Goal: Task Accomplishment & Management: Complete application form

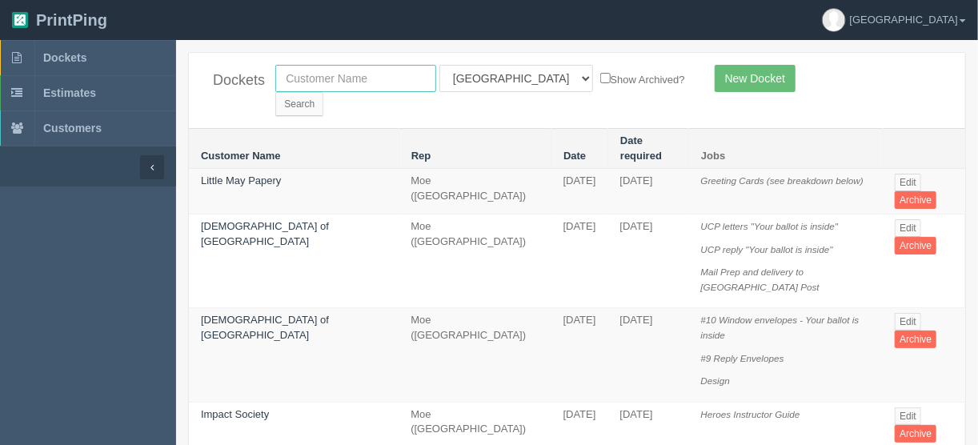
click at [326, 82] on input "text" at bounding box center [355, 78] width 161 height 27
type input "event"
click at [323, 92] on input "Search" at bounding box center [299, 104] width 48 height 24
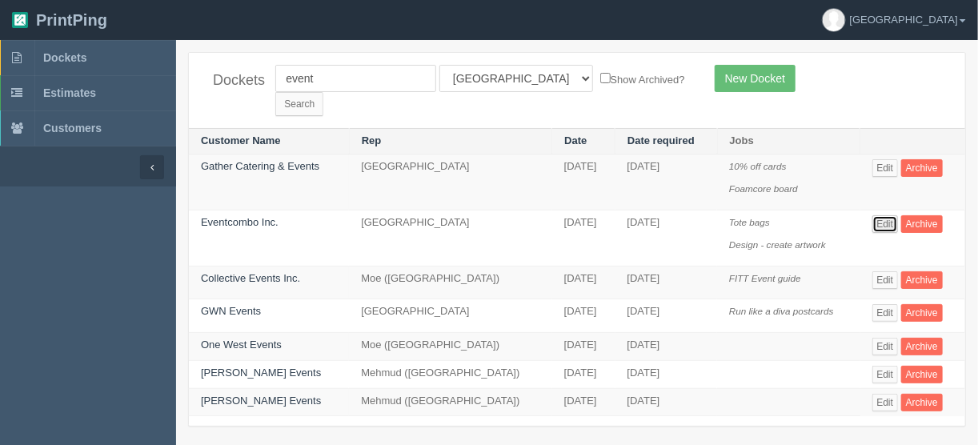
click at [881, 215] on link "Edit" at bounding box center [886, 224] width 26 height 18
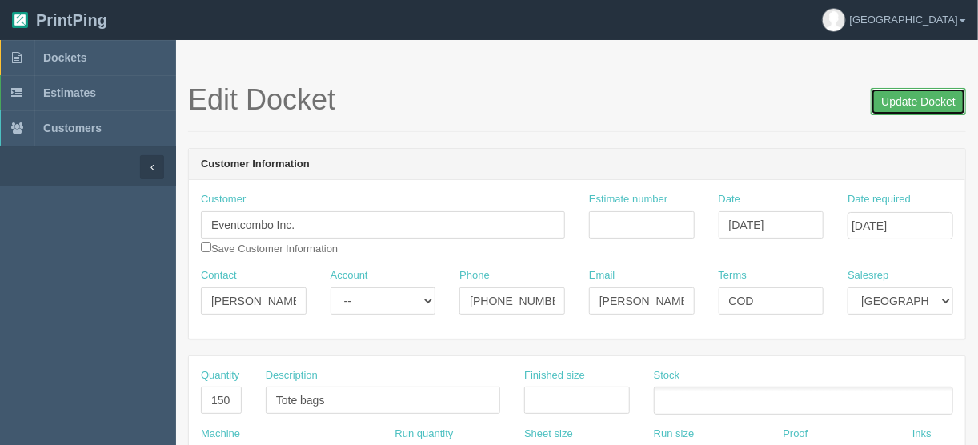
click at [918, 99] on input "Update Docket" at bounding box center [918, 101] width 95 height 27
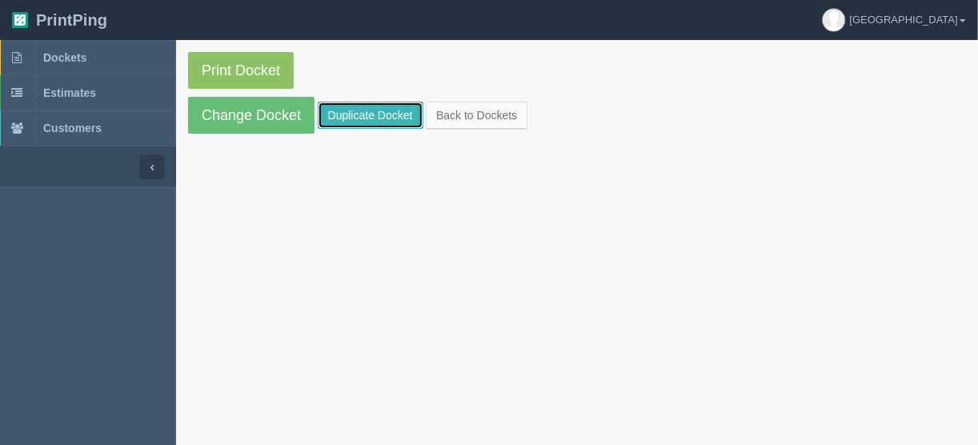
click at [379, 110] on link "Duplicate Docket" at bounding box center [371, 115] width 106 height 27
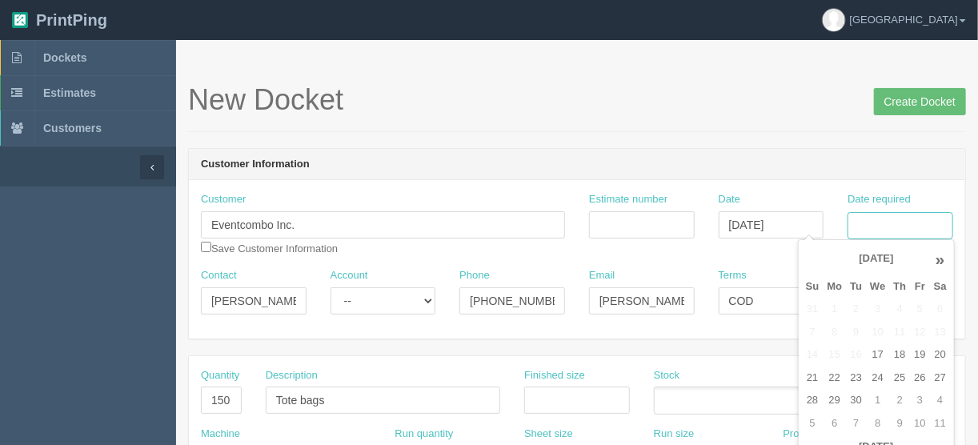
click at [874, 215] on input "Date required" at bounding box center [901, 225] width 106 height 27
click at [852, 375] on td "23" at bounding box center [856, 378] width 20 height 23
click at [885, 375] on td "24" at bounding box center [877, 378] width 23 height 23
type input "[DATE]"
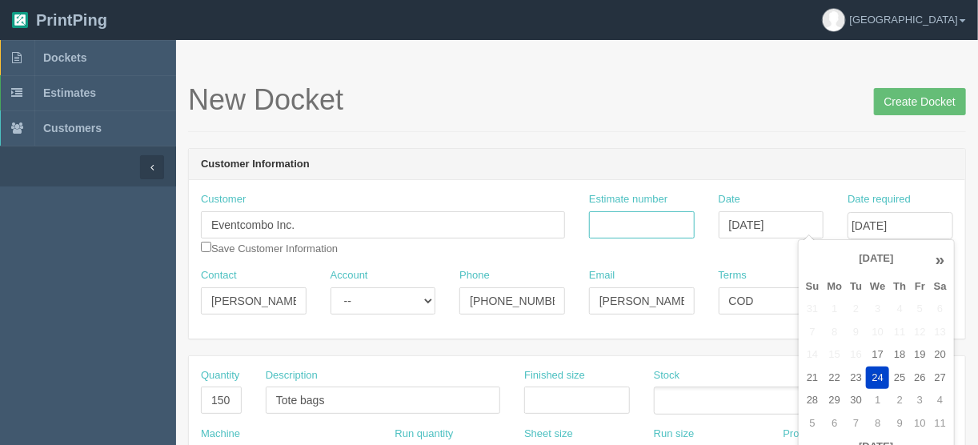
drag, startPoint x: 619, startPoint y: 227, endPoint x: 633, endPoint y: 237, distance: 17.3
click at [619, 227] on input "Estimate number" at bounding box center [642, 224] width 106 height 27
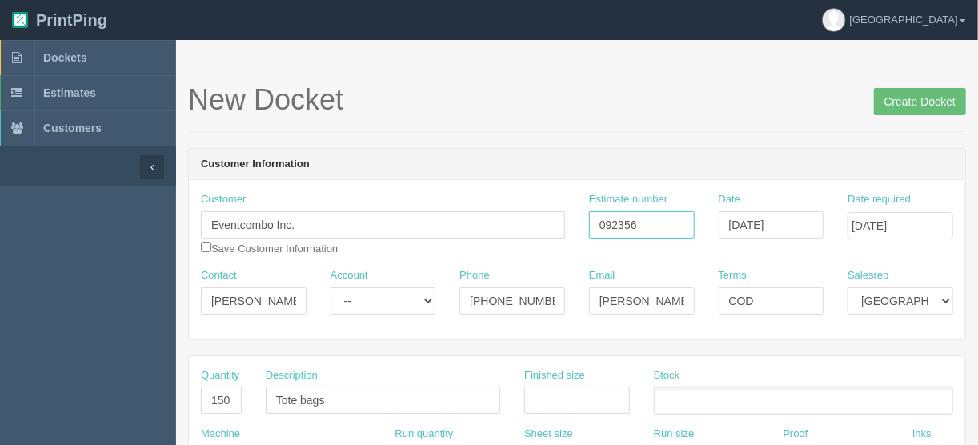
type input "092356"
drag, startPoint x: 760, startPoint y: 301, endPoint x: 639, endPoint y: 305, distance: 121.0
click at [644, 301] on div "Contact Saroosh Gull Account -- Existing Client Allrush Client Rep Client Phone…" at bounding box center [577, 297] width 777 height 58
type input "Due on receipt"
drag, startPoint x: 288, startPoint y: 298, endPoint x: 185, endPoint y: 298, distance: 103.3
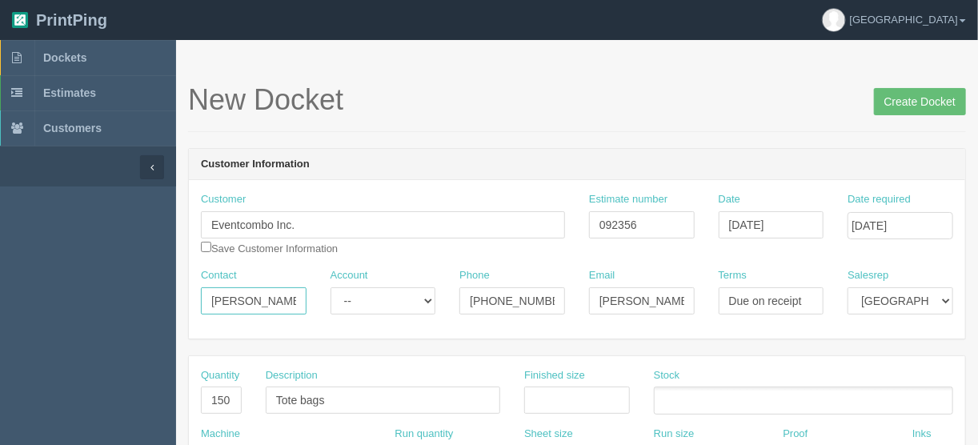
paste input "adia Ishaq <saadia@eventcombo.com"
drag, startPoint x: 263, startPoint y: 302, endPoint x: 339, endPoint y: 301, distance: 76.1
click at [339, 301] on div "Contact Saadia Ishaq <saadia@eventcombo.com Account -- Existing Client Allrush …" at bounding box center [577, 297] width 777 height 58
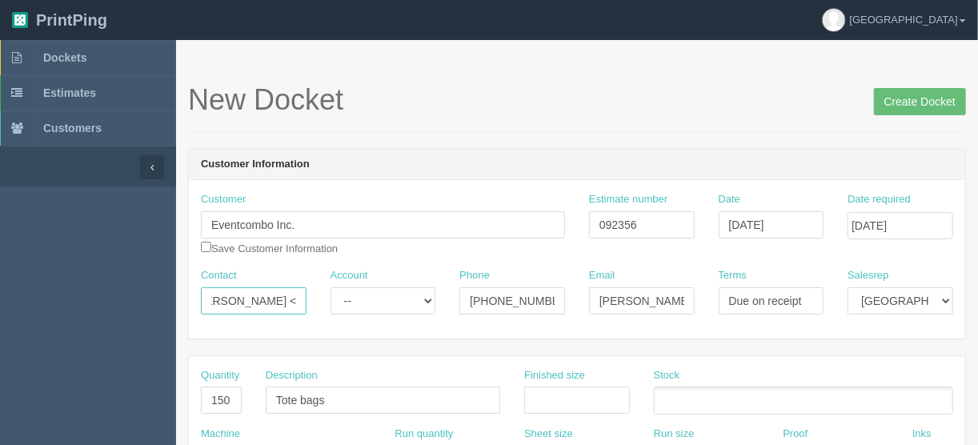
scroll to position [0, 0]
type input "Saadia Ishaq <"
drag, startPoint x: 592, startPoint y: 303, endPoint x: 729, endPoint y: 305, distance: 136.1
click at [729, 305] on div "Contact Saadia Ishaq < Account -- Existing Client Allrush Client Rep Client Pho…" at bounding box center [577, 297] width 777 height 58
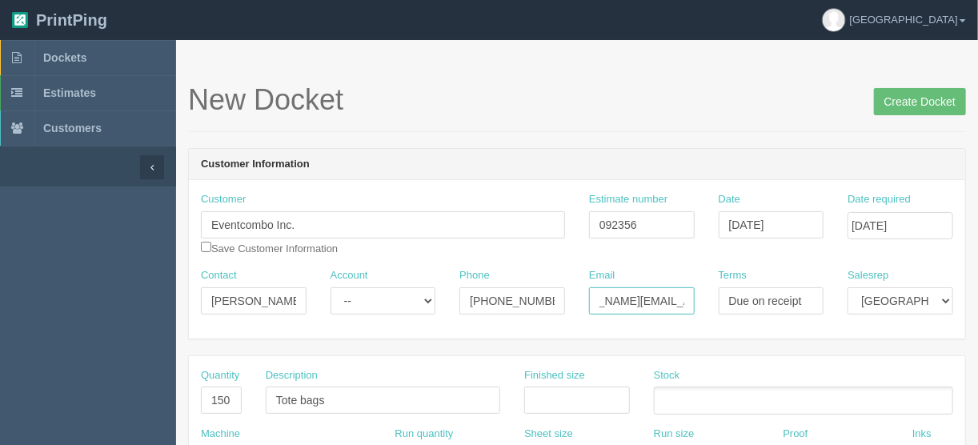
paste input "adia"
type input "saadia@eventcombo.com"
click at [288, 301] on input "Saadia Ishaq <" at bounding box center [254, 300] width 106 height 27
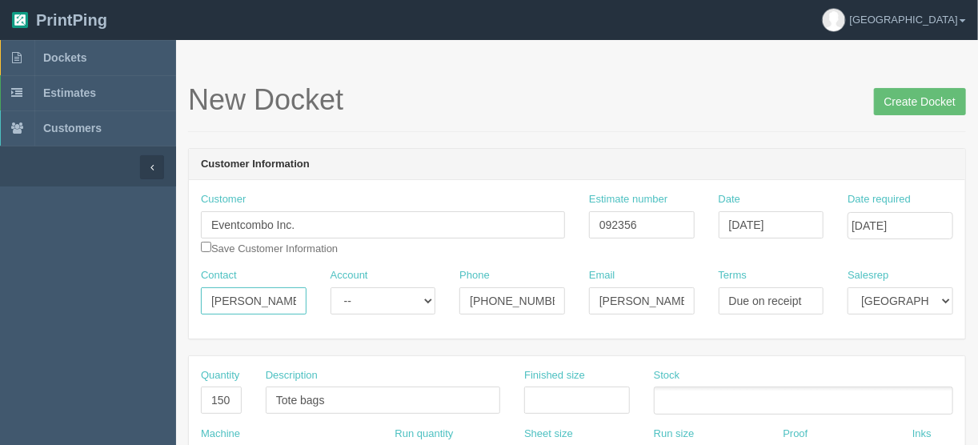
type input "Saadia Ishaq"
drag, startPoint x: 547, startPoint y: 296, endPoint x: 391, endPoint y: 310, distance: 156.7
click at [383, 323] on div "Contact Saadia Ishaq Account -- Existing Client Allrush Client Rep Client Phone…" at bounding box center [577, 297] width 777 height 58
type input "347-751-5740"
click at [204, 244] on input "checkbox" at bounding box center [206, 247] width 10 height 10
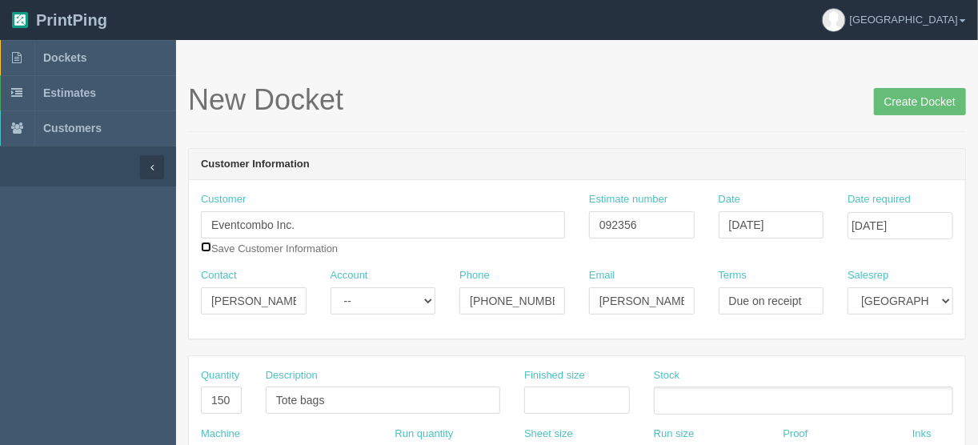
checkbox input "true"
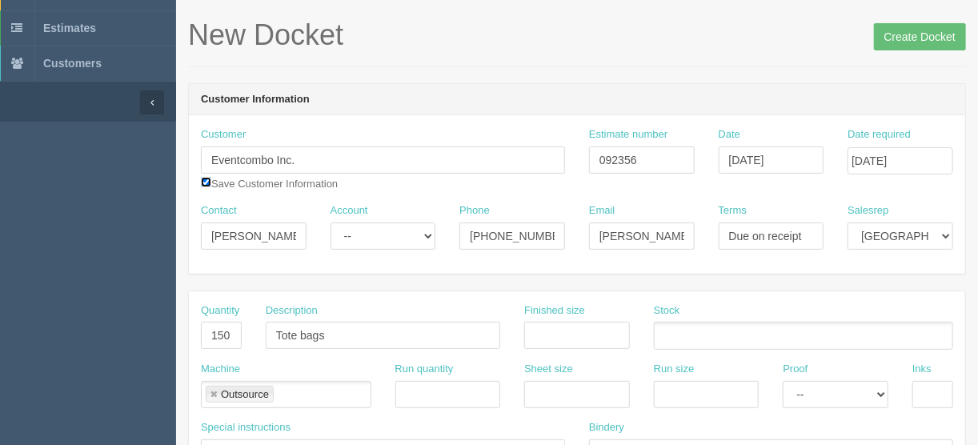
scroll to position [192, 0]
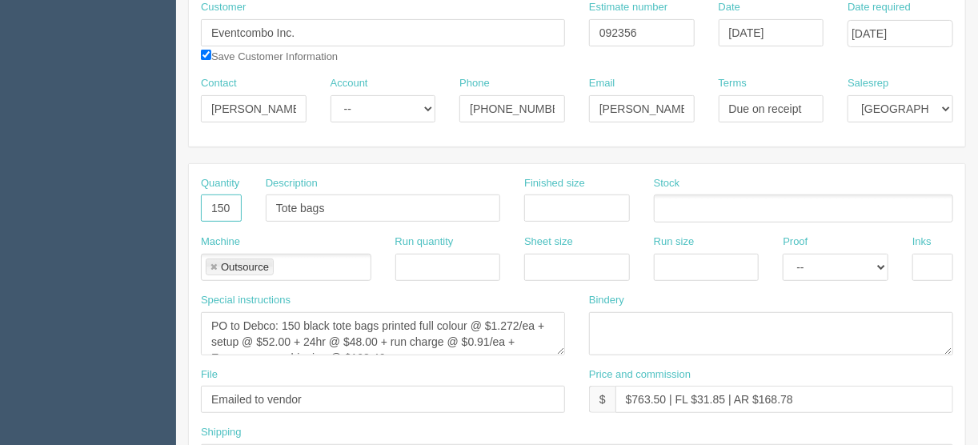
drag, startPoint x: 210, startPoint y: 206, endPoint x: 512, endPoint y: 160, distance: 306.1
click at [339, 198] on div "Quantity 150 Description Tote bags Finished size Stock" at bounding box center [577, 205] width 777 height 58
type input "250"
type input "Brochures"
type input "11" x 8.5""
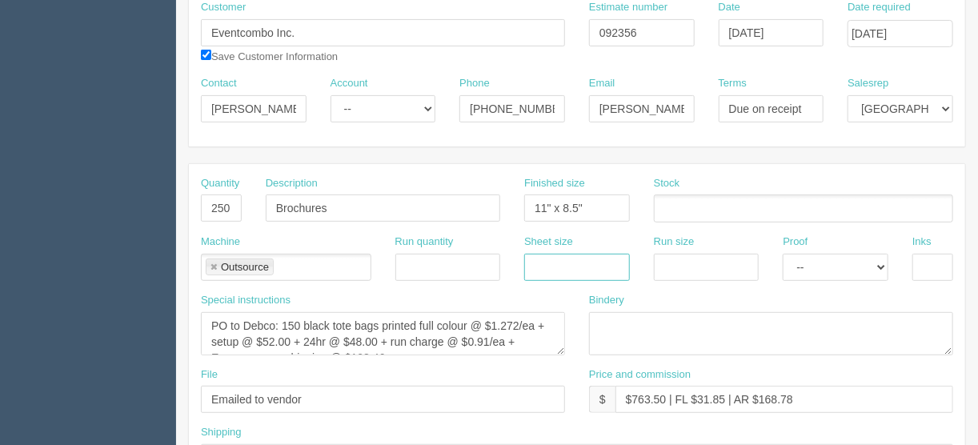
click at [563, 264] on input "text" at bounding box center [577, 267] width 106 height 27
type input "12" x 18""
click at [659, 258] on input "text" at bounding box center [707, 267] width 106 height 27
type input "12" x 18""
click at [809, 262] on select "-- Email Hard Copy" at bounding box center [836, 267] width 106 height 27
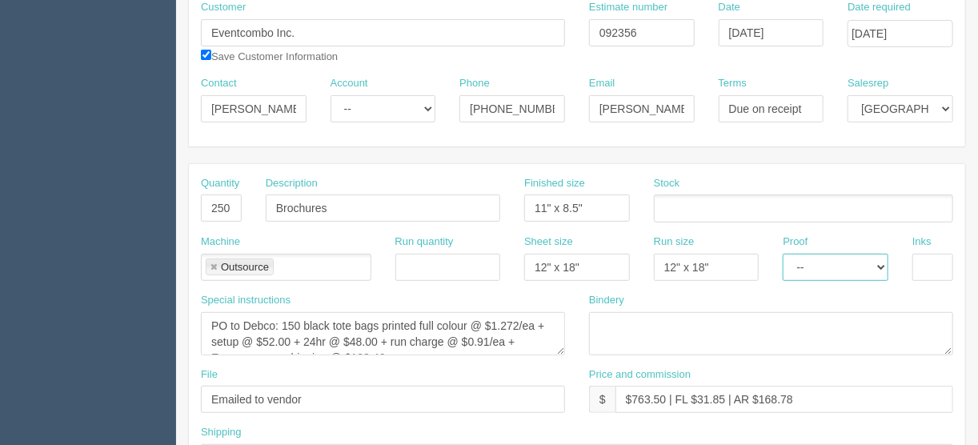
select select "Hard Copy"
click at [783, 254] on select "-- Email Hard Copy" at bounding box center [836, 267] width 106 height 27
click at [934, 264] on input "text" at bounding box center [933, 267] width 41 height 27
type input "4/4"
click at [673, 202] on ul at bounding box center [803, 209] width 299 height 28
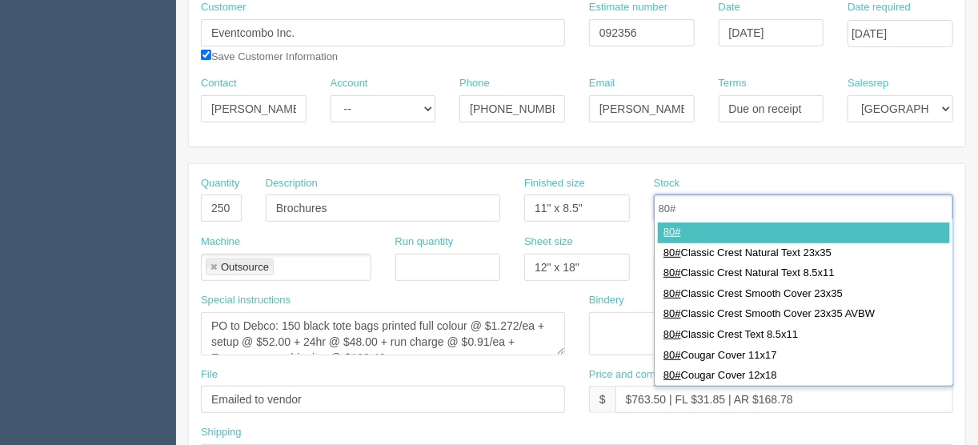
type input "80#"
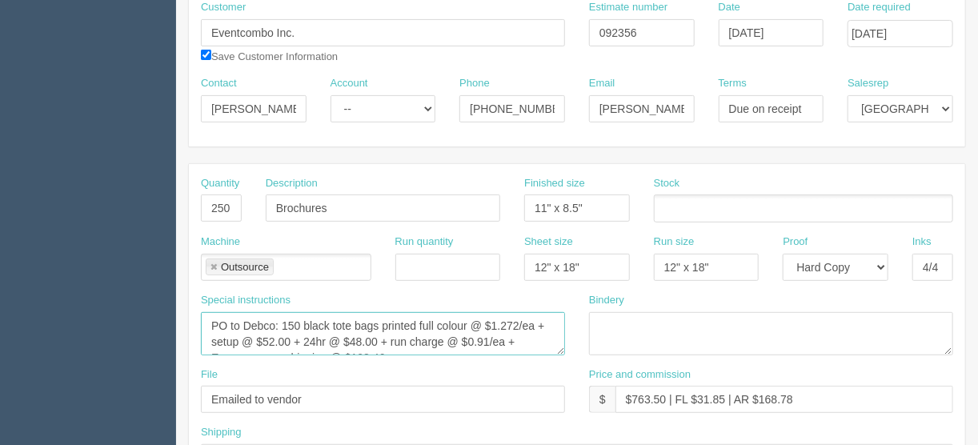
scroll to position [16, 0]
drag, startPoint x: 203, startPoint y: 321, endPoint x: 544, endPoint y: 356, distance: 342.9
click at [544, 356] on div "Special instructions PO to Debco: 150 black tote bags printed full colour @ $1.…" at bounding box center [383, 330] width 388 height 74
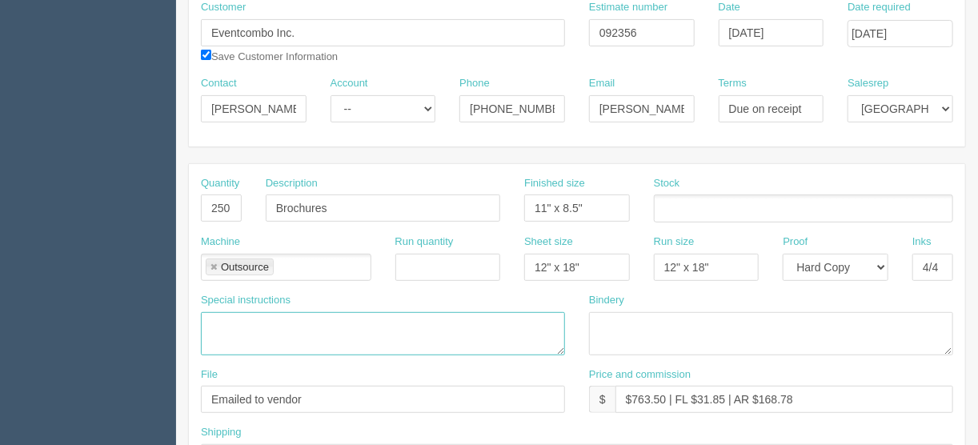
scroll to position [0, 0]
drag, startPoint x: 354, startPoint y: 397, endPoint x: 81, endPoint y: 400, distance: 273.0
type input "[EMAIL_ADDRESS][DOMAIN_NAME]"
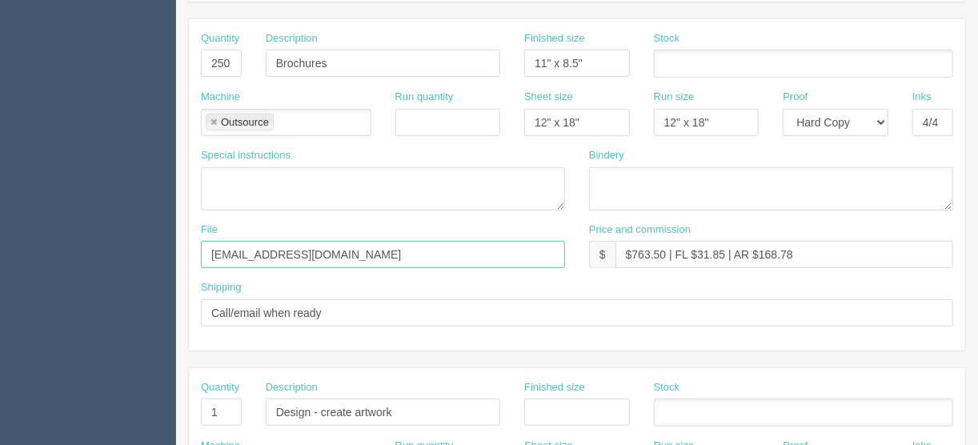
scroll to position [384, 0]
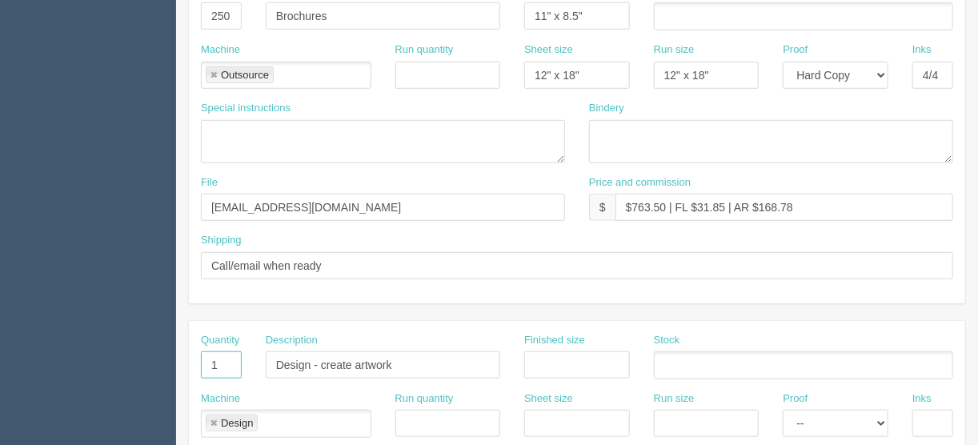
drag, startPoint x: 215, startPoint y: 361, endPoint x: 167, endPoint y: 375, distance: 49.2
click at [174, 367] on section "Dockets Estimates Customers" at bounding box center [489, 363] width 978 height 1414
drag, startPoint x: 407, startPoint y: 362, endPoint x: 215, endPoint y: 363, distance: 191.4
click at [215, 363] on div "Quantity Description Design - create artwork Finished size Stock" at bounding box center [577, 362] width 777 height 58
click at [210, 419] on link at bounding box center [214, 424] width 10 height 10
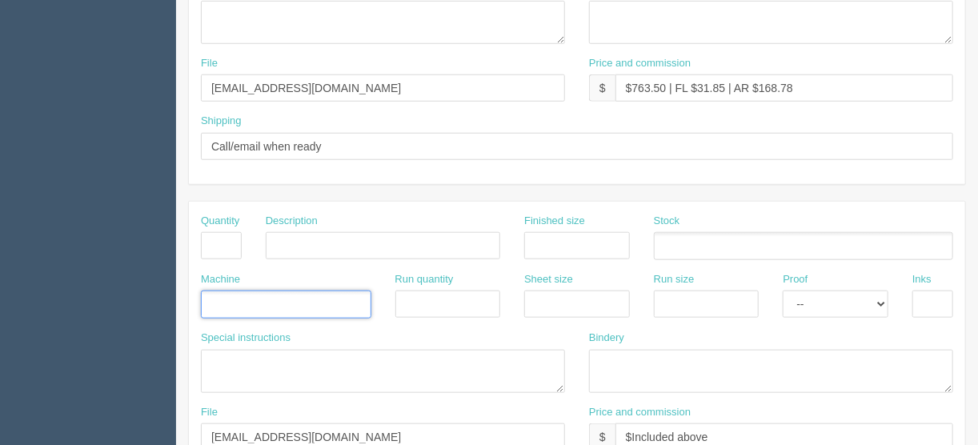
scroll to position [640, 0]
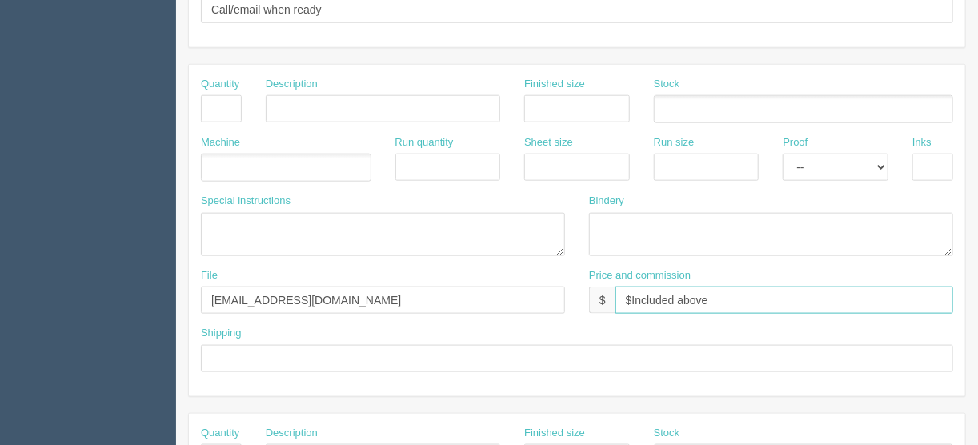
drag, startPoint x: 734, startPoint y: 288, endPoint x: 433, endPoint y: 310, distance: 301.8
click at [506, 304] on div "File files@allrush.ca Price and commission $ $Included above" at bounding box center [577, 297] width 777 height 58
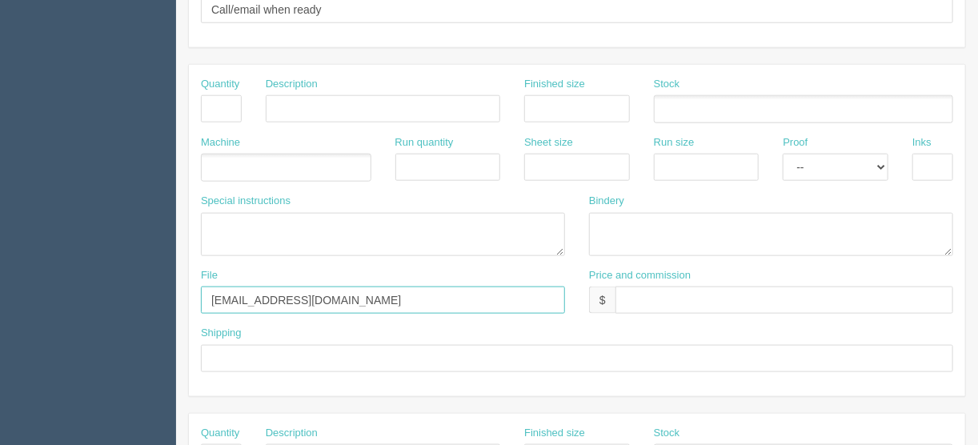
drag, startPoint x: 302, startPoint y: 296, endPoint x: 118, endPoint y: 296, distance: 184.1
click at [118, 296] on section "Dockets Estimates Customers" at bounding box center [489, 107] width 978 height 1414
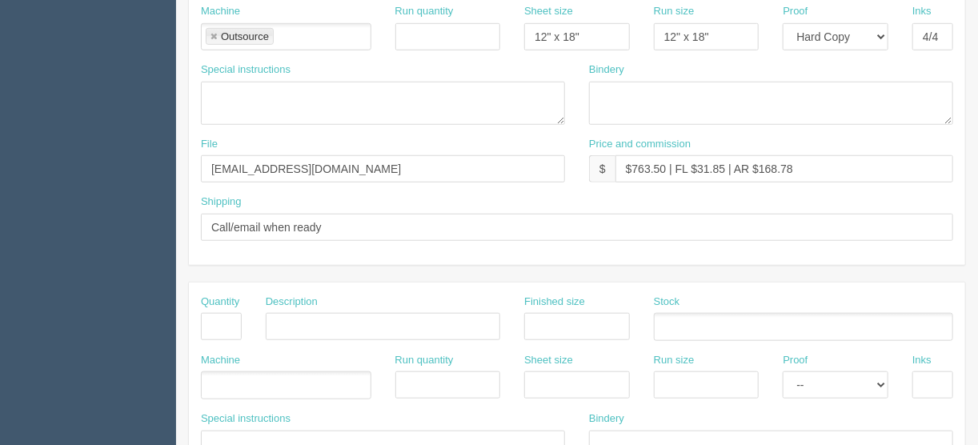
scroll to position [359, 0]
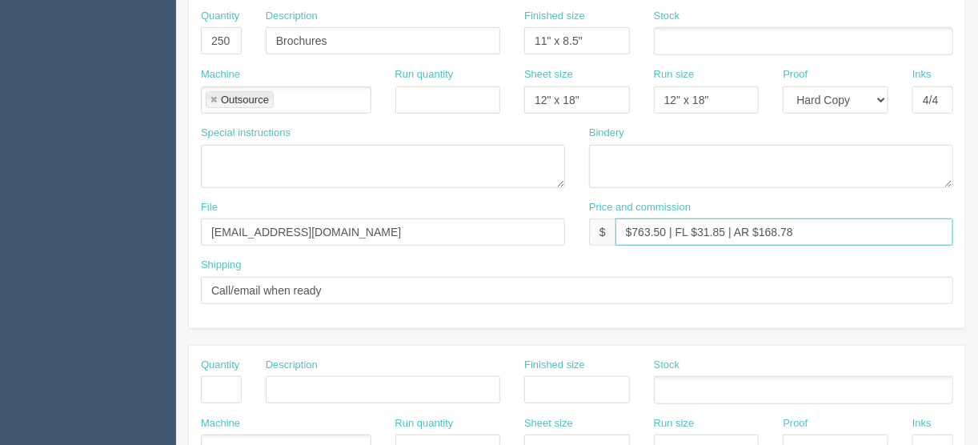
drag, startPoint x: 665, startPoint y: 227, endPoint x: 629, endPoint y: 235, distance: 36.3
click at [629, 235] on input "$763.50 | FL $31.85 | AR $168.78" at bounding box center [785, 232] width 338 height 27
type input "$168.82 | FL $31.85 | AR $168.78"
click at [211, 95] on link at bounding box center [214, 100] width 10 height 10
type input "$168.82 | FL $31.85 | AR $168.78"
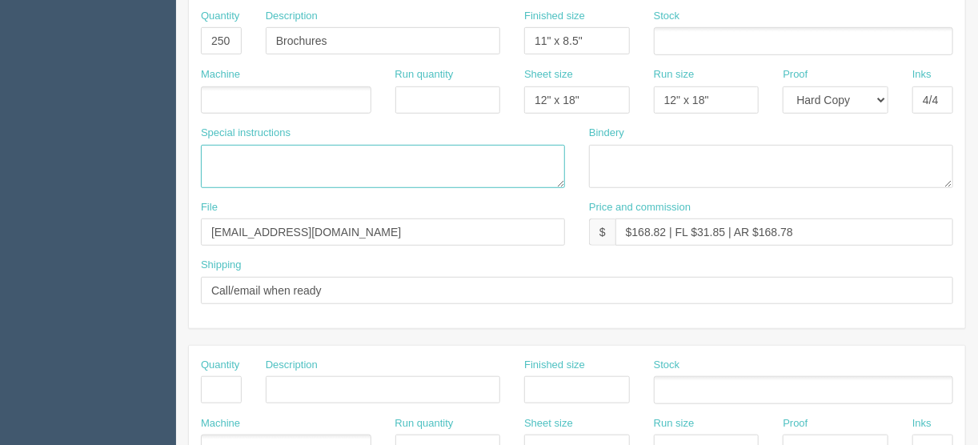
click at [253, 176] on textarea "PO to Debco: 150 black tote bags printed full colour @ $1.272/ea + setup @ $52.…" at bounding box center [383, 166] width 364 height 43
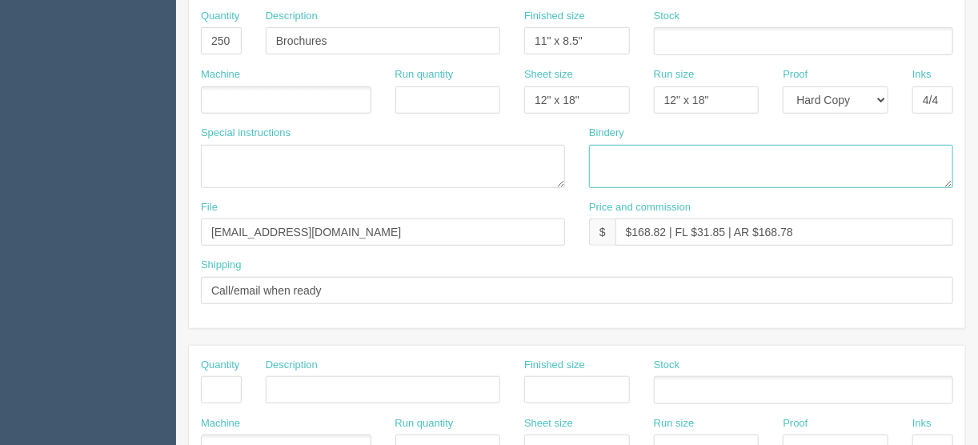
drag, startPoint x: 744, startPoint y: 160, endPoint x: 705, endPoint y: 168, distance: 40.0
click at [744, 160] on textarea at bounding box center [771, 166] width 364 height 43
type textarea "Trimand trifold"
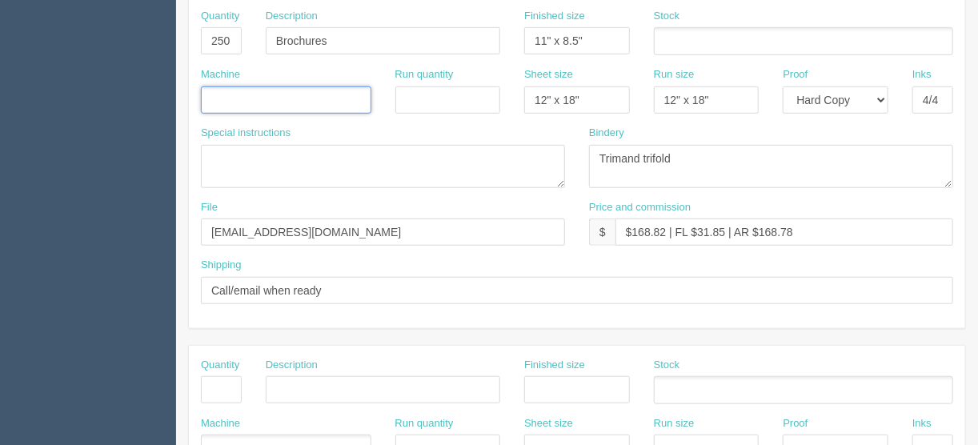
click at [211, 102] on input "text" at bounding box center [210, 101] width 16 height 23
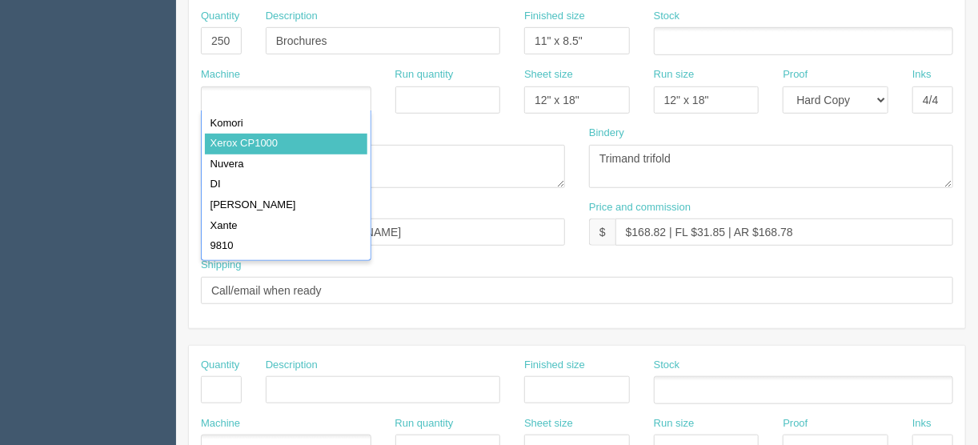
drag, startPoint x: 215, startPoint y: 139, endPoint x: 243, endPoint y: 143, distance: 27.6
type input "Xerox CP1000"
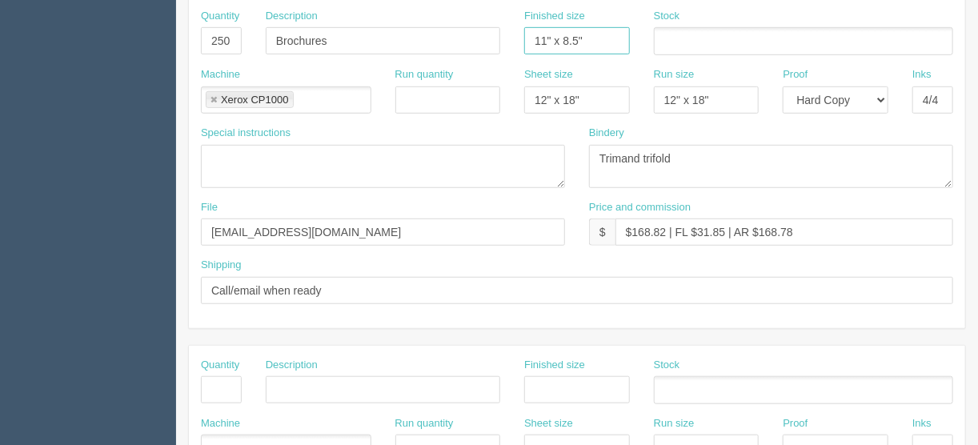
drag, startPoint x: 586, startPoint y: 39, endPoint x: 548, endPoint y: 38, distance: 37.6
click at [548, 38] on input "11" x 8.5"" at bounding box center [577, 40] width 106 height 27
click at [544, 37] on input "11" x 8.5"" at bounding box center [577, 40] width 106 height 27
type input "11.7" x 8.27""
click at [665, 38] on input "text" at bounding box center [663, 41] width 16 height 23
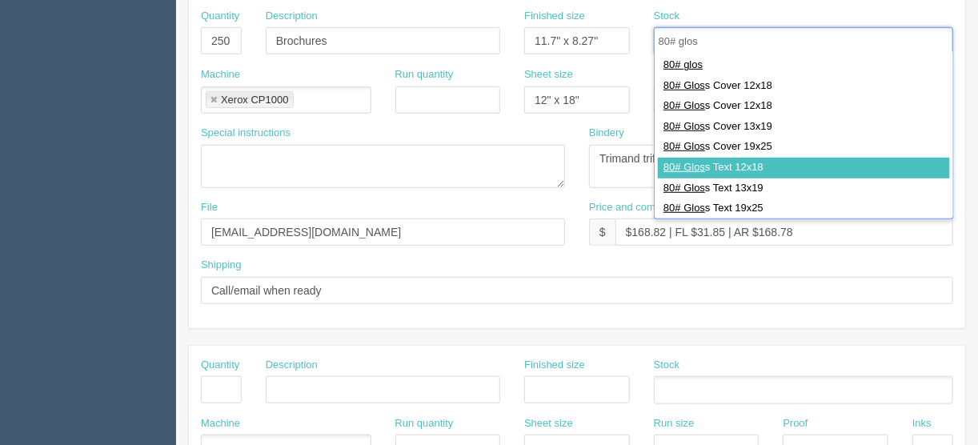
type input "80# glos"
type input "80# Gloss Text 12x18"
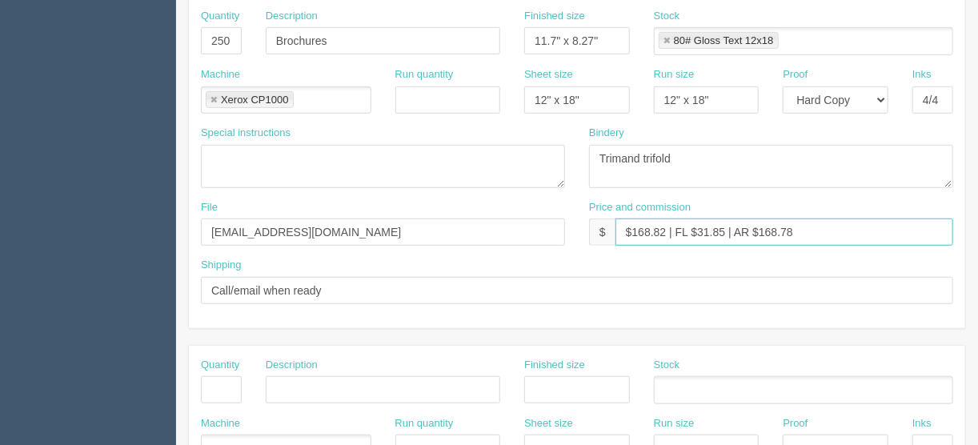
drag, startPoint x: 805, startPoint y: 236, endPoint x: 761, endPoint y: 227, distance: 45.7
click at [761, 227] on input "$168.82 | FL $31.85 | AR $168.78" at bounding box center [785, 232] width 338 height 27
drag, startPoint x: 723, startPoint y: 230, endPoint x: 696, endPoint y: 230, distance: 27.2
click at [696, 230] on input "$168.82 | FL $31.85 | AR $38.96" at bounding box center [785, 232] width 338 height 27
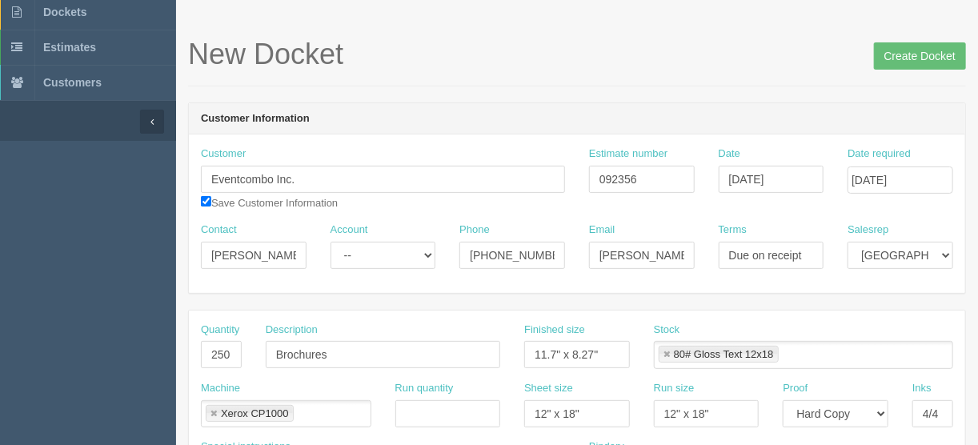
scroll to position [39, 0]
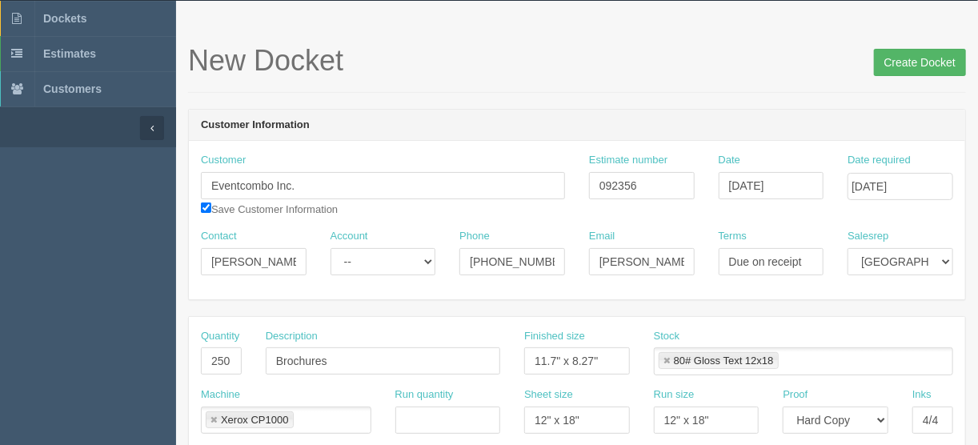
type input "$168.82 | FL $6.19 | AR $38.96"
click at [922, 58] on input "Create Docket" at bounding box center [920, 62] width 92 height 27
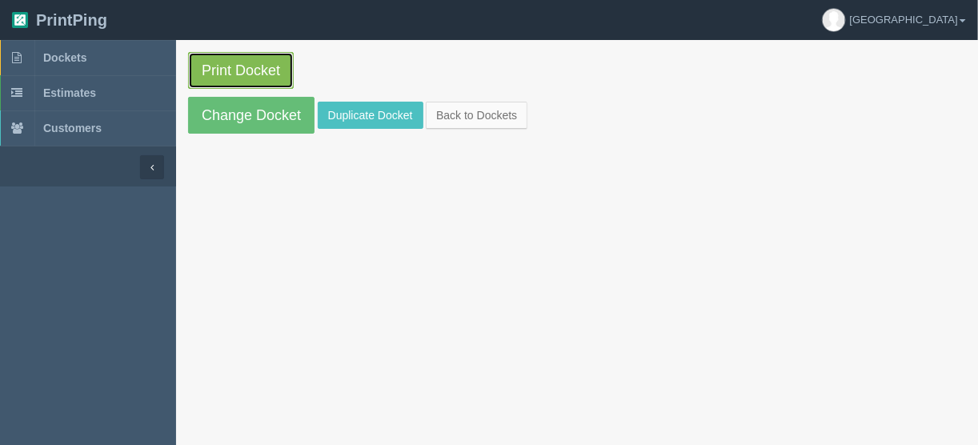
click at [246, 67] on link "Print Docket" at bounding box center [241, 70] width 106 height 37
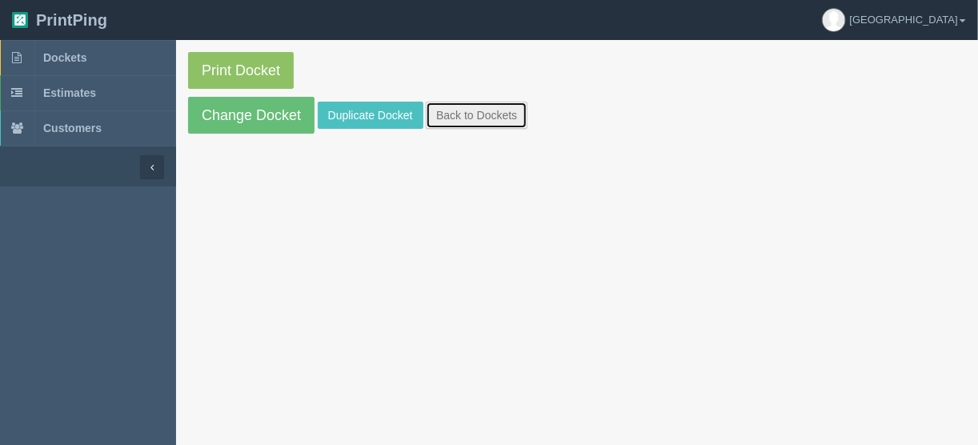
click at [462, 112] on link "Back to Dockets" at bounding box center [477, 115] width 102 height 27
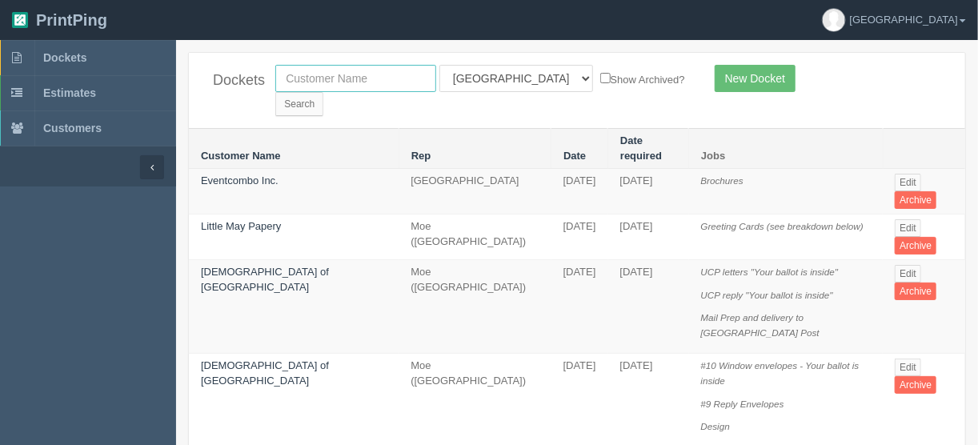
click at [347, 81] on input "text" at bounding box center [355, 78] width 161 height 27
type input "wolseley"
click at [323, 92] on input "Search" at bounding box center [299, 104] width 48 height 24
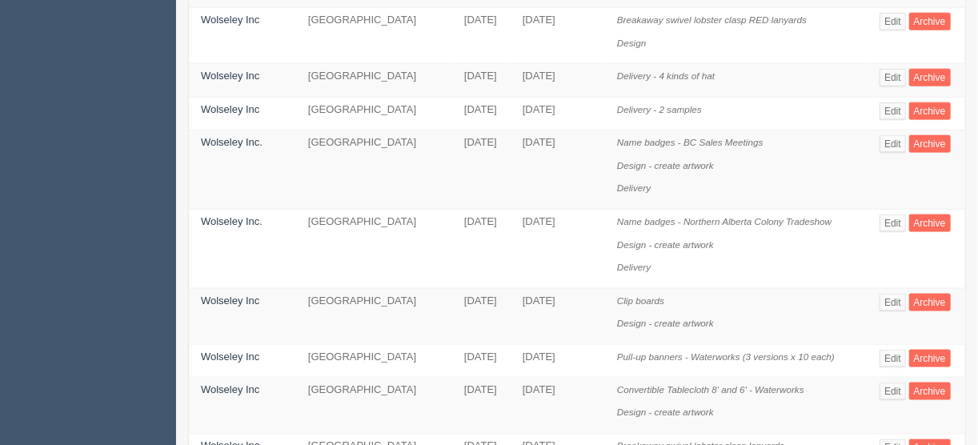
scroll to position [833, 0]
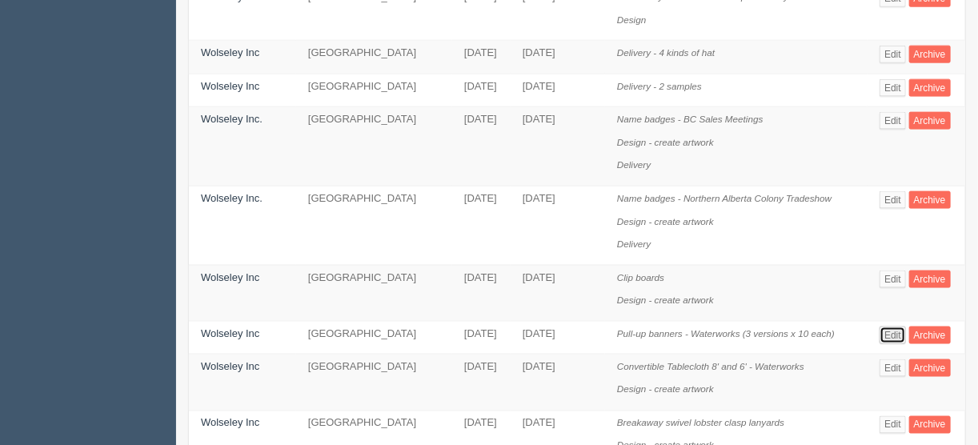
click at [901, 327] on link "Edit" at bounding box center [893, 336] width 26 height 18
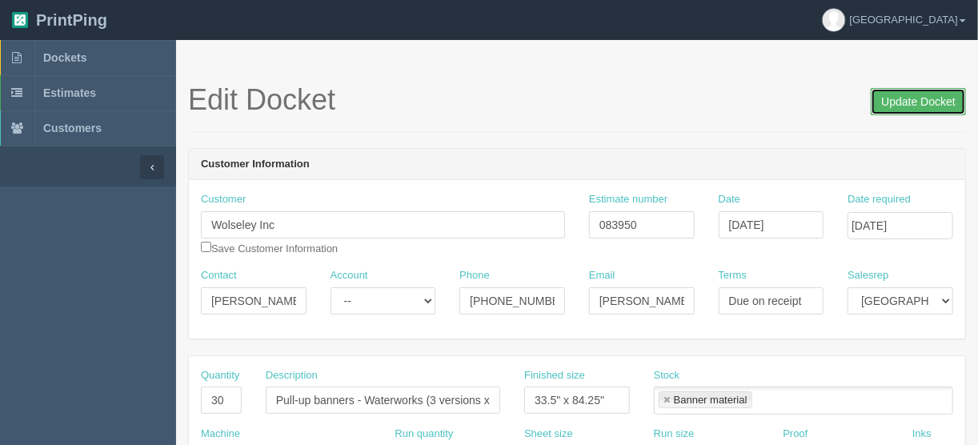
click at [910, 102] on input "Update Docket" at bounding box center [918, 101] width 95 height 27
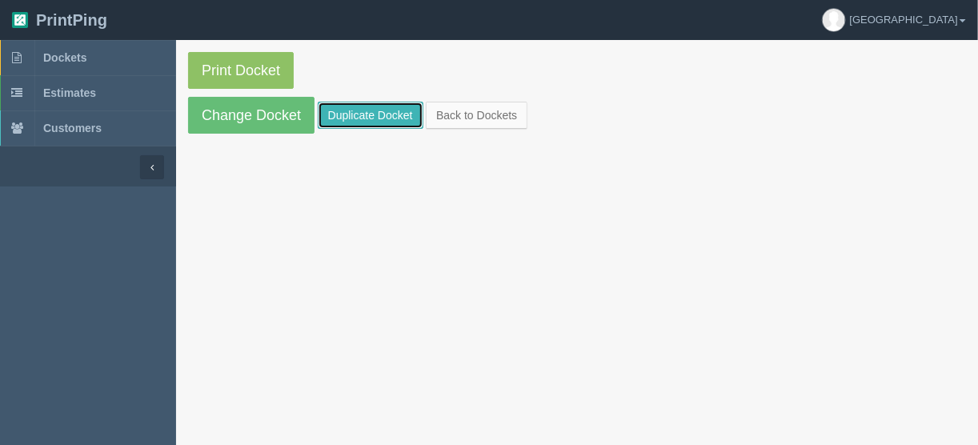
click at [347, 114] on link "Duplicate Docket" at bounding box center [371, 115] width 106 height 27
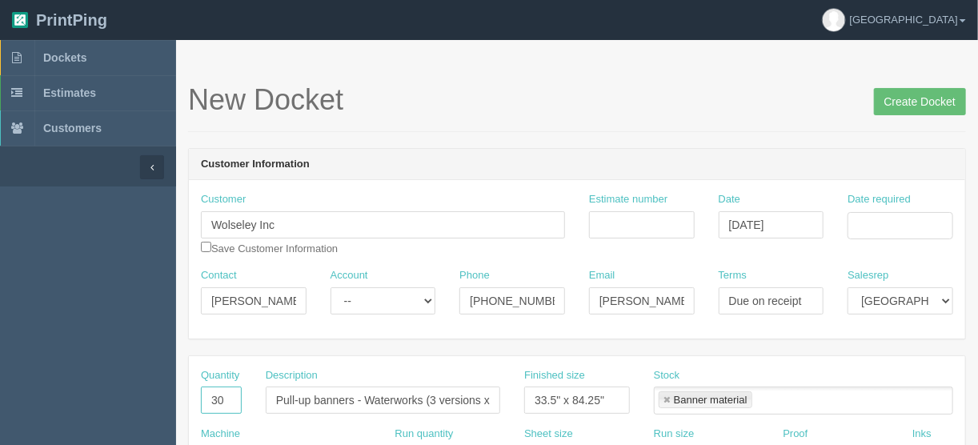
click at [223, 398] on input "30" at bounding box center [221, 400] width 41 height 27
type input "3"
drag, startPoint x: 487, startPoint y: 396, endPoint x: 444, endPoint y: 402, distance: 43.7
click at [487, 396] on input "Pull-up banners - Waterworks (3 versions x 10 each)" at bounding box center [383, 400] width 235 height 27
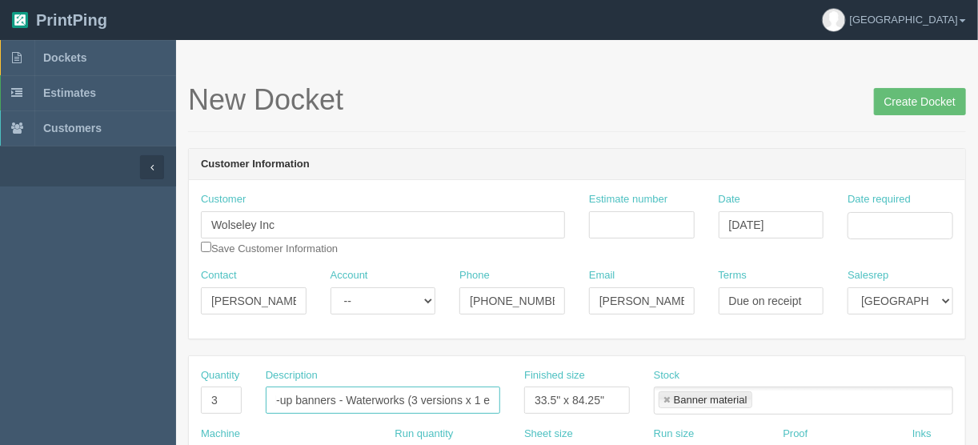
type input "Pull-up banners - Waterworks (3 versions x 1 each)"
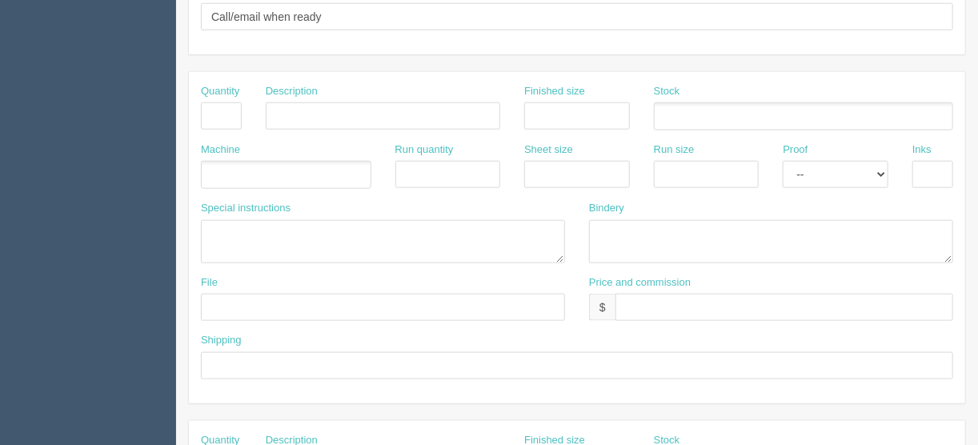
scroll to position [705, 0]
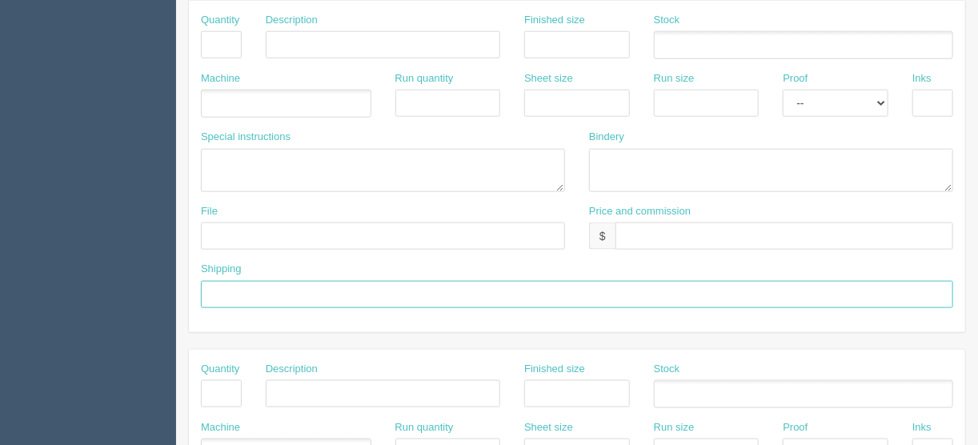
drag, startPoint x: 263, startPoint y: 287, endPoint x: 260, endPoint y: 317, distance: 30.5
click at [263, 287] on input "text" at bounding box center [577, 294] width 753 height 27
paste input "Victor Smith, Wolseley Waterworks Edmonton, 12224 152 St NW #12212, Edmonton, A…"
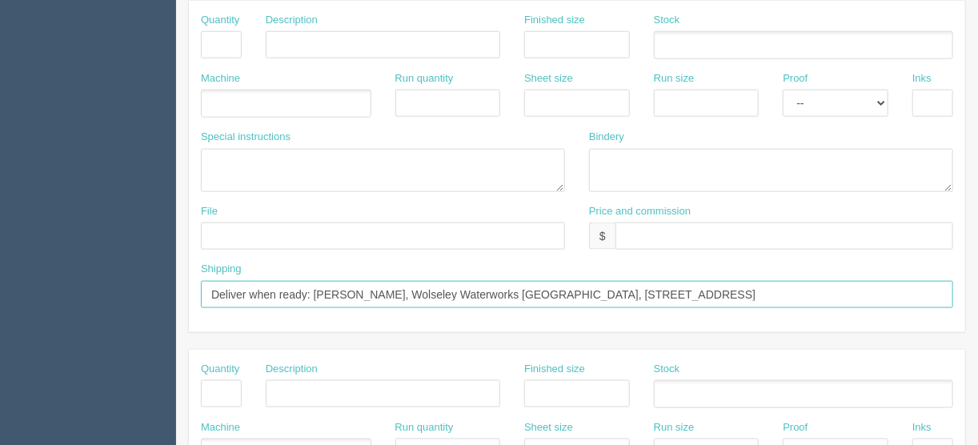
type input "Deliver when ready: Victor Smith, Wolseley Waterworks Edmonton, 12224 152 St NW…"
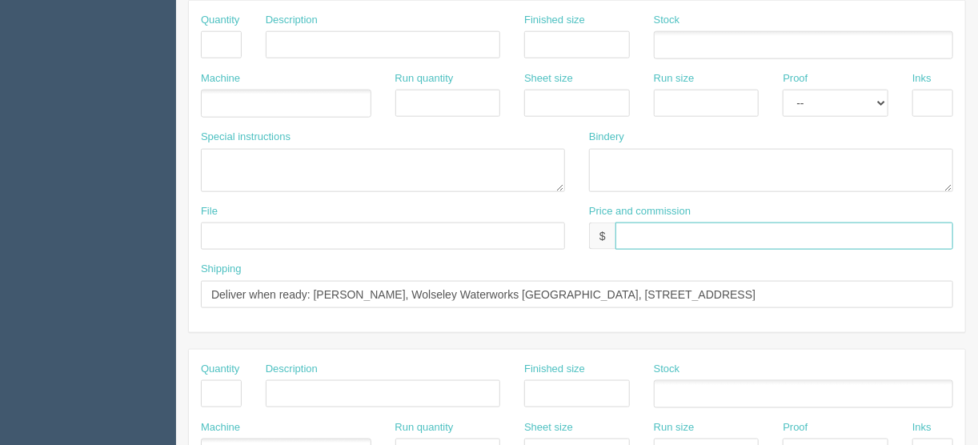
click at [646, 224] on input "text" at bounding box center [785, 236] width 338 height 27
type input "$______________________"
click at [211, 95] on input "text" at bounding box center [210, 104] width 16 height 23
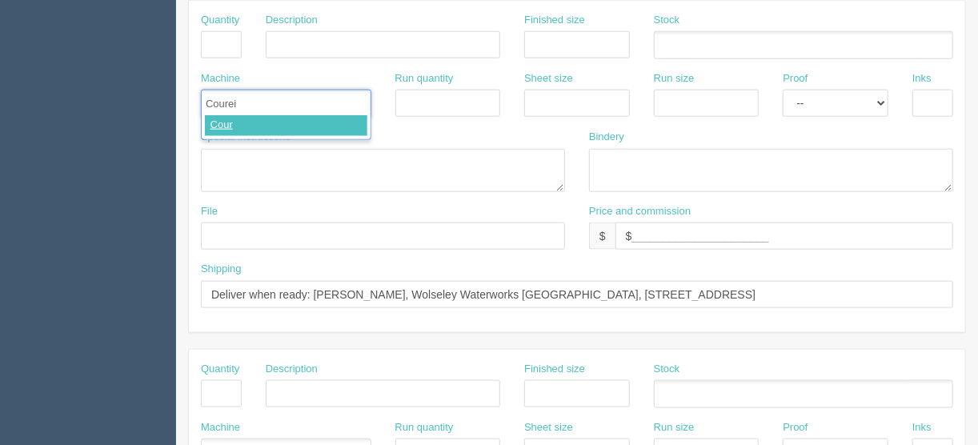
type input "Coureir"
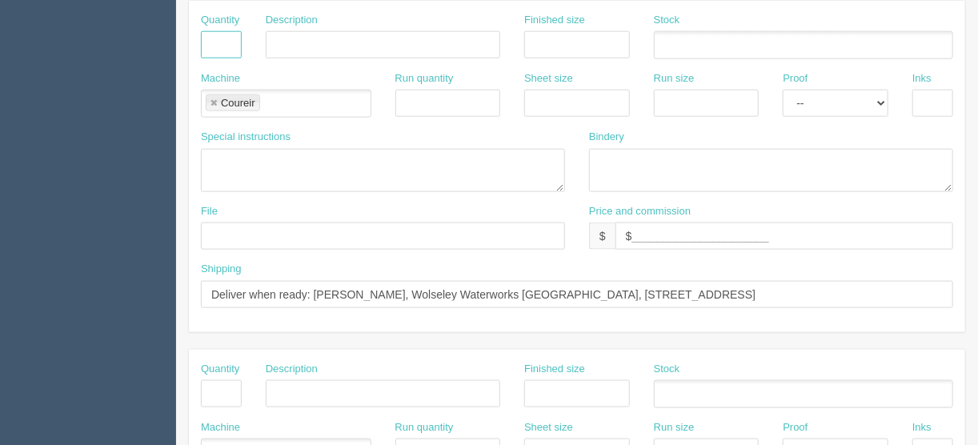
click at [220, 38] on input "text" at bounding box center [221, 44] width 41 height 27
type input "1"
click at [284, 34] on input "text" at bounding box center [383, 44] width 235 height 27
type input "Delivery"
click at [211, 98] on link at bounding box center [214, 103] width 10 height 10
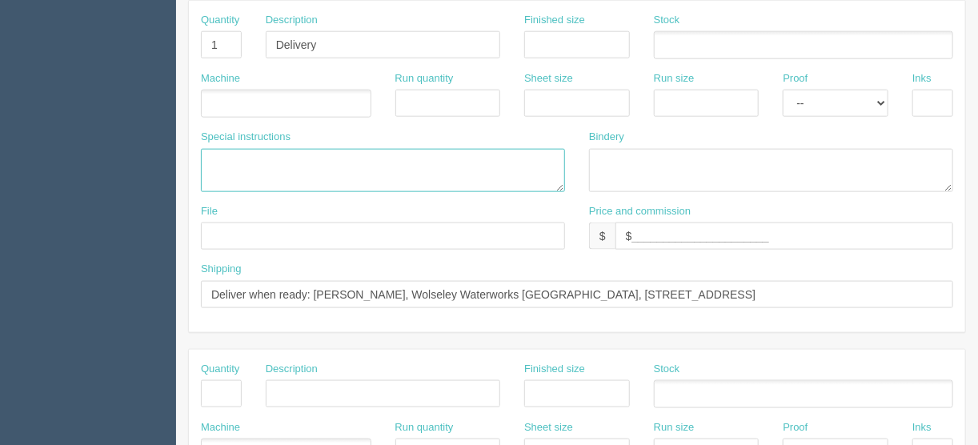
click at [270, 167] on textarea at bounding box center [383, 170] width 364 height 43
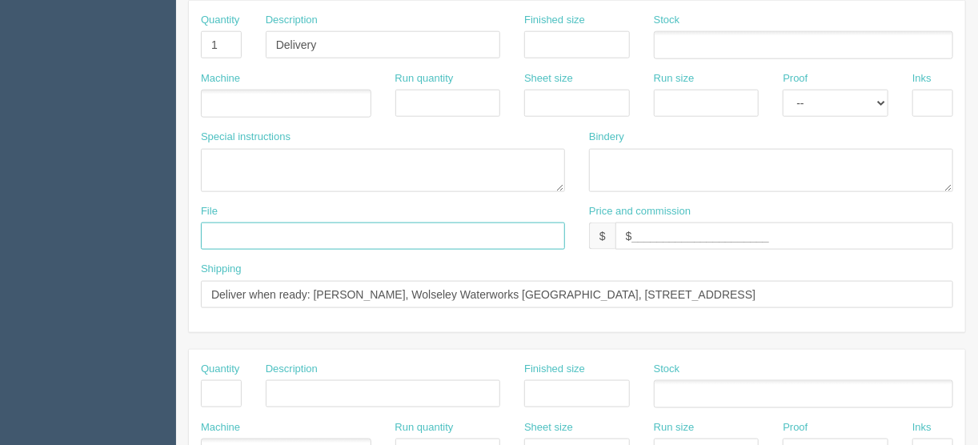
click at [215, 239] on input "text" at bounding box center [383, 236] width 364 height 27
click at [239, 93] on ul at bounding box center [286, 104] width 171 height 28
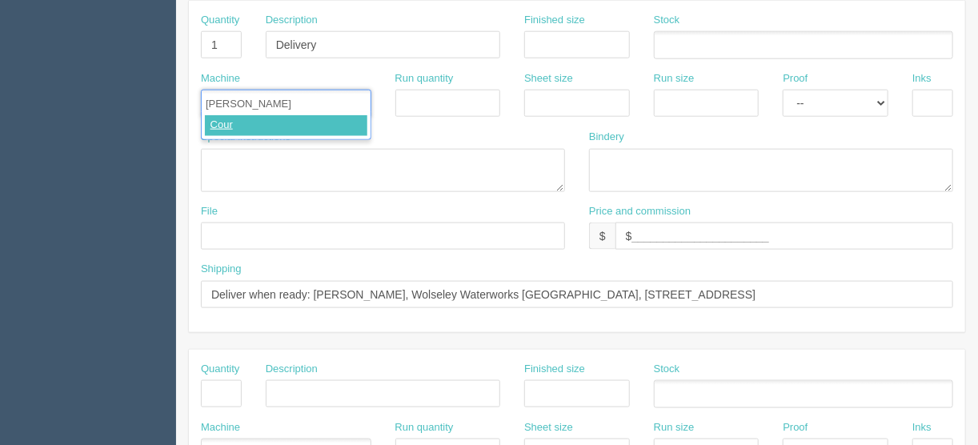
type input "Courier"
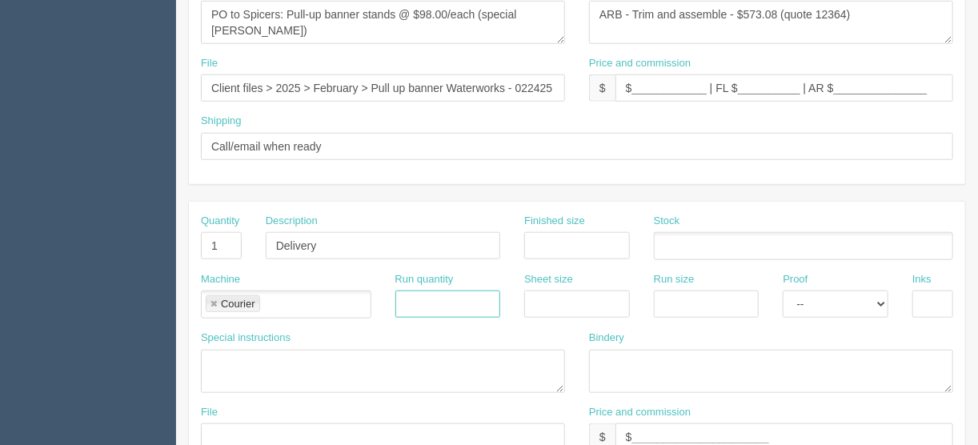
scroll to position [384, 0]
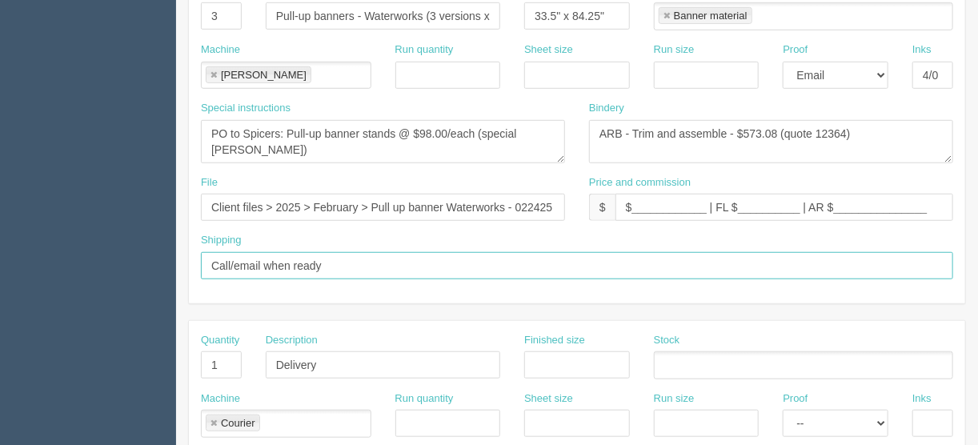
drag, startPoint x: 335, startPoint y: 266, endPoint x: 149, endPoint y: 259, distance: 185.9
click at [150, 259] on section "Dockets Estimates Customers" at bounding box center [489, 363] width 978 height 1414
type input "See shipping line below"
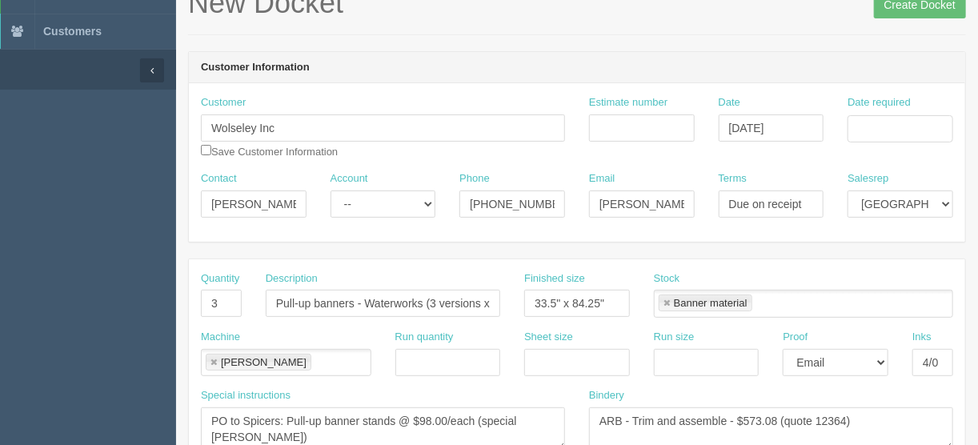
scroll to position [0, 0]
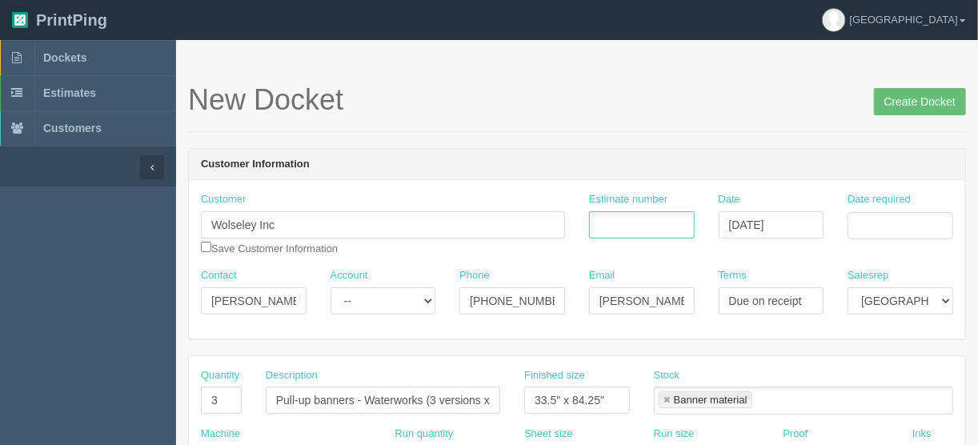
drag, startPoint x: 616, startPoint y: 225, endPoint x: 606, endPoint y: 226, distance: 10.4
click at [616, 225] on input "Estimate number" at bounding box center [642, 224] width 106 height 27
type input "092550"
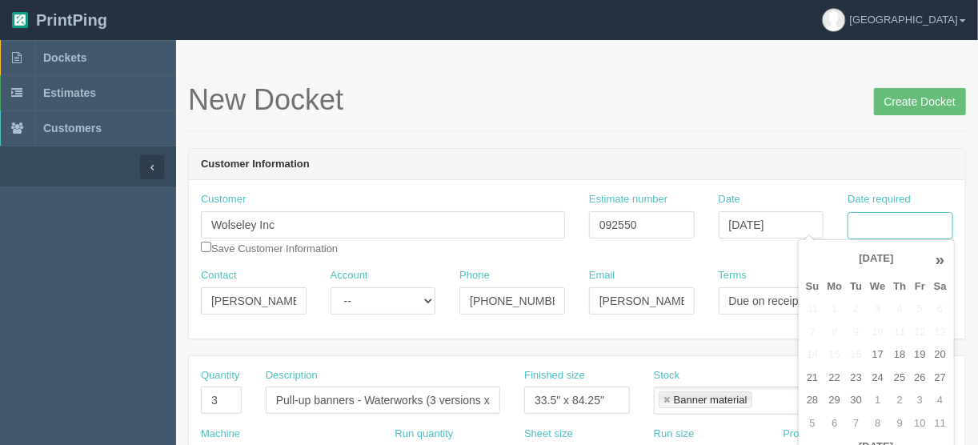
click at [884, 221] on input "Date required" at bounding box center [901, 225] width 106 height 27
click at [833, 375] on td "22" at bounding box center [835, 378] width 23 height 23
click at [902, 375] on td "25" at bounding box center [899, 378] width 21 height 23
type input "[DATE]"
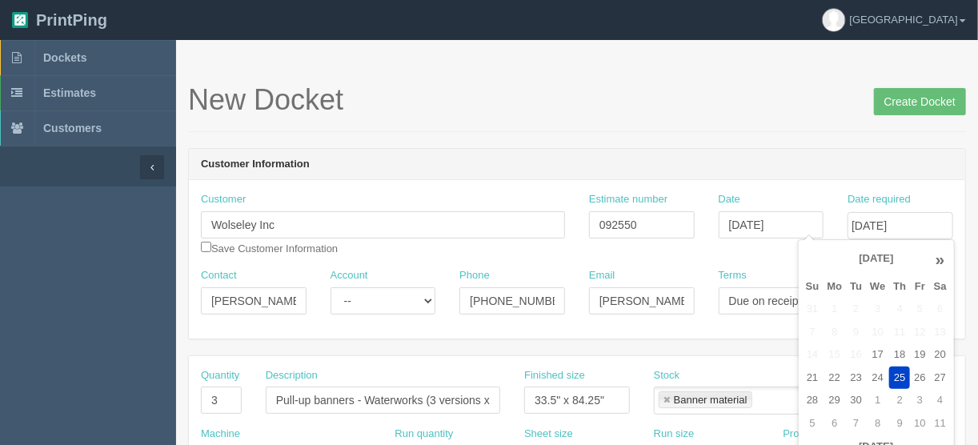
click at [784, 106] on h1 "New Docket Create Docket" at bounding box center [577, 100] width 778 height 32
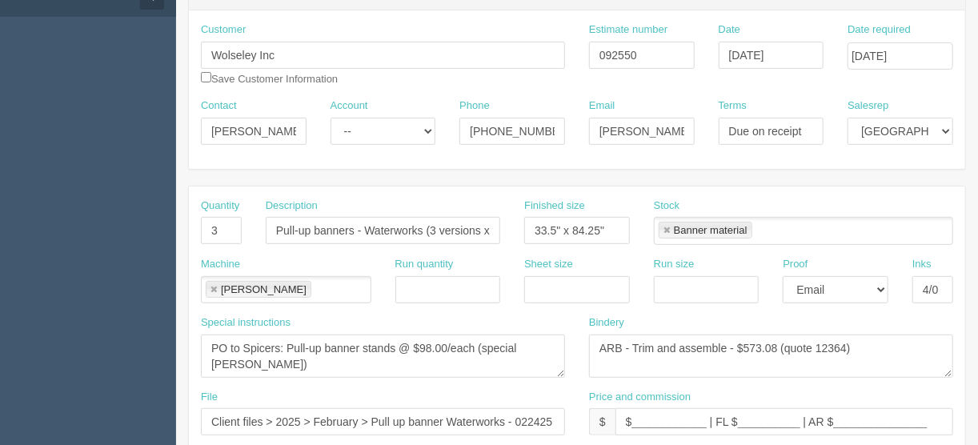
scroll to position [192, 0]
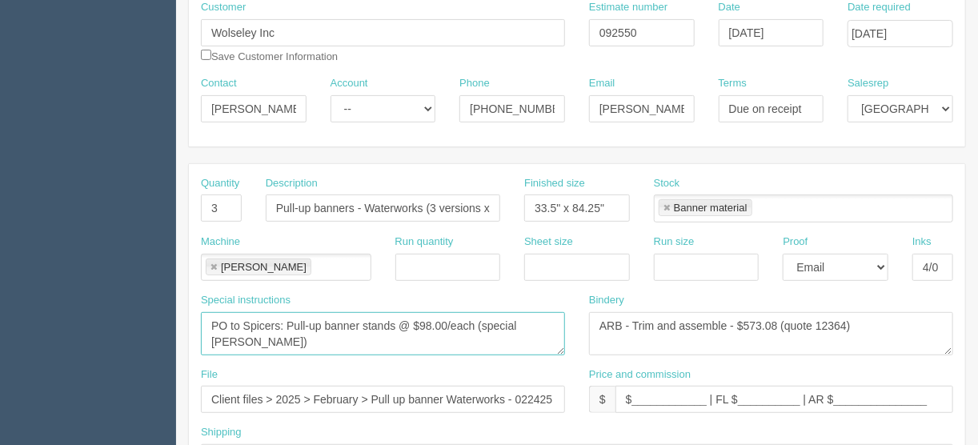
drag, startPoint x: 545, startPoint y: 323, endPoint x: 108, endPoint y: 323, distance: 437.1
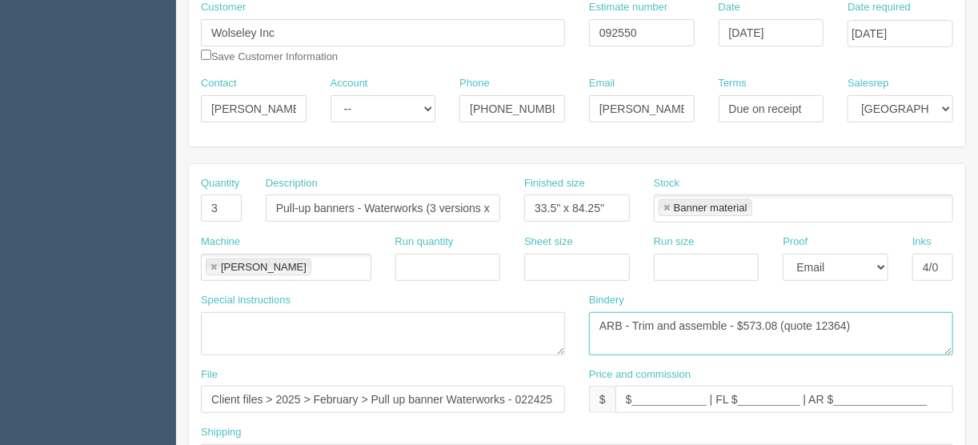
drag, startPoint x: 869, startPoint y: 318, endPoint x: 727, endPoint y: 328, distance: 142.1
click at [744, 315] on textarea "ARB - Trim and assemble - $573.08 (quote 12364)" at bounding box center [771, 333] width 364 height 43
type textarea "ARB - Trim and assemble - $75.00"
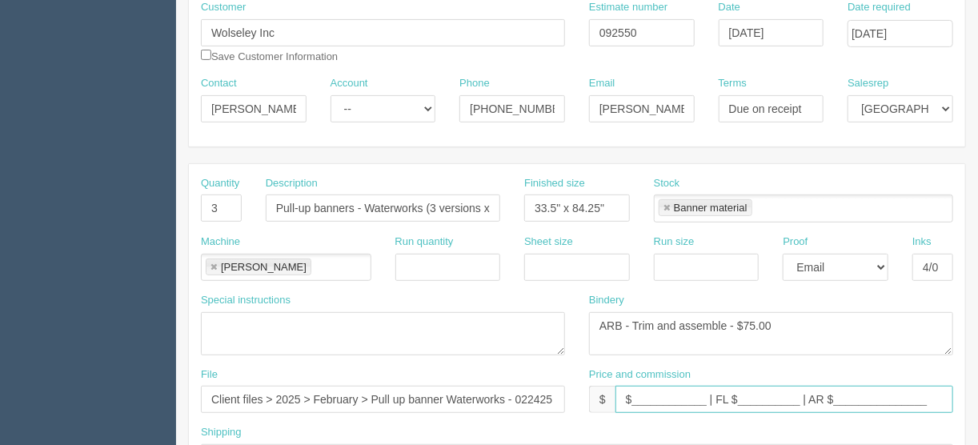
drag, startPoint x: 707, startPoint y: 402, endPoint x: 634, endPoint y: 403, distance: 72.9
click at [633, 403] on input "$____________ | FL $__________ | AR $_______________" at bounding box center [785, 399] width 338 height 27
drag, startPoint x: 758, startPoint y: 396, endPoint x: 695, endPoint y: 403, distance: 63.7
click at [695, 403] on input "$930.00 | FL $__________ | AR $_______________" at bounding box center [785, 399] width 338 height 27
drag, startPoint x: 868, startPoint y: 397, endPoint x: 759, endPoint y: 402, distance: 109.0
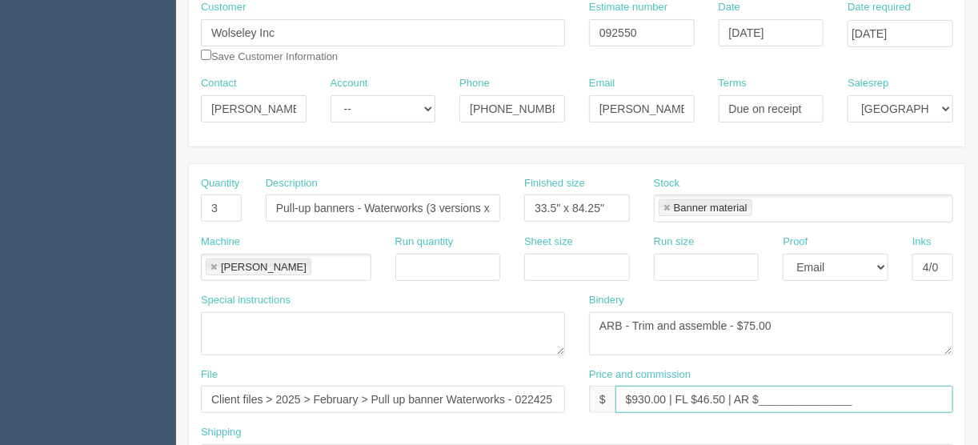
click at [759, 402] on input "$930.00 | FL $46.50 | AR $_______________" at bounding box center [785, 399] width 338 height 27
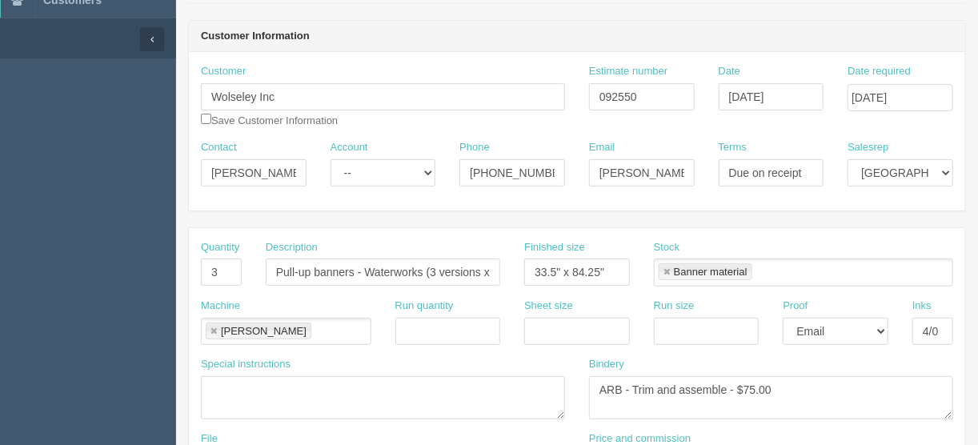
scroll to position [0, 0]
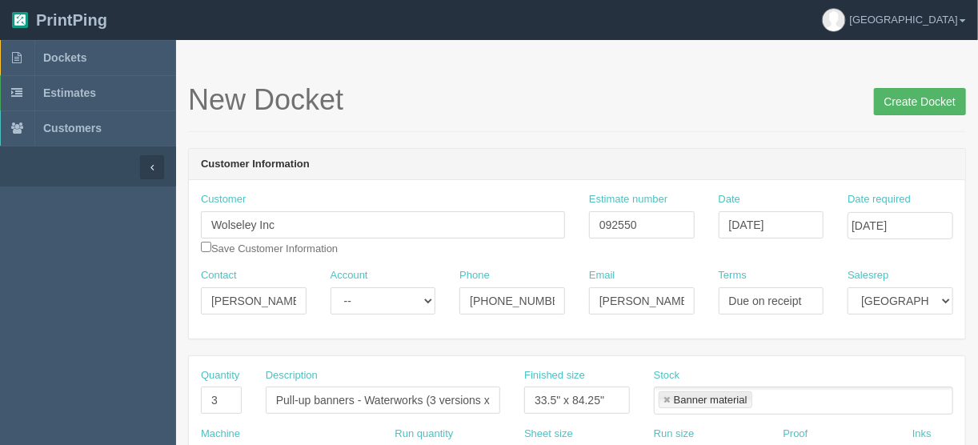
type input "$930.00 | FL $46.50 | AR $416.69"
drag, startPoint x: 908, startPoint y: 101, endPoint x: 890, endPoint y: 104, distance: 17.9
click at [908, 100] on input "Create Docket" at bounding box center [920, 101] width 92 height 27
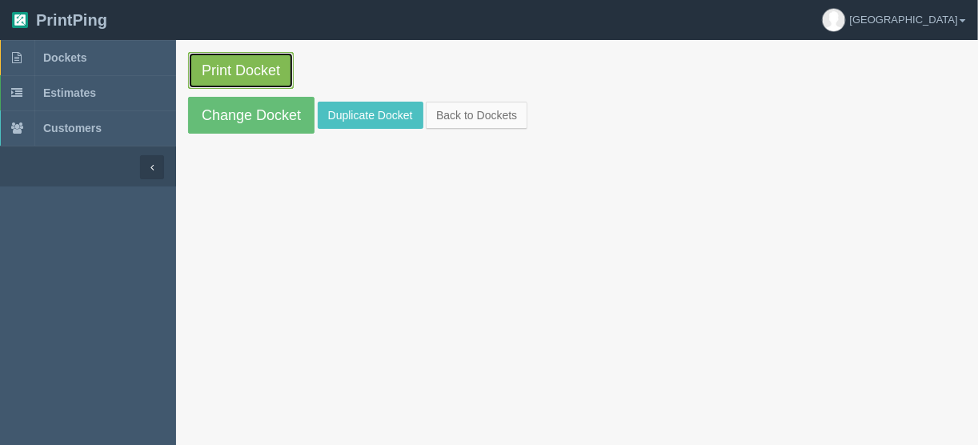
click at [249, 66] on link "Print Docket" at bounding box center [241, 70] width 106 height 37
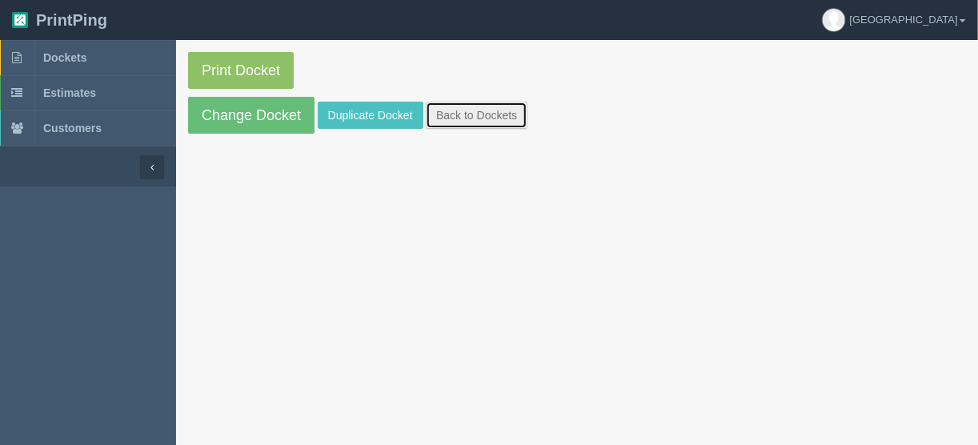
click at [466, 112] on link "Back to Dockets" at bounding box center [477, 115] width 102 height 27
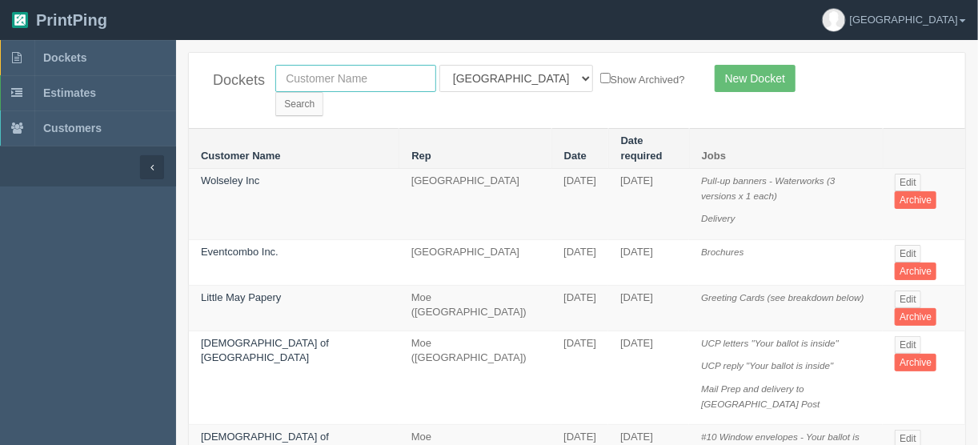
click at [389, 79] on input "text" at bounding box center [355, 78] width 161 height 27
type input "new [PERSON_NAME]"
click at [323, 92] on input "Search" at bounding box center [299, 104] width 48 height 24
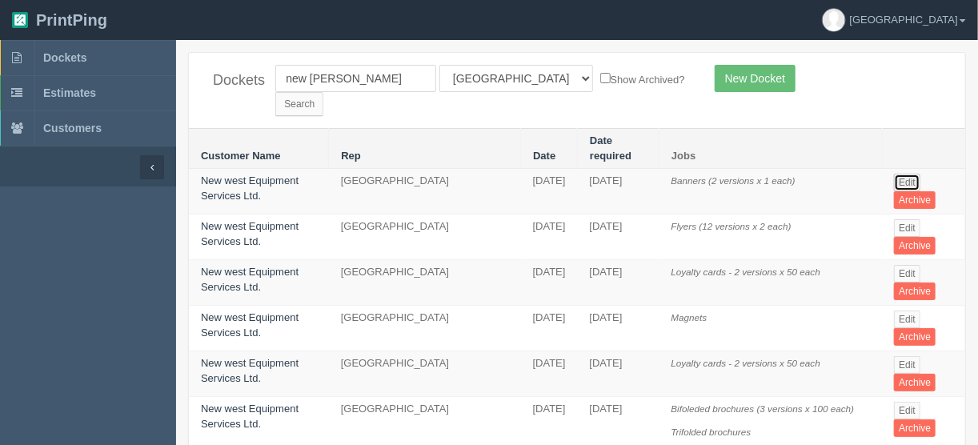
click at [901, 174] on link "Edit" at bounding box center [907, 183] width 26 height 18
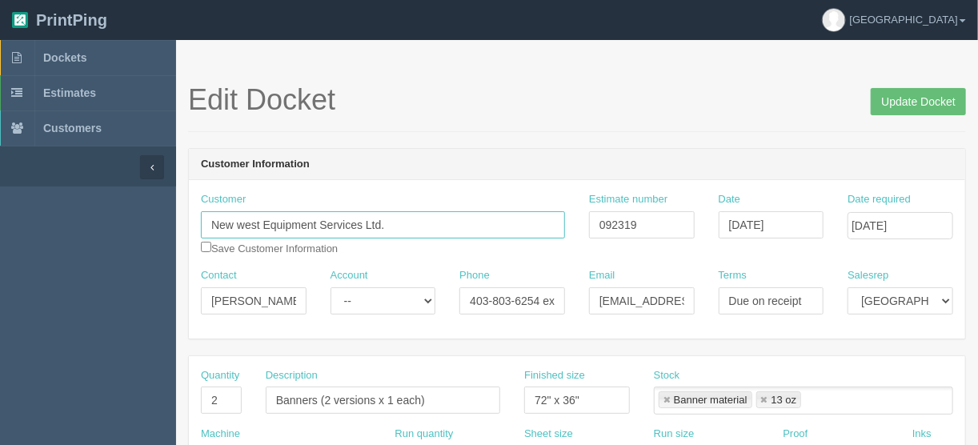
drag, startPoint x: 412, startPoint y: 227, endPoint x: 109, endPoint y: 227, distance: 303.4
drag, startPoint x: 207, startPoint y: 297, endPoint x: 359, endPoint y: 291, distance: 152.2
click at [359, 291] on div "Contact [PERSON_NAME] Account -- Existing Client Allrush Client Rep Client Phon…" at bounding box center [577, 297] width 777 height 58
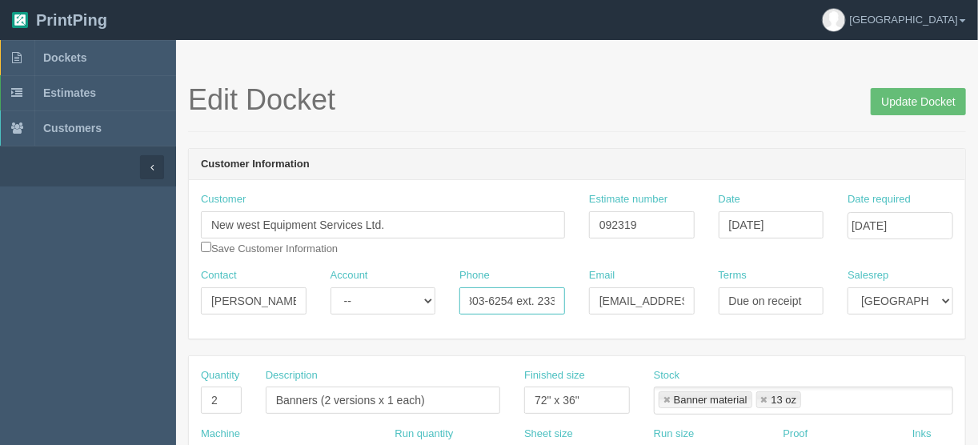
drag, startPoint x: 464, startPoint y: 299, endPoint x: 577, endPoint y: 291, distance: 113.9
click at [577, 291] on div "Contact [PERSON_NAME] Account -- Existing Client Allrush Client Rep Client Phon…" at bounding box center [577, 297] width 777 height 58
click at [509, 306] on input "403-803-6254 ext. 233" at bounding box center [513, 300] width 106 height 27
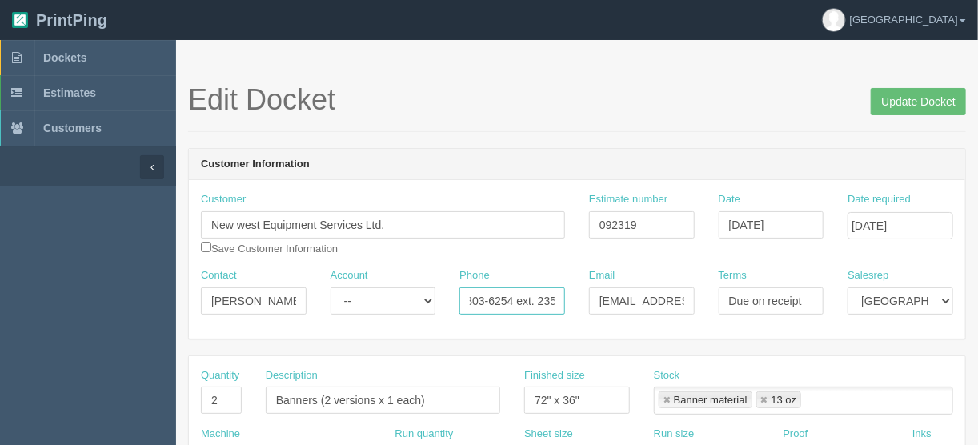
type input "403-803-6254 ext. 235"
drag, startPoint x: 595, startPoint y: 300, endPoint x: 734, endPoint y: 295, distance: 139.4
click at [734, 295] on div "Contact [PERSON_NAME] Account -- Existing Client Allrush Client Rep Client Phon…" at bounding box center [577, 297] width 777 height 58
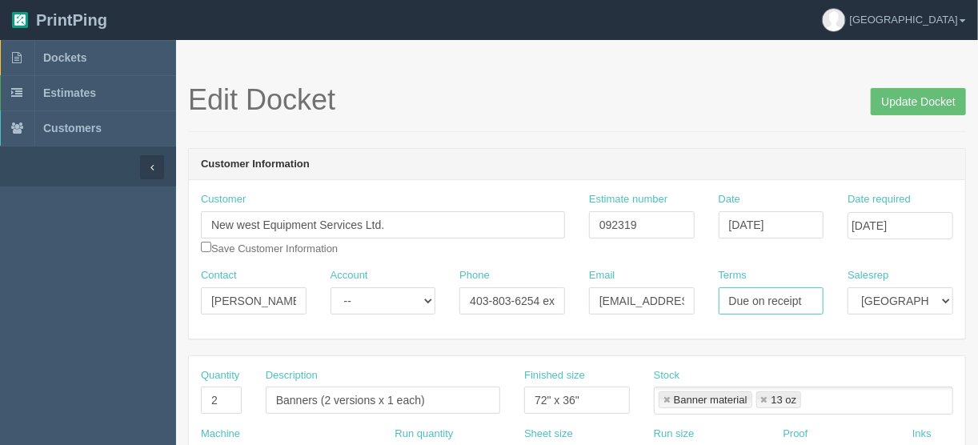
drag, startPoint x: 815, startPoint y: 298, endPoint x: 550, endPoint y: 307, distance: 265.2
click at [550, 307] on div "Contact [PERSON_NAME] Account -- Existing Client Allrush Client Rep Client Phon…" at bounding box center [577, 297] width 777 height 58
click at [58, 52] on span "Dockets" at bounding box center [64, 57] width 43 height 13
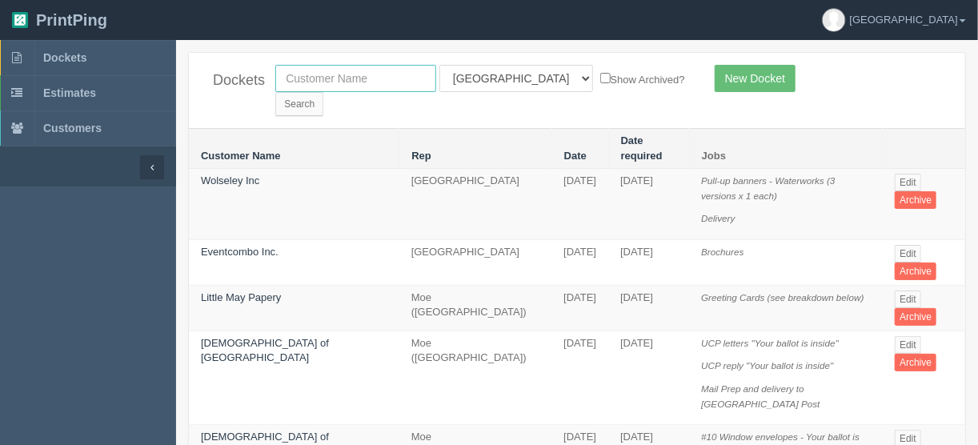
click at [332, 78] on input "text" at bounding box center [355, 78] width 161 height 27
type input "market w"
click at [510, 76] on select "All Users [PERSON_NAME] Test 1 [PERSON_NAME] [PERSON_NAME] [PERSON_NAME] France…" at bounding box center [517, 78] width 154 height 27
select select
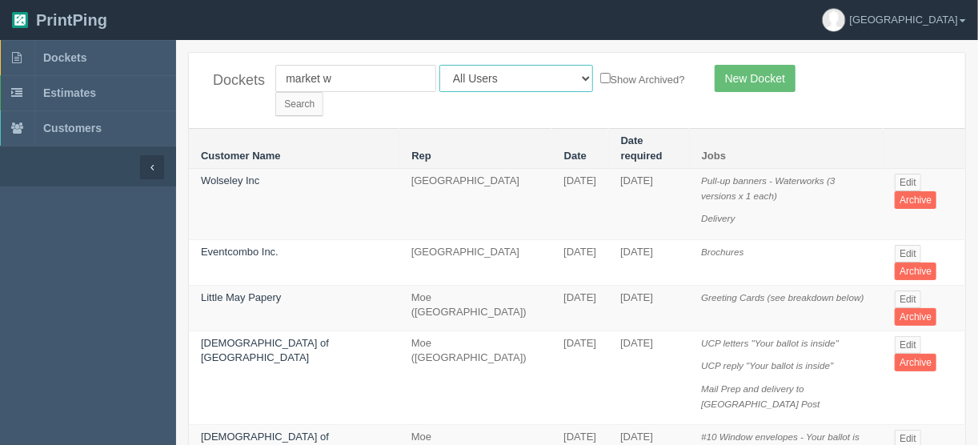
click at [440, 65] on select "All Users [PERSON_NAME] Test 1 [PERSON_NAME] [PERSON_NAME] [PERSON_NAME] France…" at bounding box center [517, 78] width 154 height 27
click at [323, 92] on input "Search" at bounding box center [299, 104] width 48 height 24
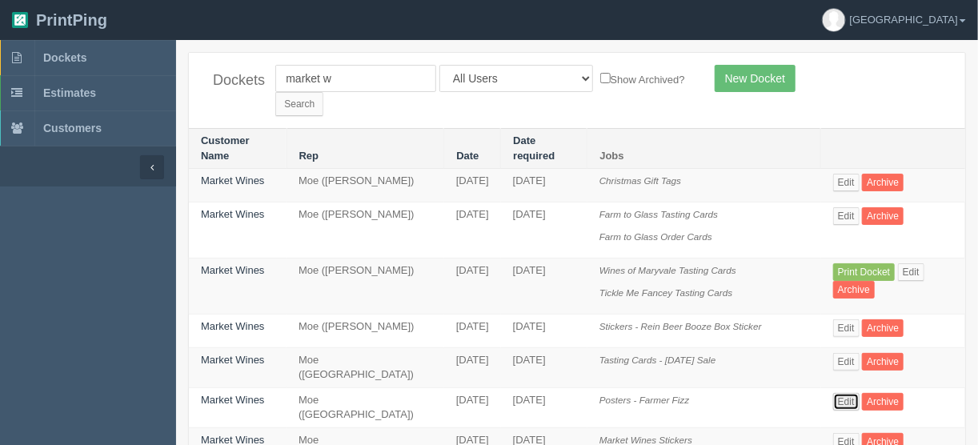
click at [849, 393] on link "Edit" at bounding box center [846, 402] width 26 height 18
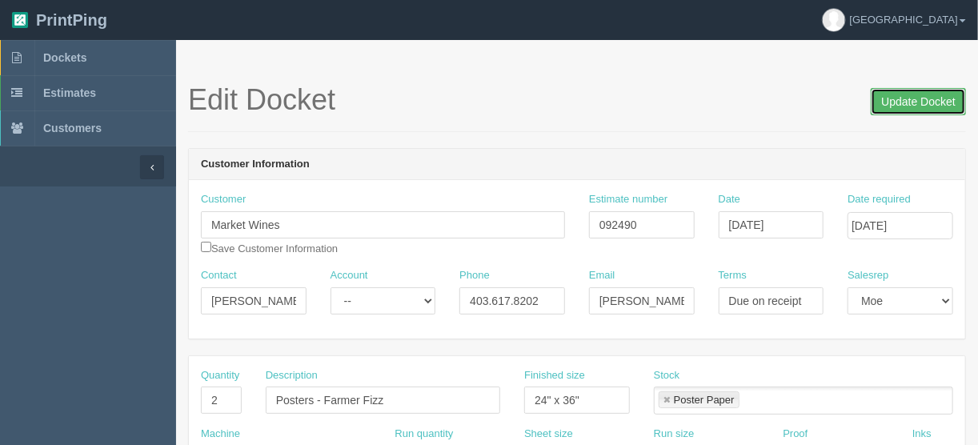
click at [912, 99] on input "Update Docket" at bounding box center [918, 101] width 95 height 27
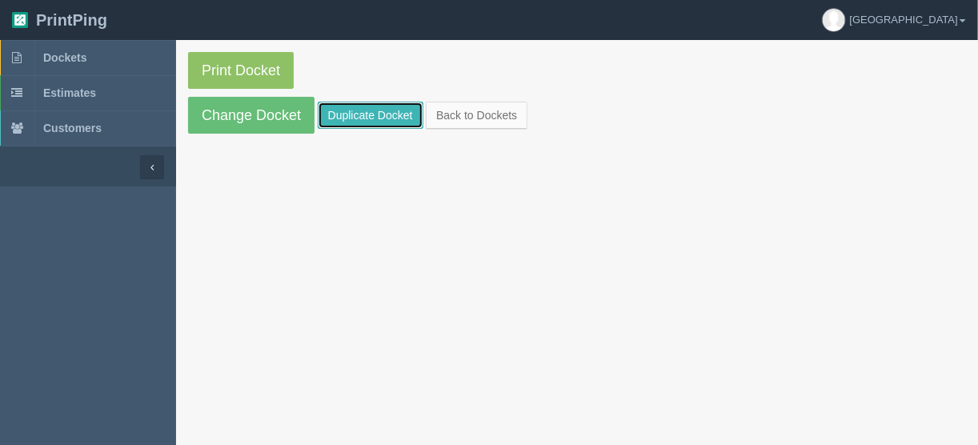
click at [372, 110] on link "Duplicate Docket" at bounding box center [371, 115] width 106 height 27
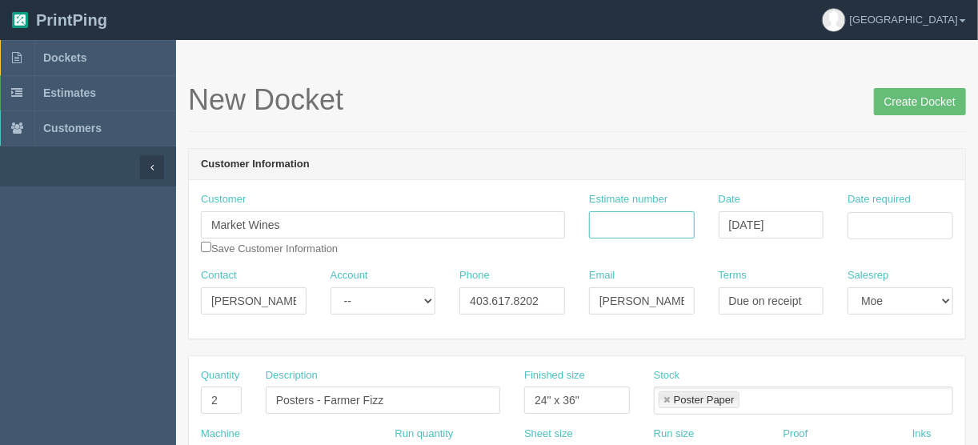
click at [628, 224] on input "Estimate number" at bounding box center [642, 224] width 106 height 27
type input "092490"
click at [860, 219] on input "Date required" at bounding box center [901, 225] width 106 height 27
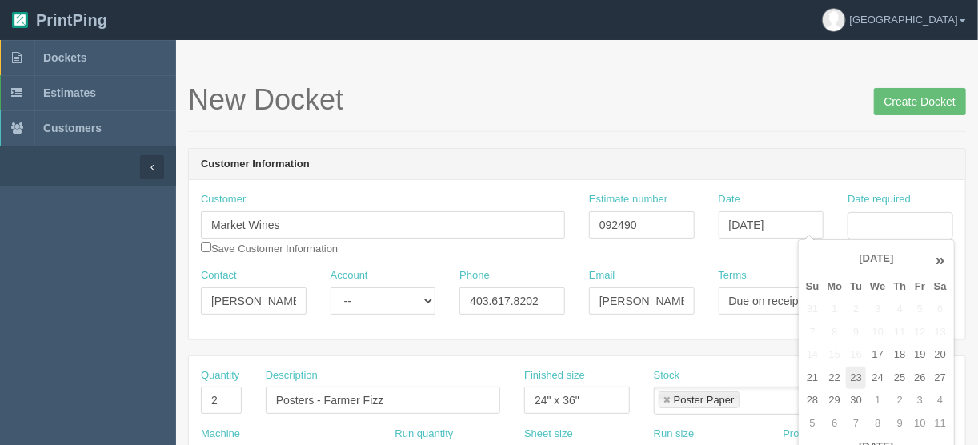
click at [849, 376] on td "23" at bounding box center [856, 378] width 20 height 23
click at [877, 376] on td "24" at bounding box center [877, 378] width 23 height 23
type input "[DATE]"
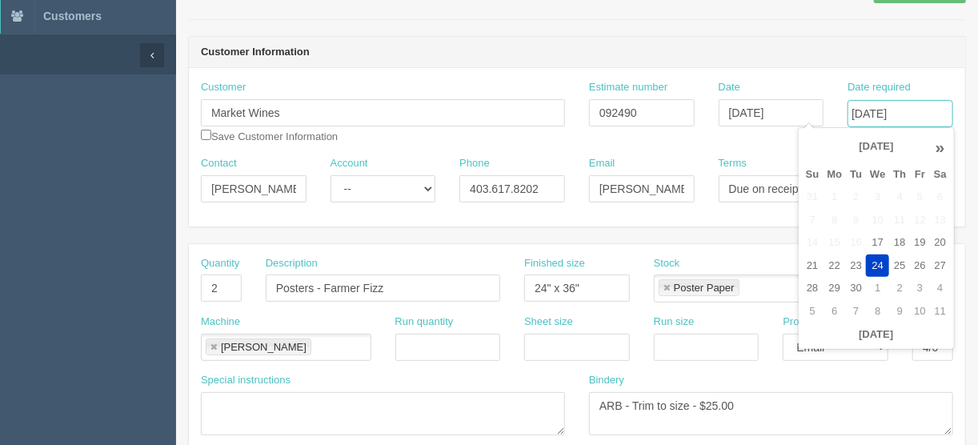
scroll to position [128, 0]
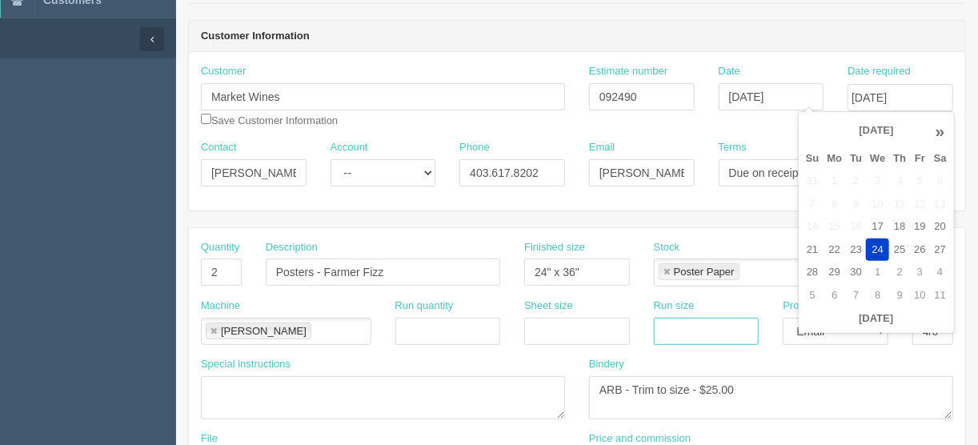
click at [705, 321] on input "text" at bounding box center [707, 331] width 106 height 27
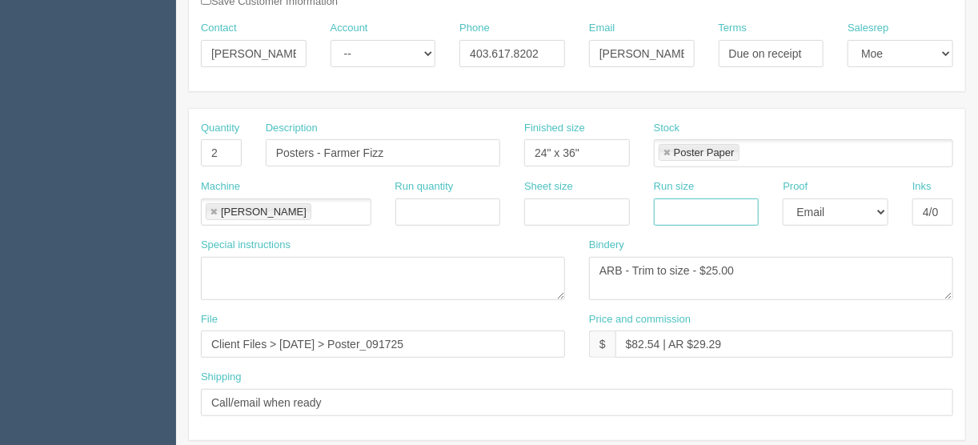
scroll to position [256, 0]
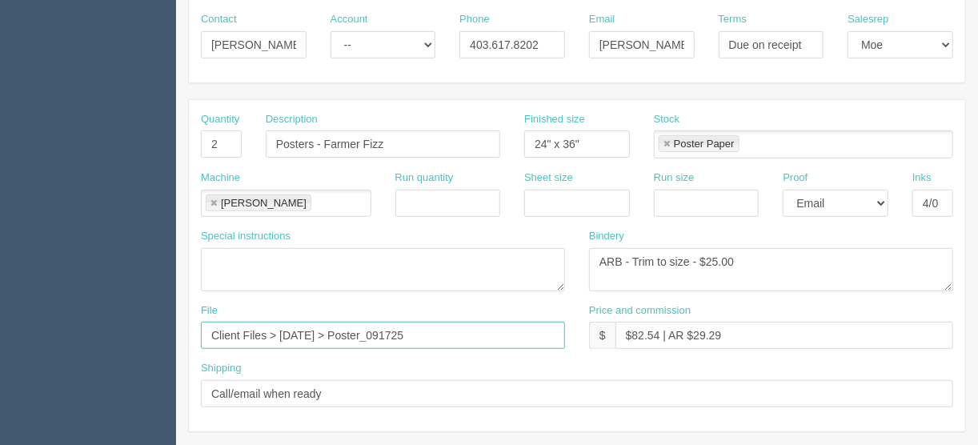
drag, startPoint x: 451, startPoint y: 331, endPoint x: 430, endPoint y: 330, distance: 20.9
click at [430, 330] on input "Client Files > September 2025 > Poster_091725" at bounding box center [383, 335] width 364 height 27
click at [440, 330] on input "Client Files > September 2025 > Poster_091725" at bounding box center [383, 335] width 364 height 27
type input "Client Files > September 2025 > Poster_092225"
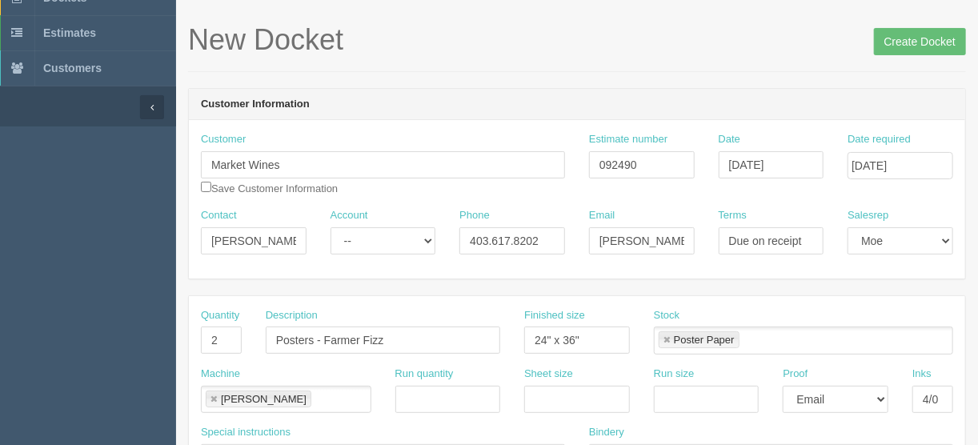
scroll to position [0, 0]
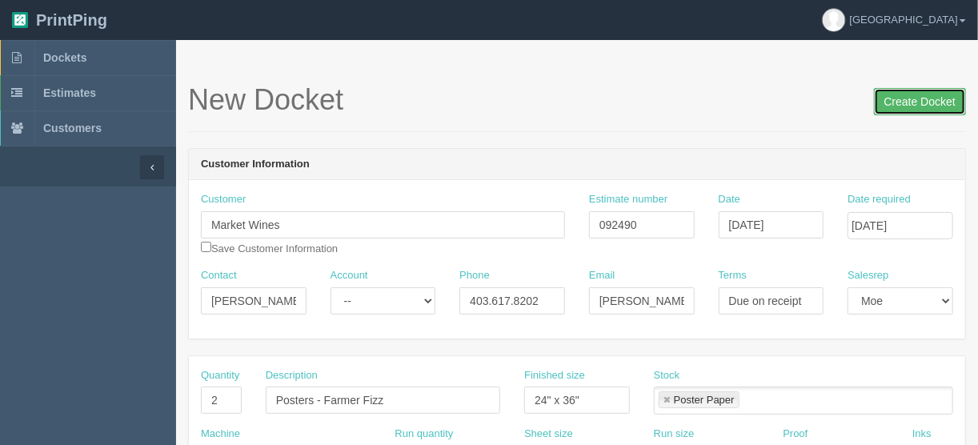
click at [911, 102] on input "Create Docket" at bounding box center [920, 101] width 92 height 27
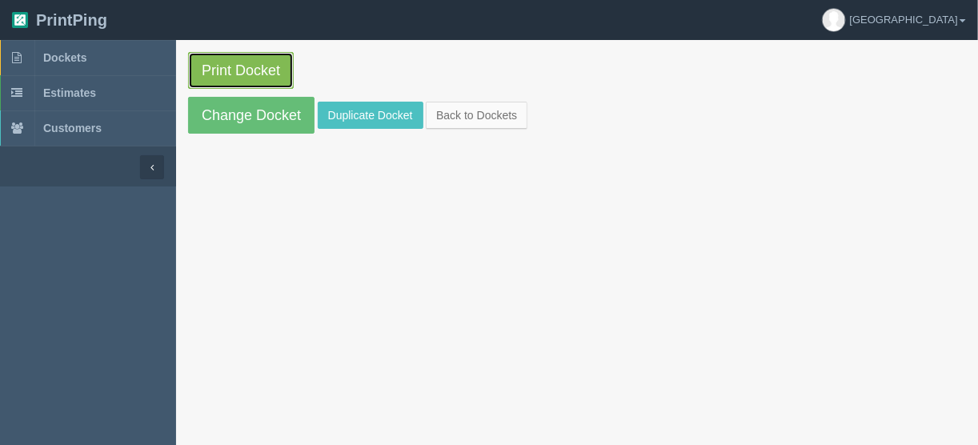
click at [209, 62] on link "Print Docket" at bounding box center [241, 70] width 106 height 37
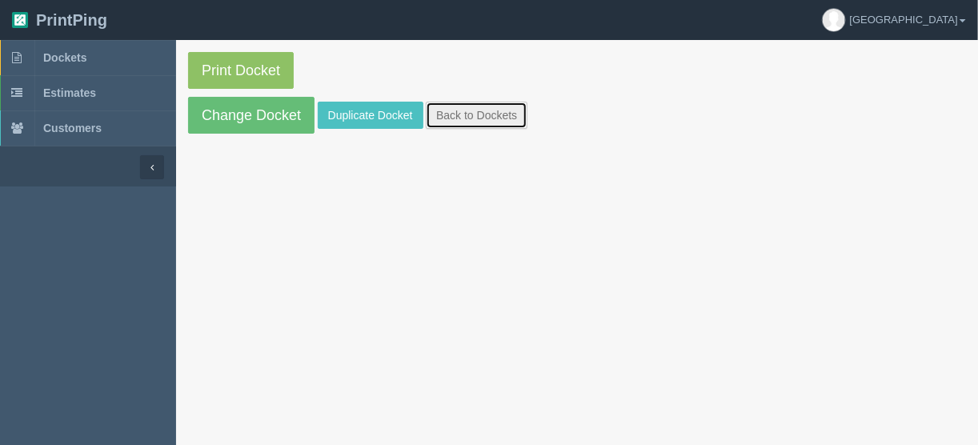
click at [463, 123] on link "Back to Dockets" at bounding box center [477, 115] width 102 height 27
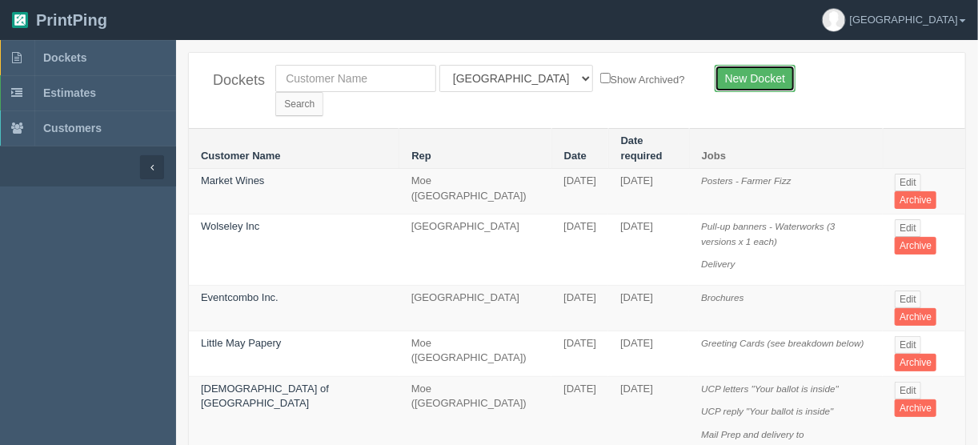
click at [758, 76] on link "New Docket" at bounding box center [755, 78] width 81 height 27
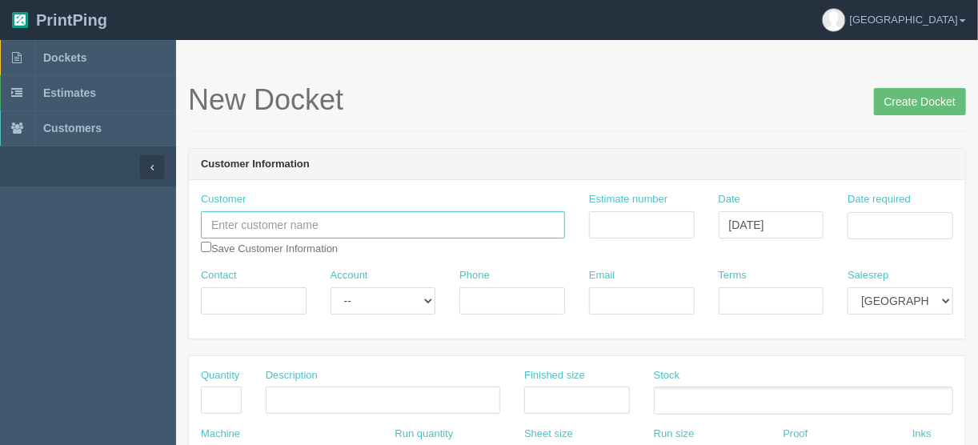
click at [215, 221] on input "text" at bounding box center [383, 224] width 364 height 27
paste input "[GEOGRAPHIC_DATA]"
type input "[GEOGRAPHIC_DATA]"
click at [211, 297] on input "Contact" at bounding box center [254, 300] width 106 height 27
paste input "[PERSON_NAME]"
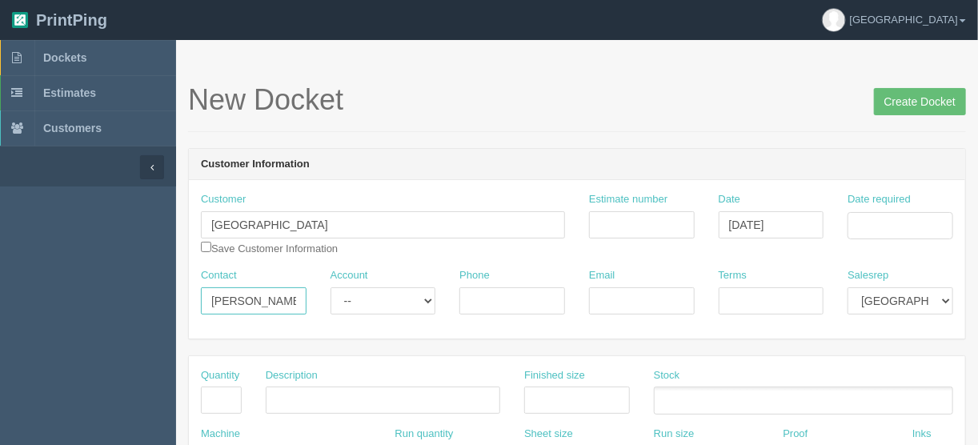
type input "[PERSON_NAME]"
click at [476, 299] on input "Phone" at bounding box center [513, 300] width 106 height 27
paste input "[PHONE_NUMBER]"
type input "[PHONE_NUMBER]"
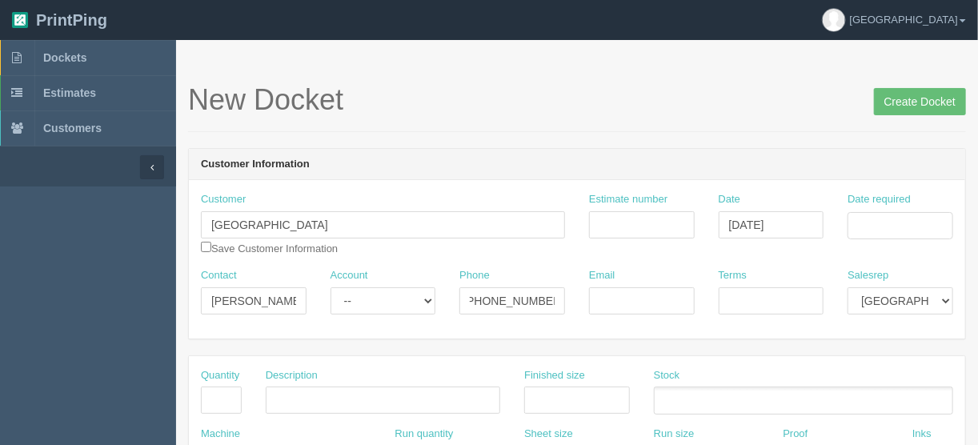
scroll to position [0, 0]
click at [595, 298] on input "Email" at bounding box center [642, 300] width 106 height 27
paste input "[EMAIL_ADDRESS][DOMAIN_NAME]"
type input "[EMAIL_ADDRESS][DOMAIN_NAME]"
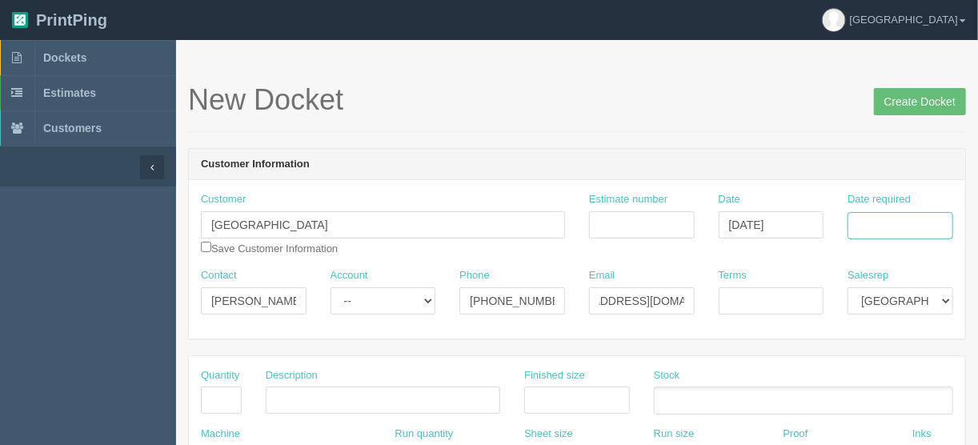
click at [886, 217] on input "Date required" at bounding box center [901, 225] width 106 height 27
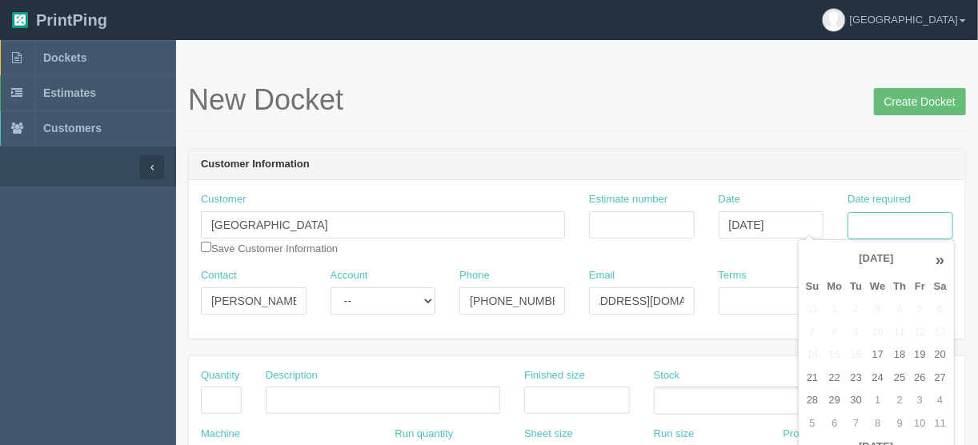
scroll to position [0, 0]
click at [835, 374] on td "22" at bounding box center [835, 378] width 23 height 23
click at [897, 372] on td "25" at bounding box center [899, 378] width 21 height 23
type input "[DATE]"
click at [611, 225] on input "Estimate number" at bounding box center [642, 224] width 106 height 27
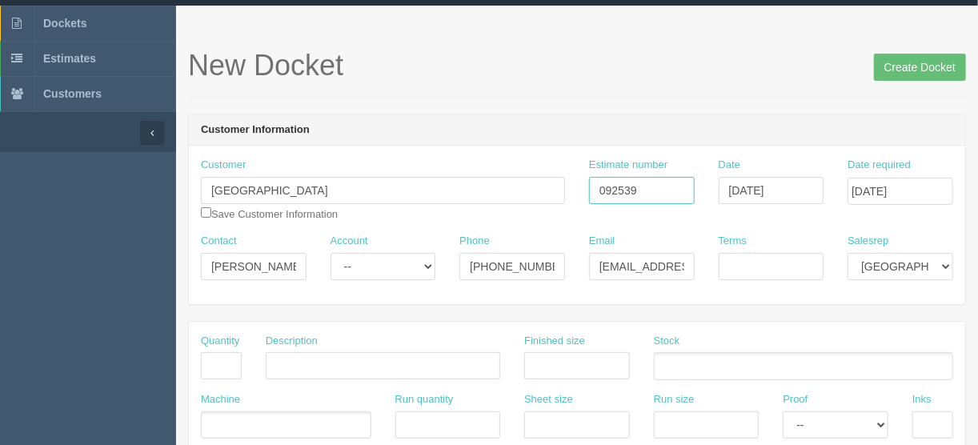
scroll to position [64, 0]
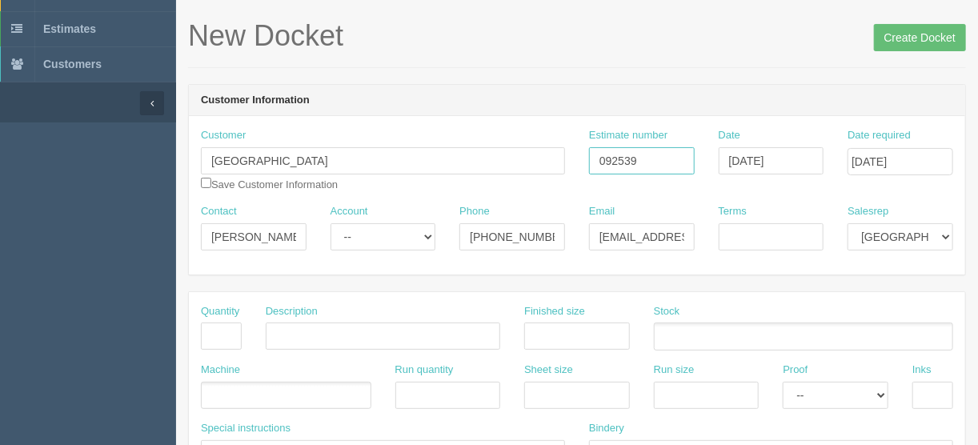
type input "092539"
click at [221, 335] on input "text" at bounding box center [221, 336] width 41 height 27
type input "1"
type input "D"
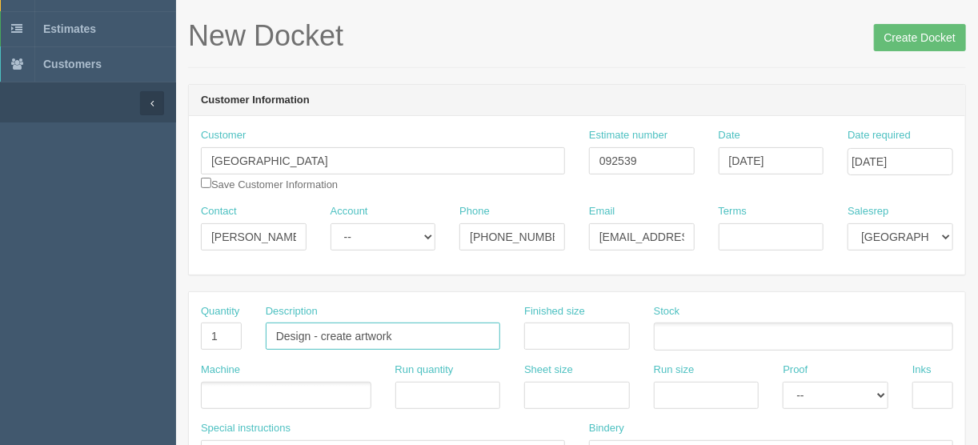
drag, startPoint x: 351, startPoint y: 335, endPoint x: 321, endPoint y: 334, distance: 29.7
click at [321, 334] on input "Design - create artwork" at bounding box center [383, 336] width 235 height 27
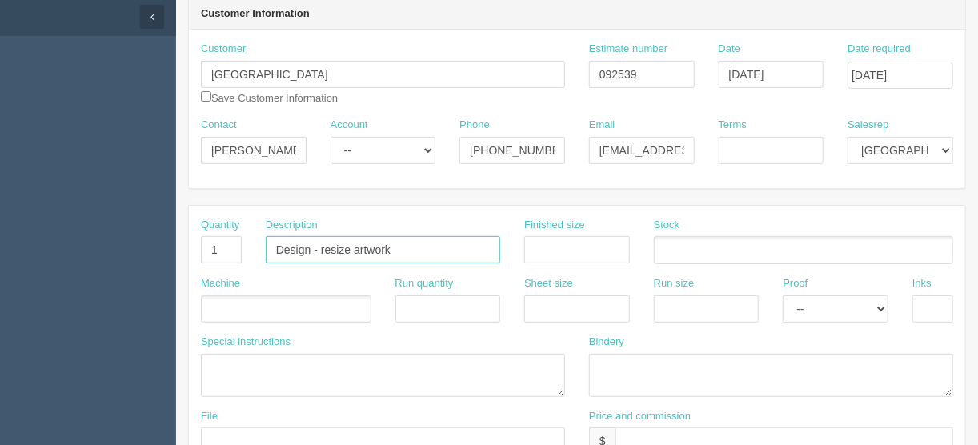
scroll to position [256, 0]
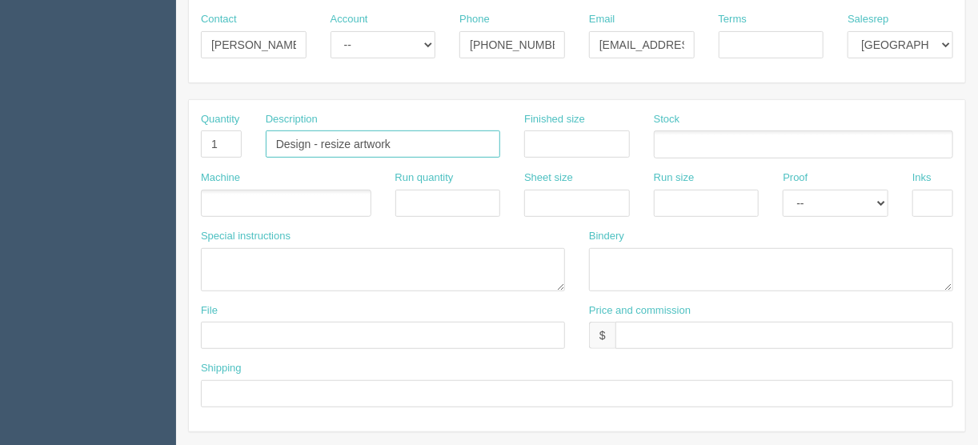
type input "Design - resize artwork"
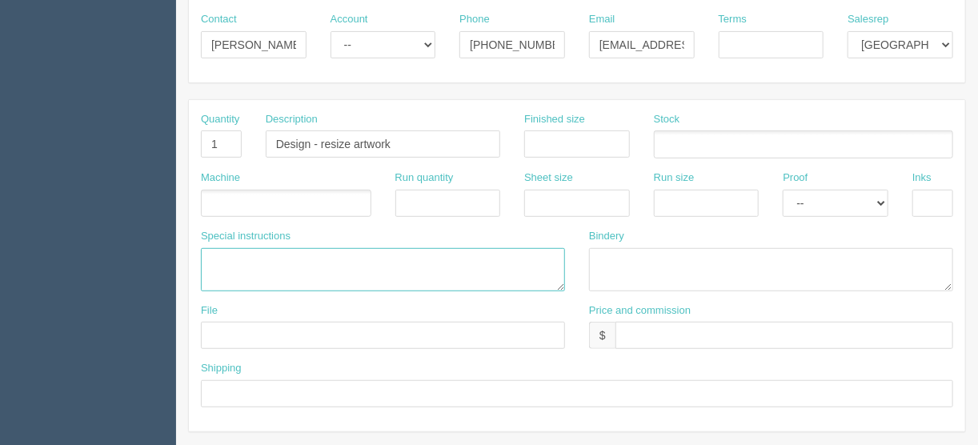
click at [214, 251] on textarea at bounding box center [383, 269] width 364 height 43
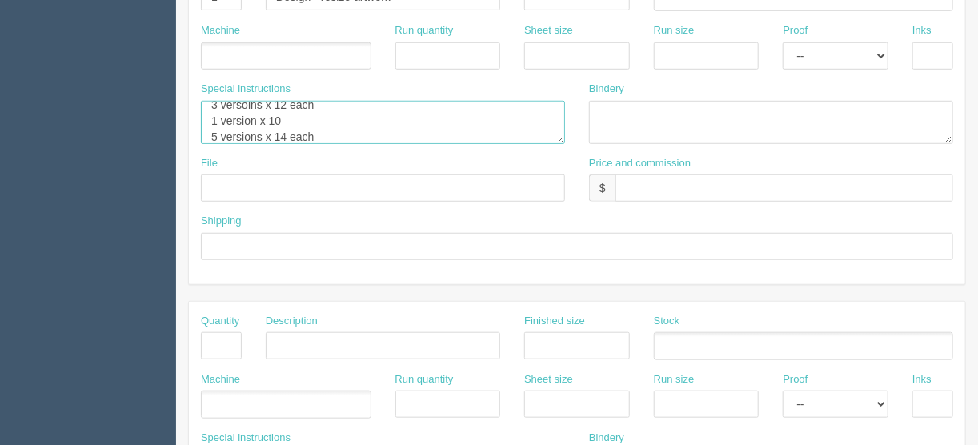
scroll to position [512, 0]
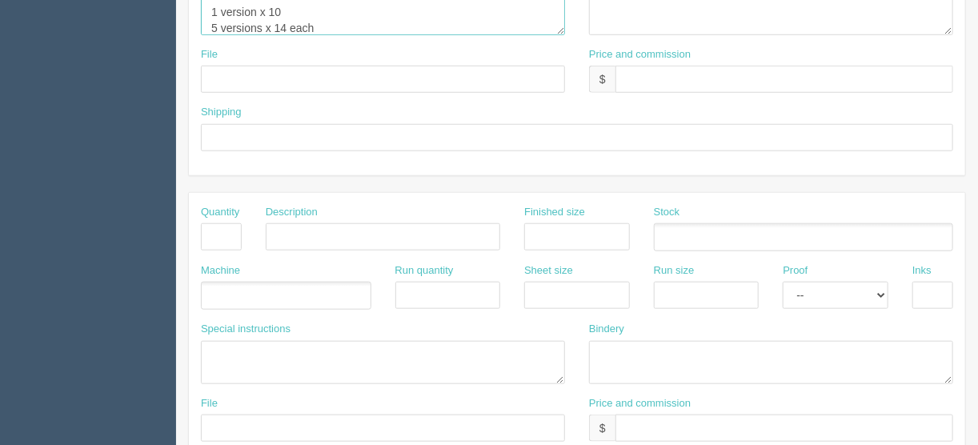
type textarea "5 versions x 6 each 3 versoins x 12 each 1 version x 10 5 versions x 14 each"
click at [223, 227] on input "text" at bounding box center [221, 236] width 41 height 27
type input "146"
type input "Product labels"
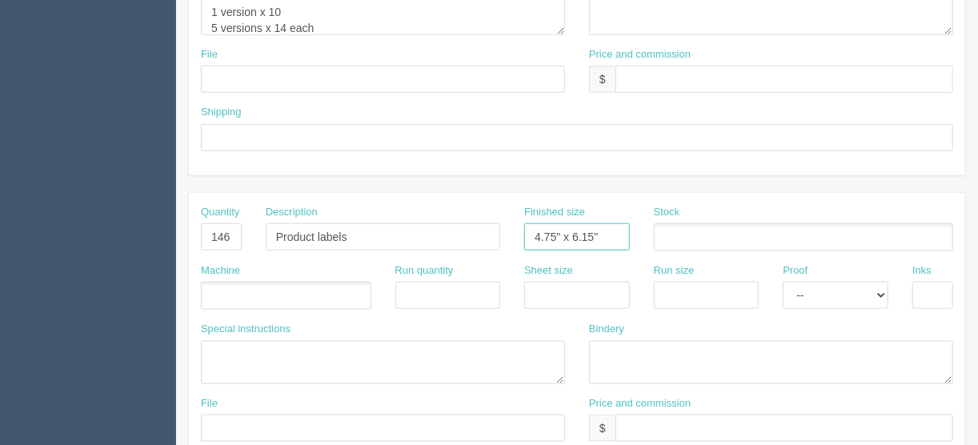
type input "4.75" x 6.15""
click at [232, 285] on ul at bounding box center [286, 296] width 171 height 28
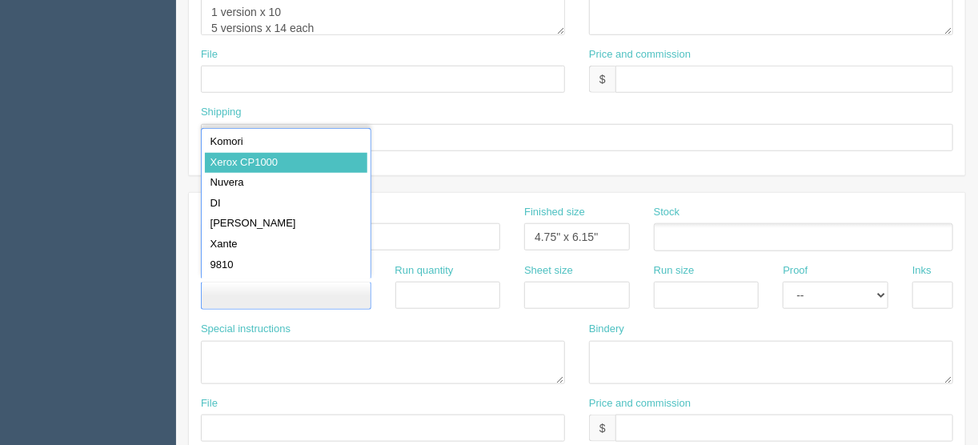
type input "Xerox CP1000"
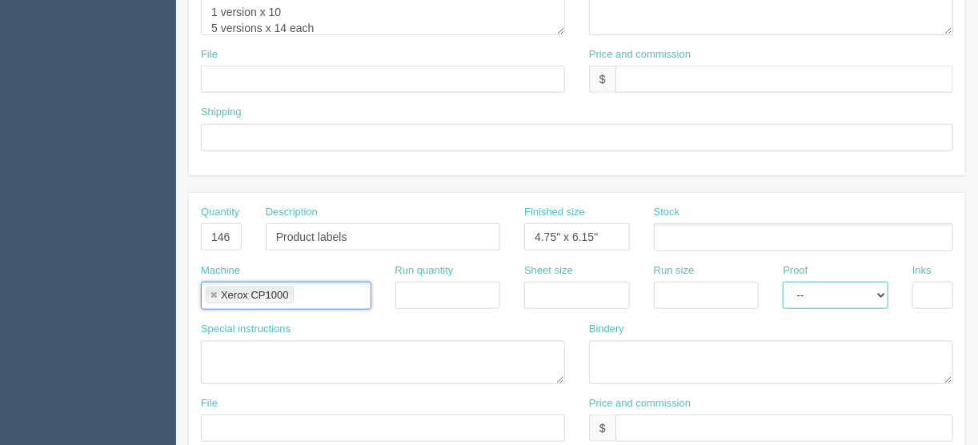
click at [883, 291] on select "-- Email Hard Copy" at bounding box center [836, 295] width 106 height 27
select select "Hard Copy"
click at [783, 282] on select "-- Email Hard Copy" at bounding box center [836, 295] width 106 height 27
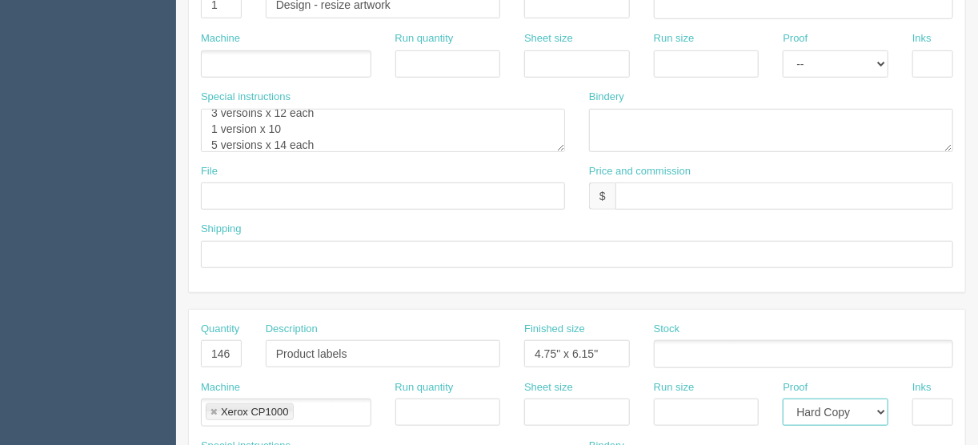
scroll to position [320, 0]
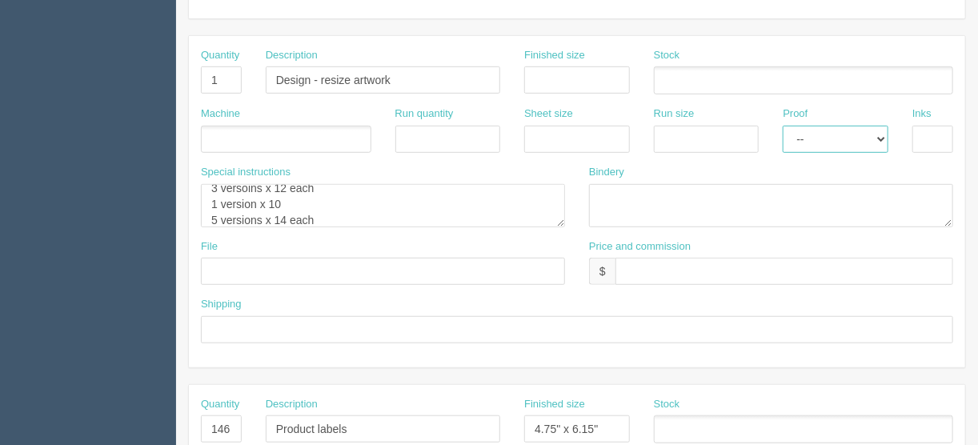
click at [882, 135] on select "-- Email Hard Copy" at bounding box center [836, 139] width 106 height 27
select select "Email"
click at [783, 126] on select "-- Email Hard Copy" at bounding box center [836, 139] width 106 height 27
click at [211, 130] on input "text" at bounding box center [210, 140] width 16 height 23
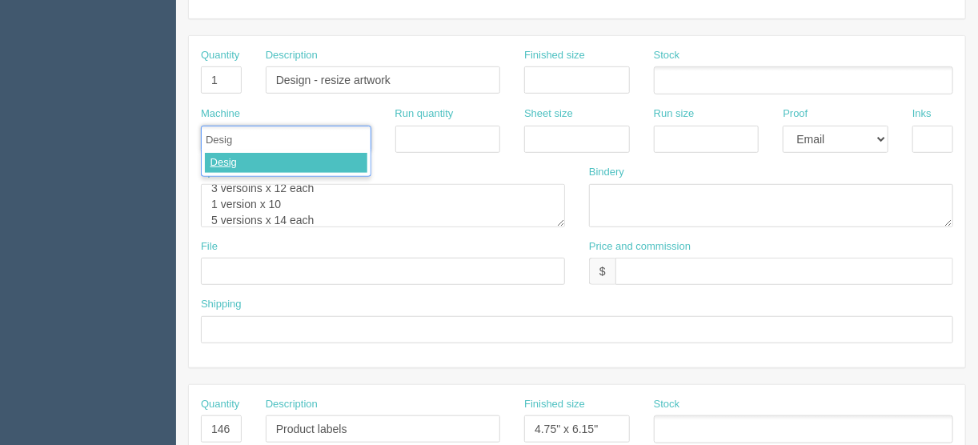
type input "Design"
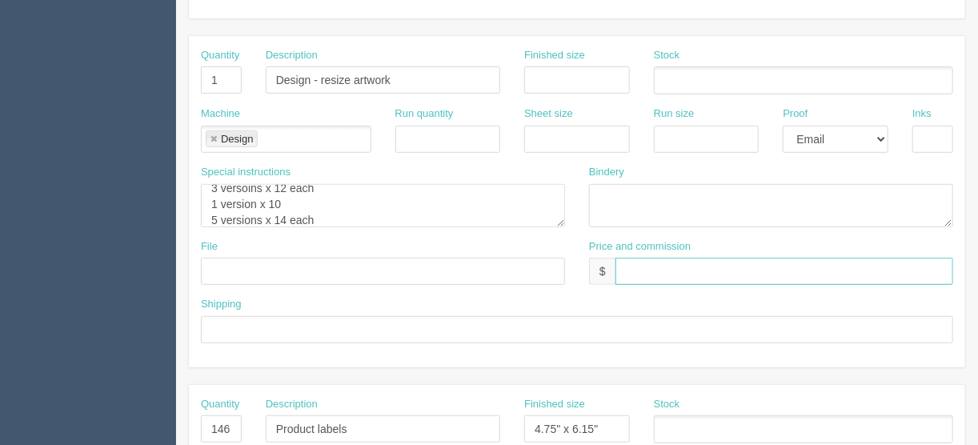
click at [640, 267] on input "text" at bounding box center [785, 271] width 338 height 27
drag, startPoint x: 781, startPoint y: 264, endPoint x: 679, endPoint y: 268, distance: 101.8
click at [679, 268] on input "$Included in other docket" at bounding box center [785, 271] width 338 height 27
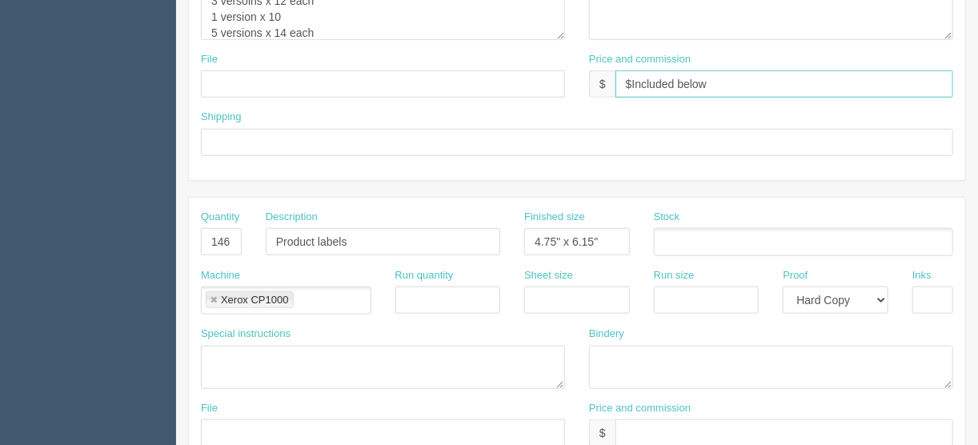
scroll to position [576, 0]
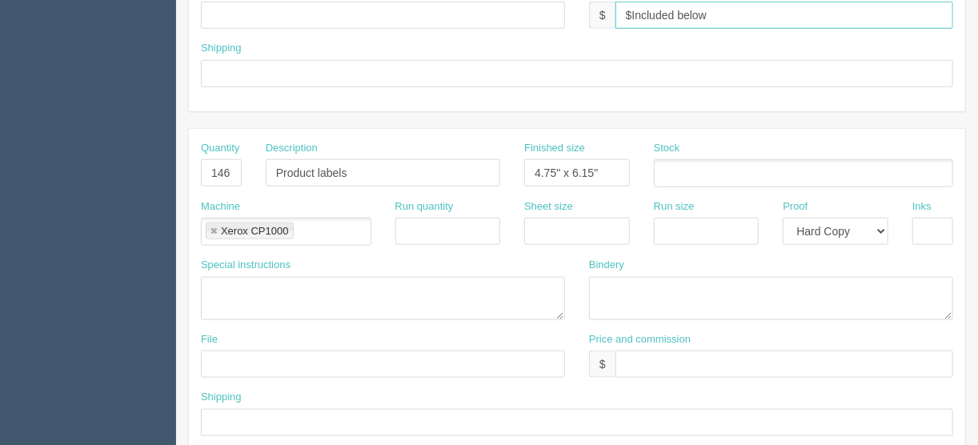
type input "$Included below"
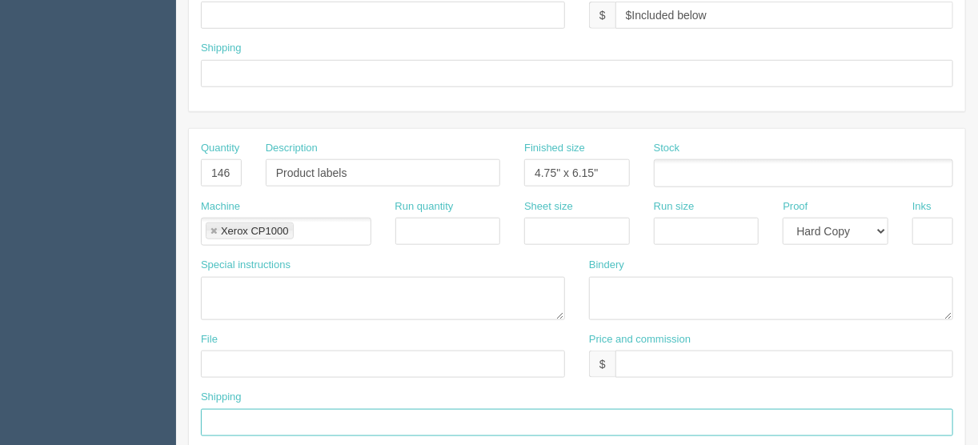
drag, startPoint x: 225, startPoint y: 420, endPoint x: 238, endPoint y: 399, distance: 25.1
click at [225, 420] on input "text" at bounding box center [577, 422] width 753 height 27
type input "Call/email when ready"
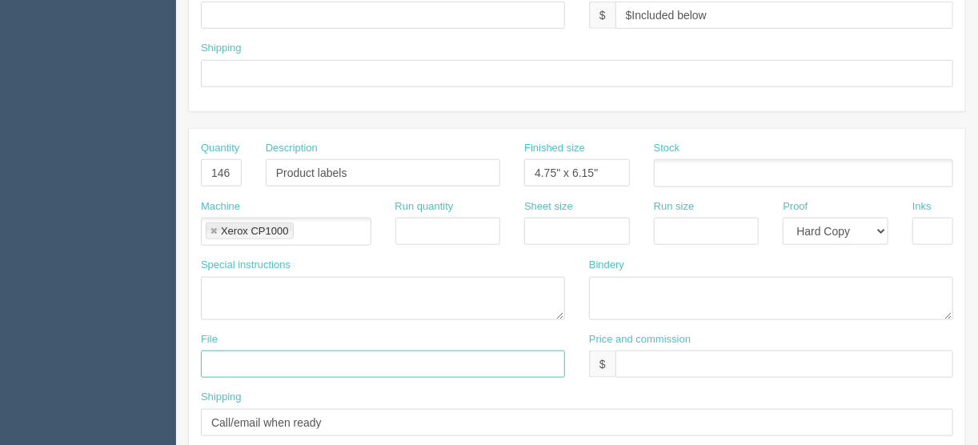
click at [226, 359] on input "text" at bounding box center [383, 364] width 364 height 27
type input "Client files"
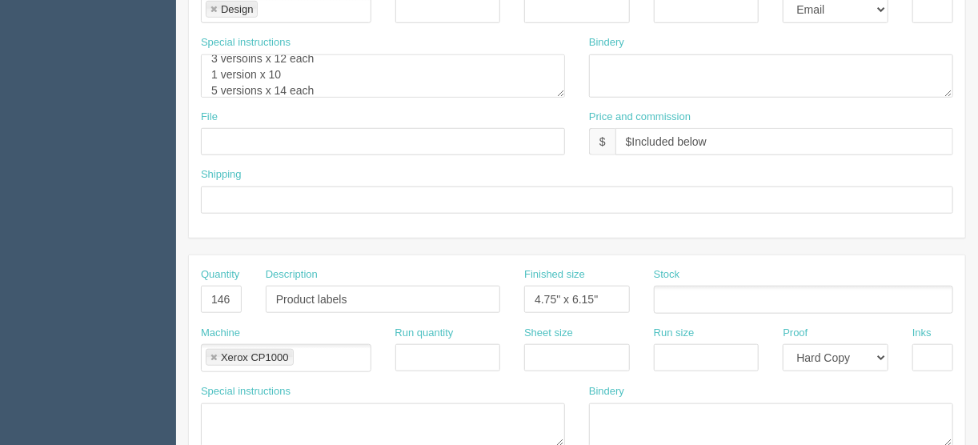
scroll to position [448, 0]
click at [235, 145] on input "text" at bounding box center [383, 143] width 364 height 27
type input "[EMAIL_ADDRESS][DOMAIN_NAME]"
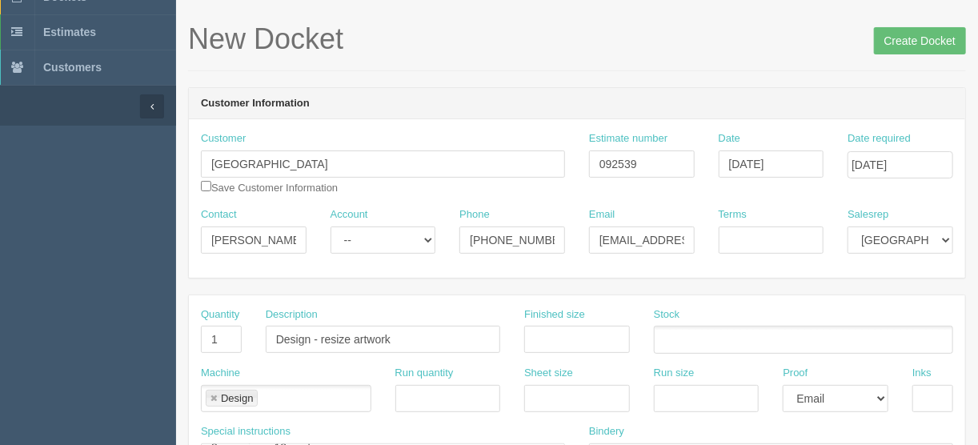
scroll to position [0, 0]
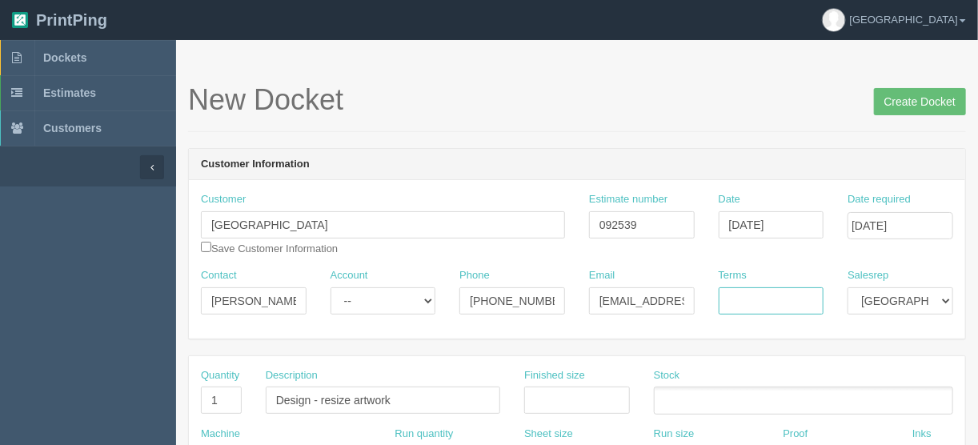
click at [739, 291] on input "Terms" at bounding box center [772, 300] width 106 height 27
type input "Due on receipt"
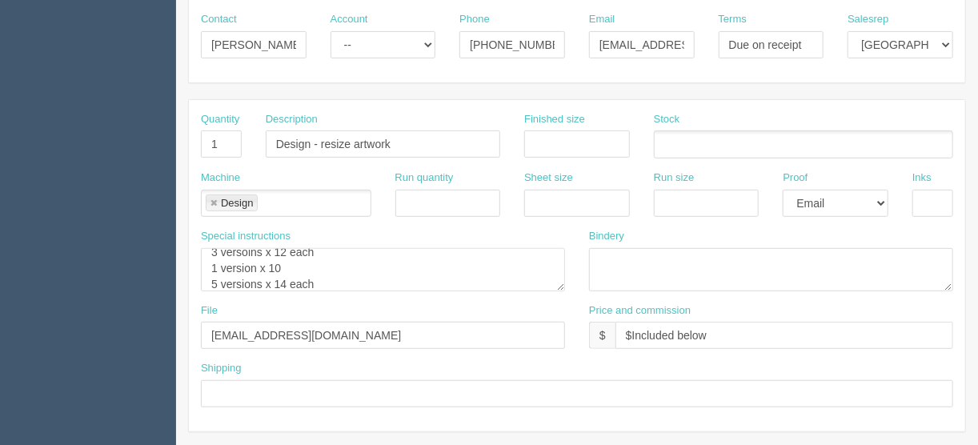
scroll to position [512, 0]
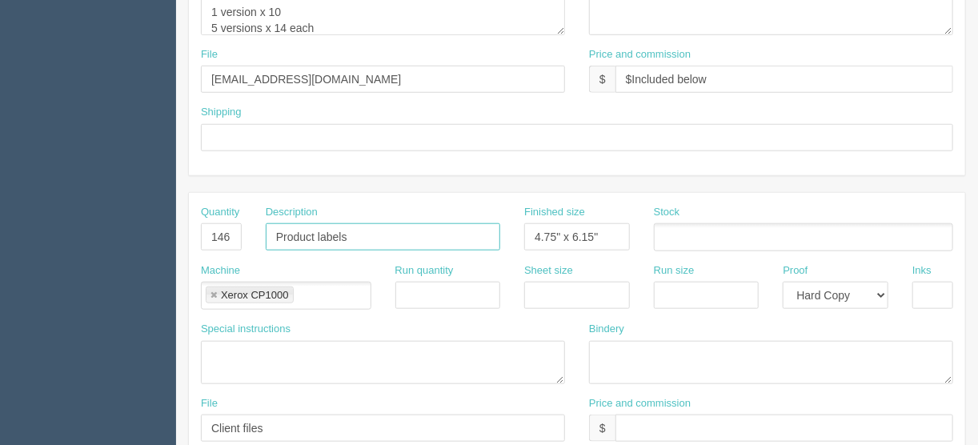
click at [372, 230] on input "Product labels" at bounding box center [383, 236] width 235 height 27
click at [416, 228] on input "Product labels (see breakdwon above)" at bounding box center [383, 236] width 235 height 27
type input "Product labels (see breakdown above)"
click at [921, 291] on input "text" at bounding box center [933, 295] width 41 height 27
type input "4/0"
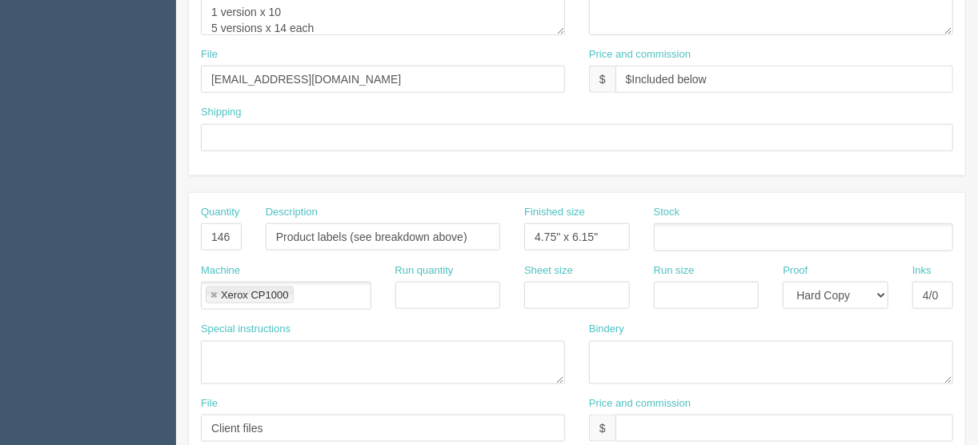
click at [687, 235] on ul at bounding box center [803, 237] width 299 height 28
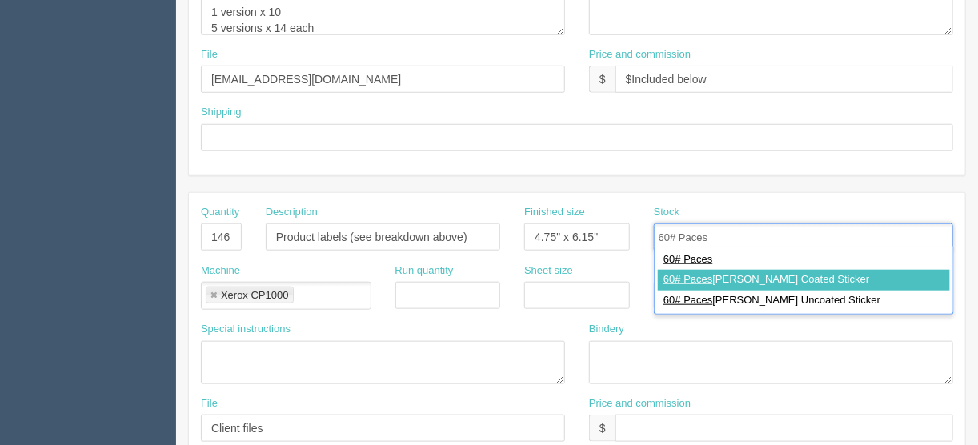
type input "60# Paces"
type input "60# Pacesetter Coated Sticker"
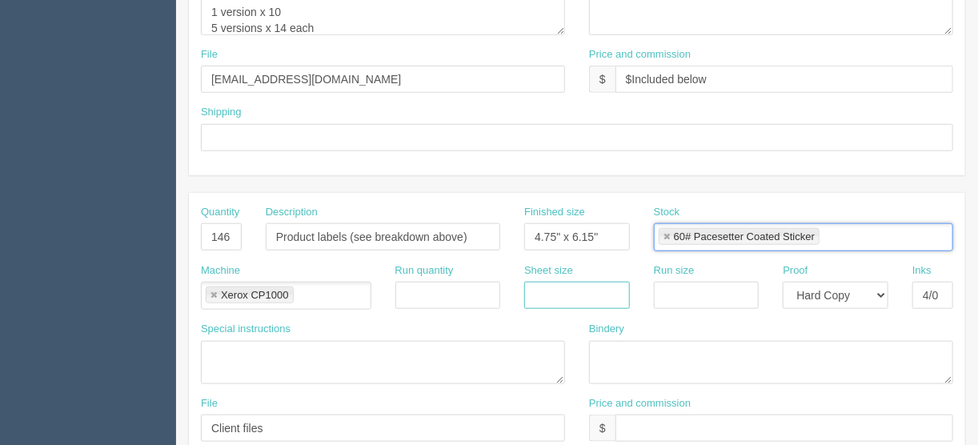
click at [570, 287] on input "text" at bounding box center [577, 295] width 106 height 27
type input "12" x 18""
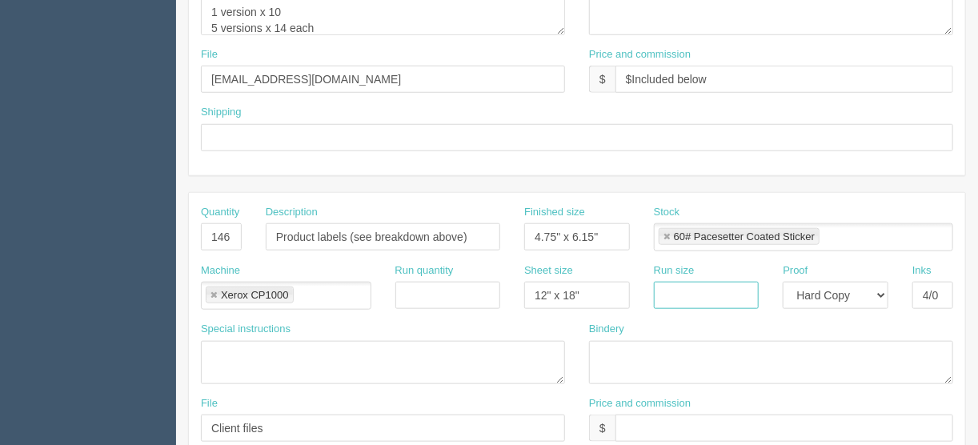
drag, startPoint x: 669, startPoint y: 296, endPoint x: 679, endPoint y: 268, distance: 29.9
click at [669, 296] on input "text" at bounding box center [707, 295] width 106 height 27
type input "12" x 18""
click at [650, 345] on textarea at bounding box center [771, 362] width 364 height 43
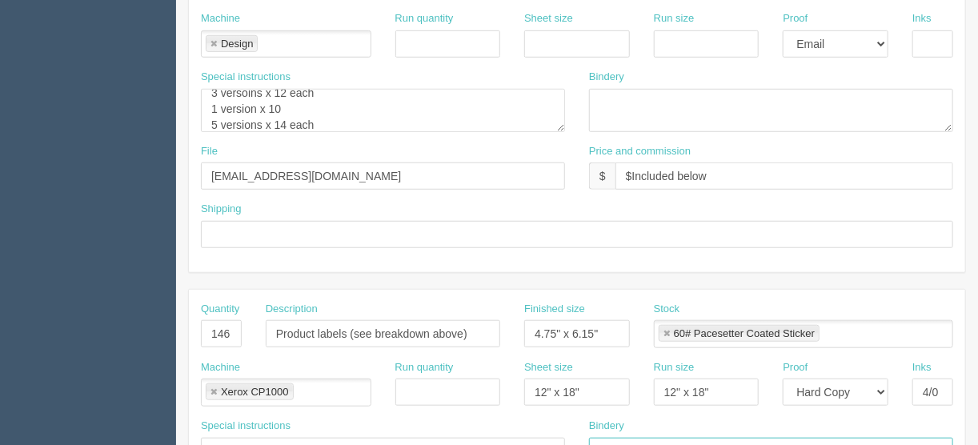
scroll to position [320, 0]
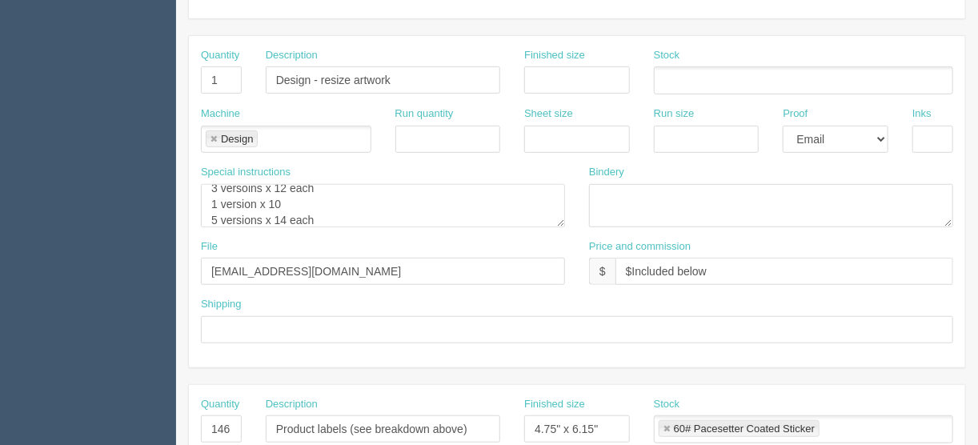
type textarea "Trim to size"
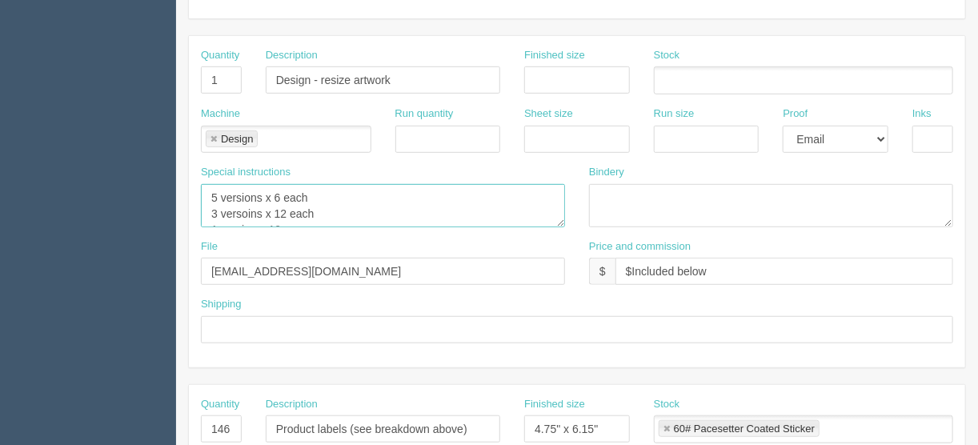
drag, startPoint x: 316, startPoint y: 216, endPoint x: 210, endPoint y: 187, distance: 110.3
click at [202, 178] on div "Special instructions 5 versions x 6 each 3 versoins x 12 each 1 version x 10 5 …" at bounding box center [383, 196] width 364 height 62
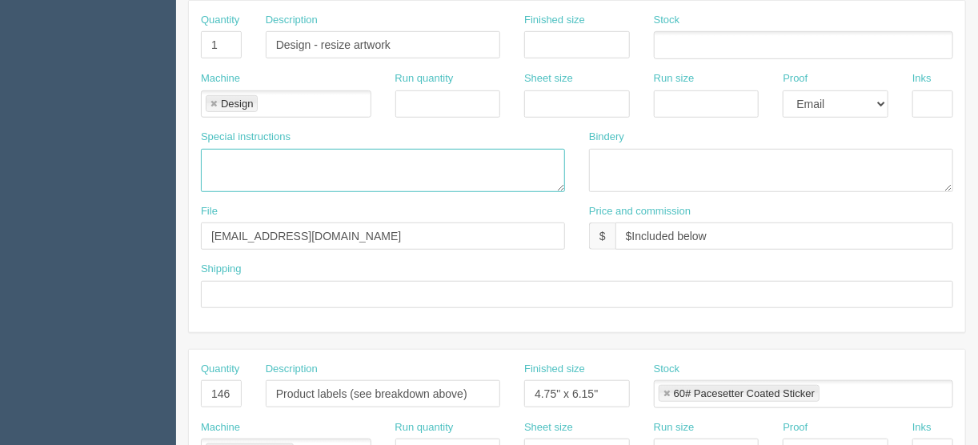
scroll to position [448, 0]
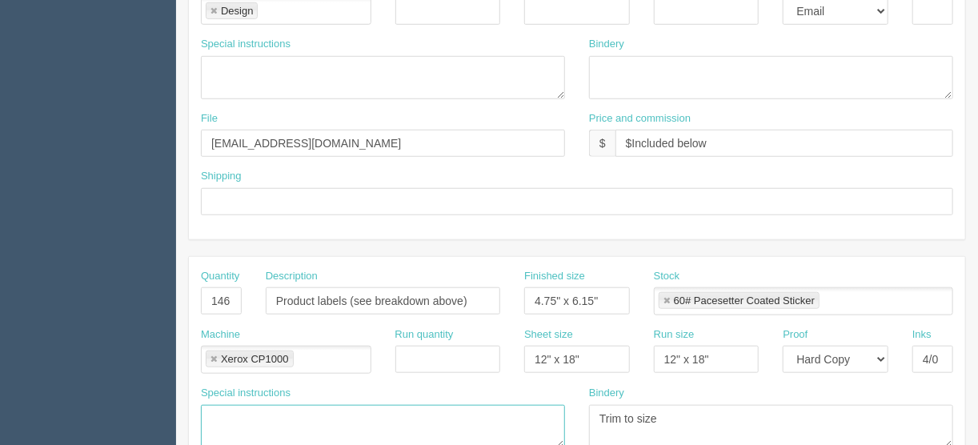
click at [219, 405] on textarea at bounding box center [383, 426] width 364 height 43
paste textarea "5 versions x 6 each 3 versoins x 12 each 1 version x 10 5 versions x 14 each"
type textarea "5 versions x 6 each 3 versoins x 12 each 1 version x 10 5 versions x 14 each"
drag, startPoint x: 462, startPoint y: 299, endPoint x: 500, endPoint y: 428, distance: 133.7
click at [434, 295] on input "Product labels (see breakdown above)" at bounding box center [383, 300] width 235 height 27
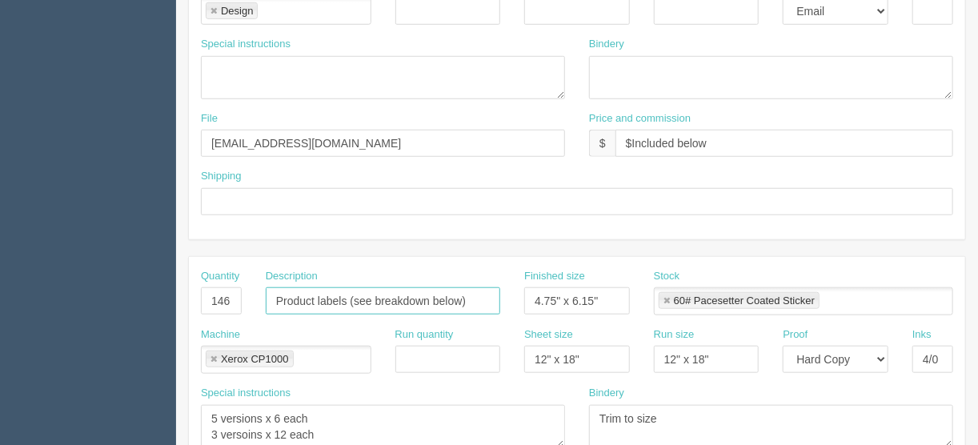
type input "Product labels (see breakdown below)"
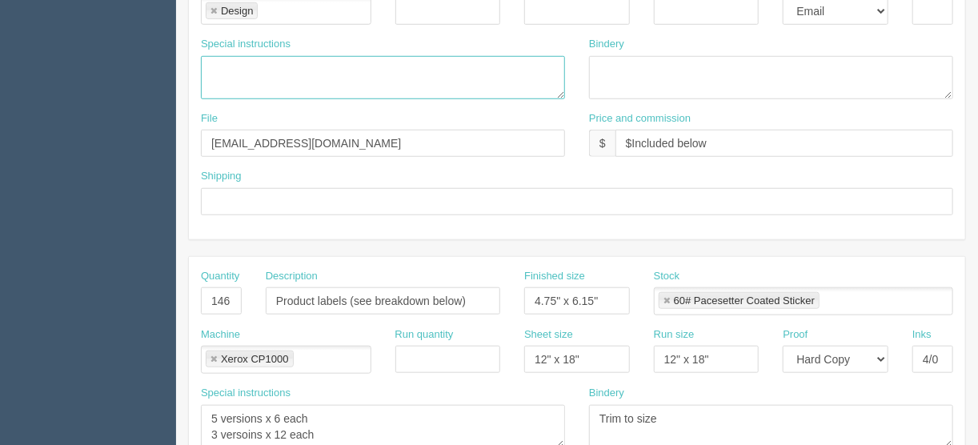
click at [240, 61] on textarea at bounding box center [383, 77] width 364 height 43
type textarea "60 minutes included"
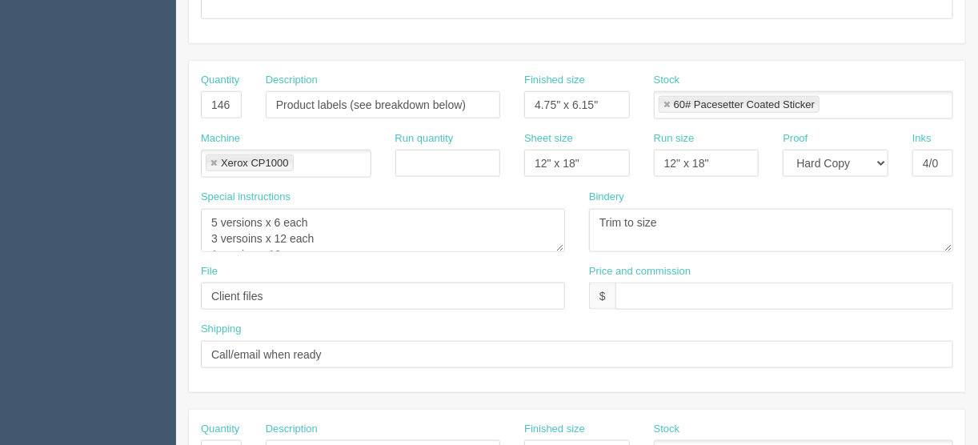
scroll to position [769, 0]
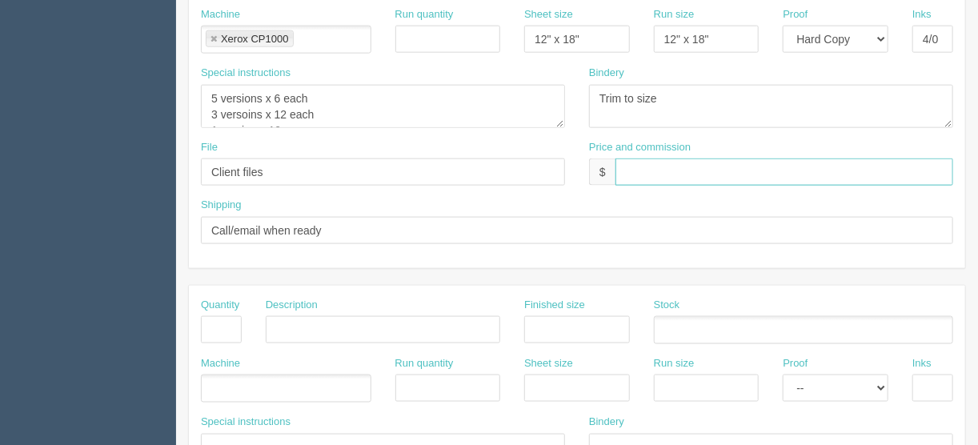
drag, startPoint x: 632, startPoint y: 170, endPoint x: 667, endPoint y: 199, distance: 46.0
click at [632, 170] on input "text" at bounding box center [785, 172] width 338 height 27
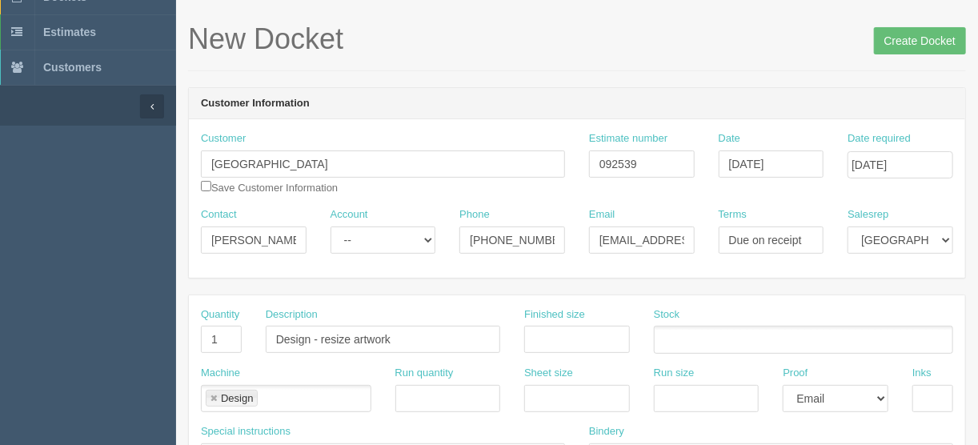
scroll to position [39, 0]
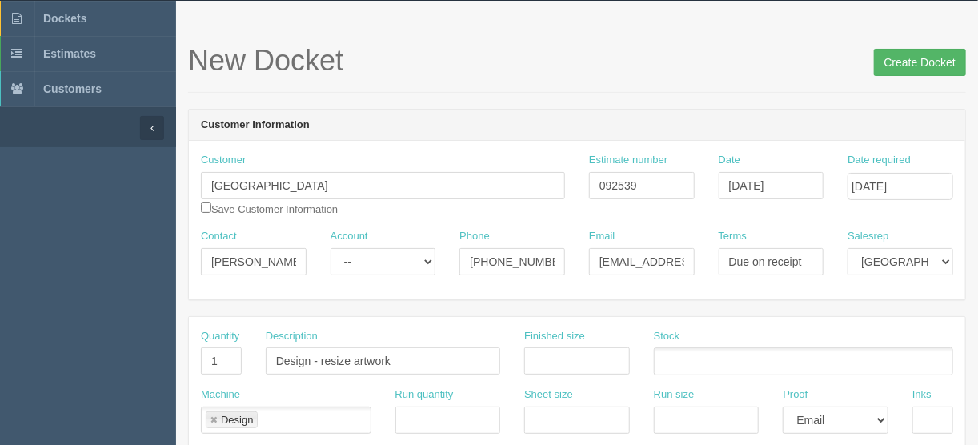
type input "$200.59 | FL $7.35 | AR $46.29"
click at [924, 61] on input "Create Docket" at bounding box center [920, 62] width 92 height 27
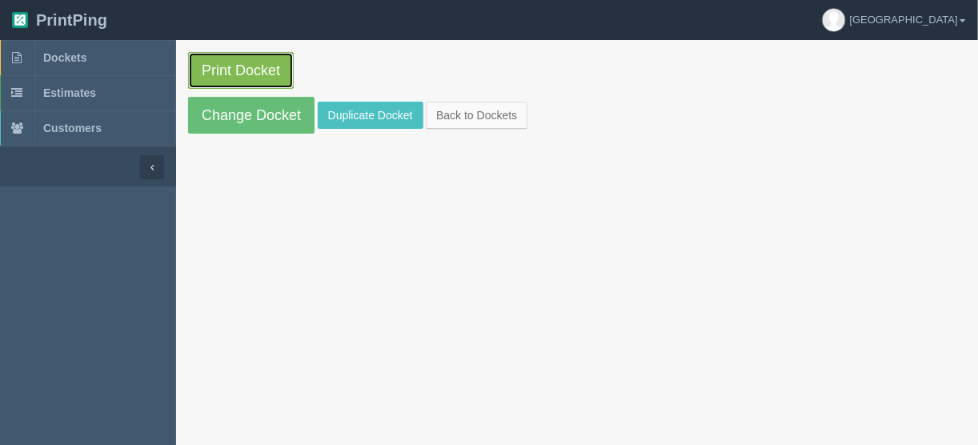
click at [221, 67] on link "Print Docket" at bounding box center [241, 70] width 106 height 37
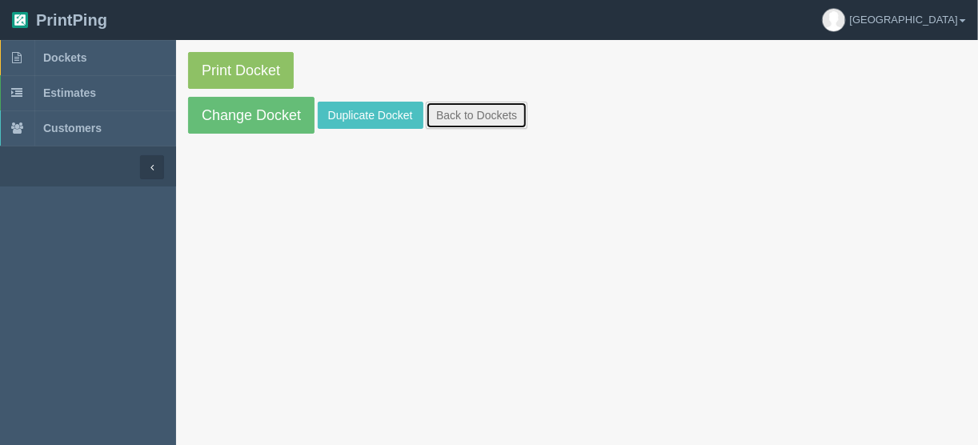
click at [488, 114] on link "Back to Dockets" at bounding box center [477, 115] width 102 height 27
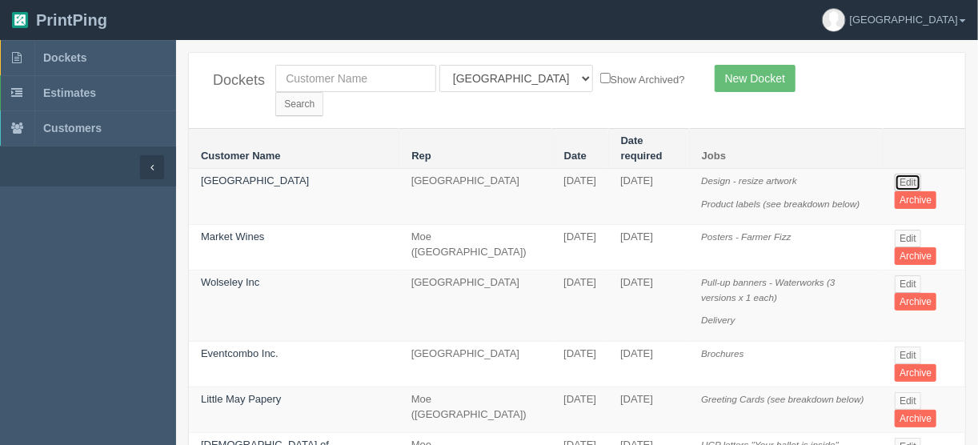
click at [908, 174] on link "Edit" at bounding box center [908, 183] width 26 height 18
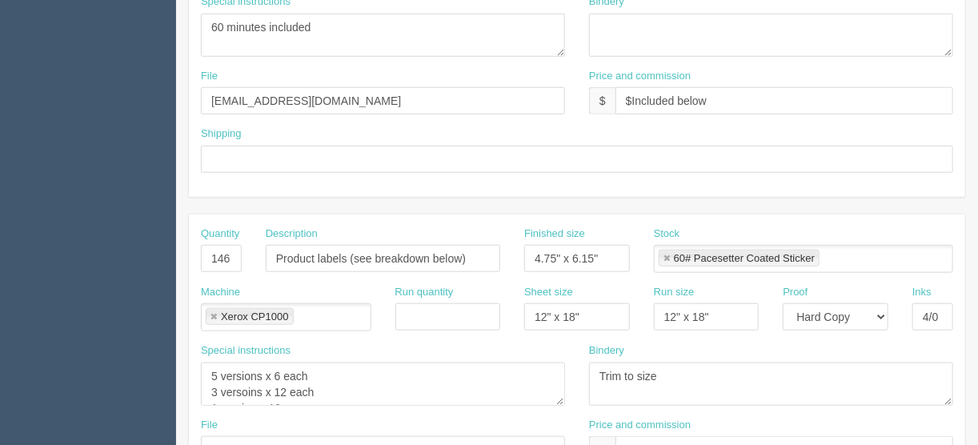
scroll to position [576, 0]
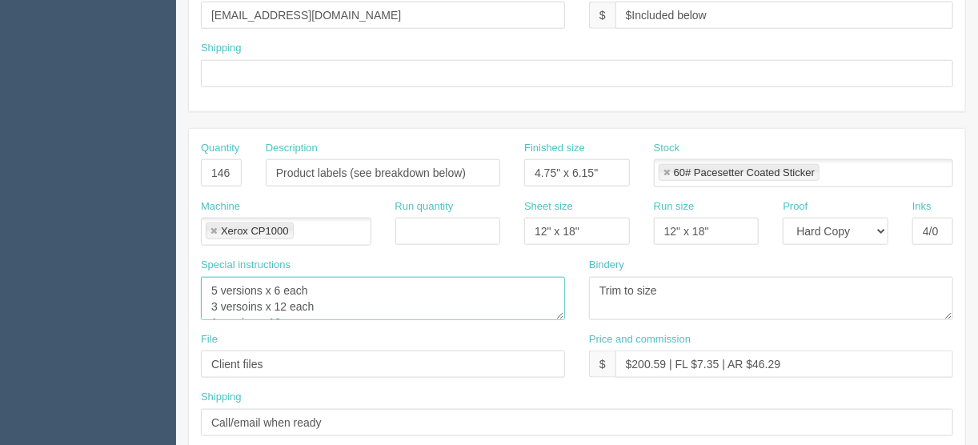
click at [246, 300] on textarea "5 versions x 6 each 3 versoins x 12 each 1 version x 10 5 versions x 14 each" at bounding box center [383, 298] width 364 height 43
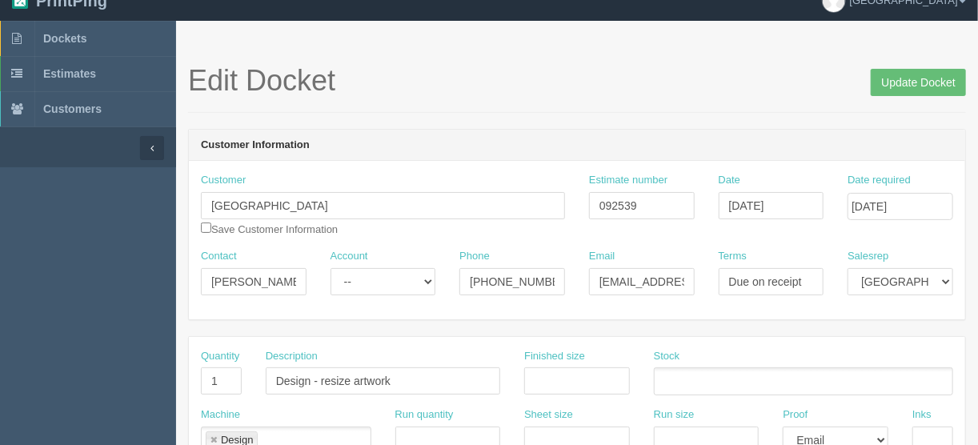
scroll to position [0, 0]
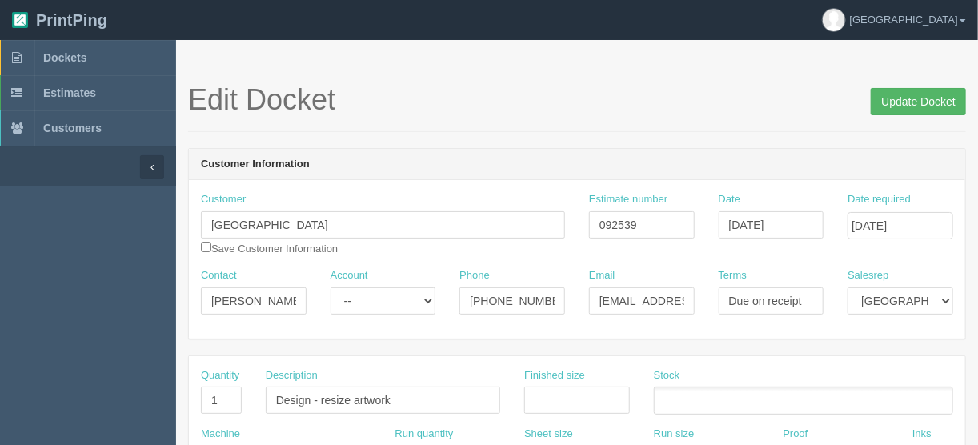
type textarea "5 versions x 6 each 3 versions x 12 each 1 version x 10 5 versions x 14 each"
drag, startPoint x: 906, startPoint y: 96, endPoint x: 867, endPoint y: 98, distance: 39.3
click at [906, 96] on input "Update Docket" at bounding box center [918, 101] width 95 height 27
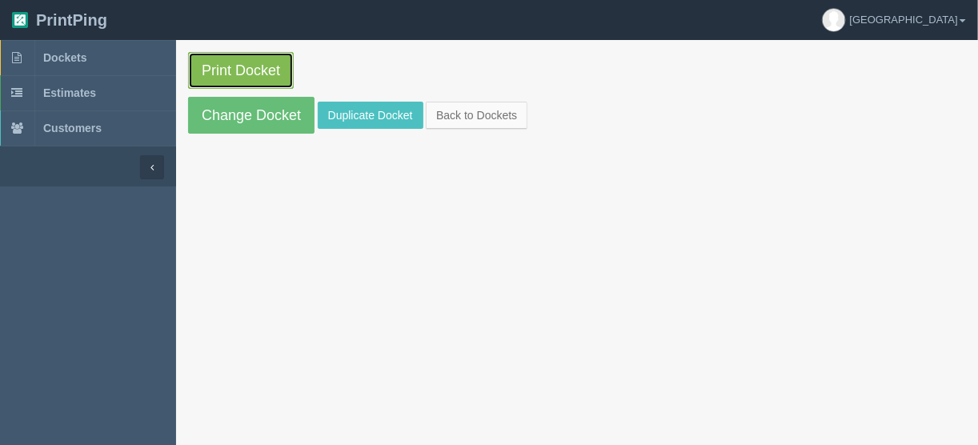
click at [232, 64] on link "Print Docket" at bounding box center [241, 70] width 106 height 37
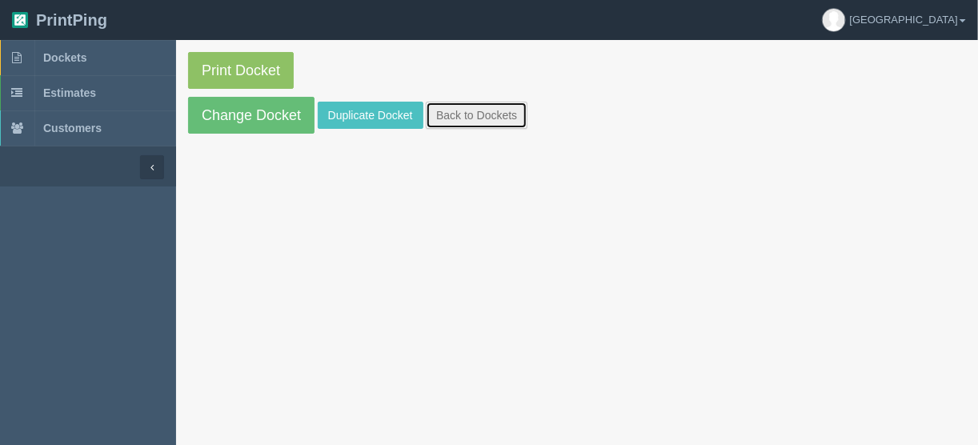
click at [462, 110] on link "Back to Dockets" at bounding box center [477, 115] width 102 height 27
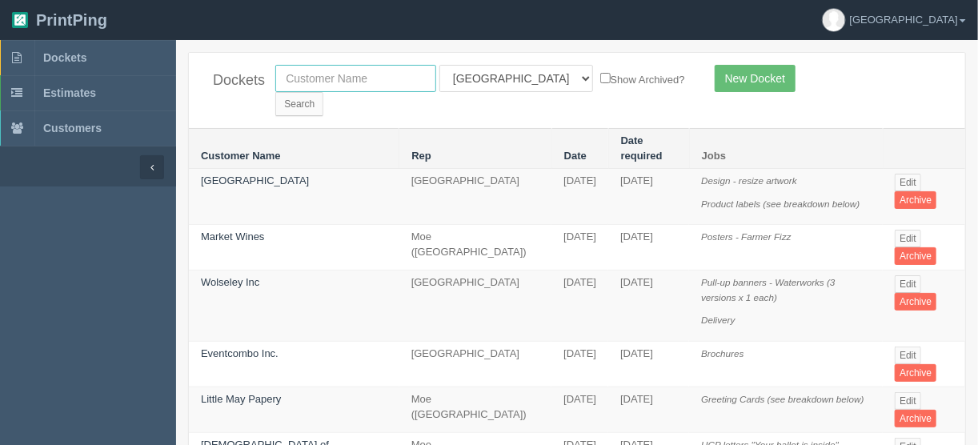
click at [362, 76] on input "text" at bounding box center [355, 78] width 161 height 27
type input "sparks"
click at [323, 92] on input "Search" at bounding box center [299, 104] width 48 height 24
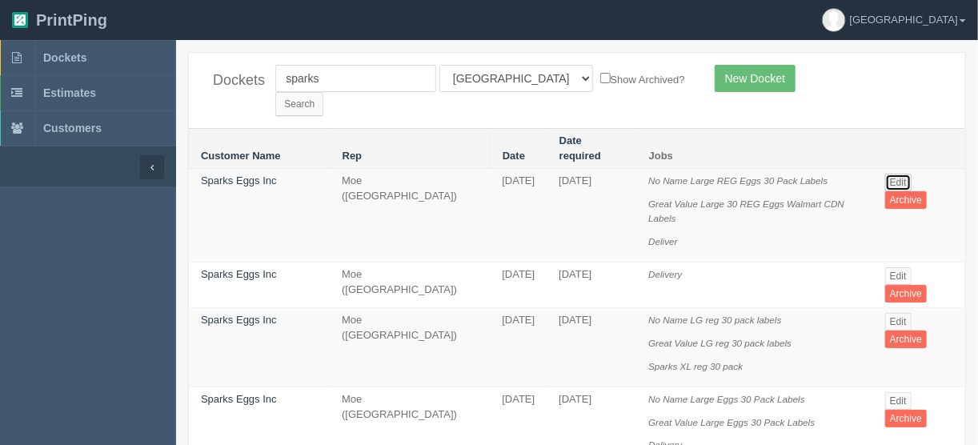
click at [907, 174] on link "Edit" at bounding box center [898, 183] width 26 height 18
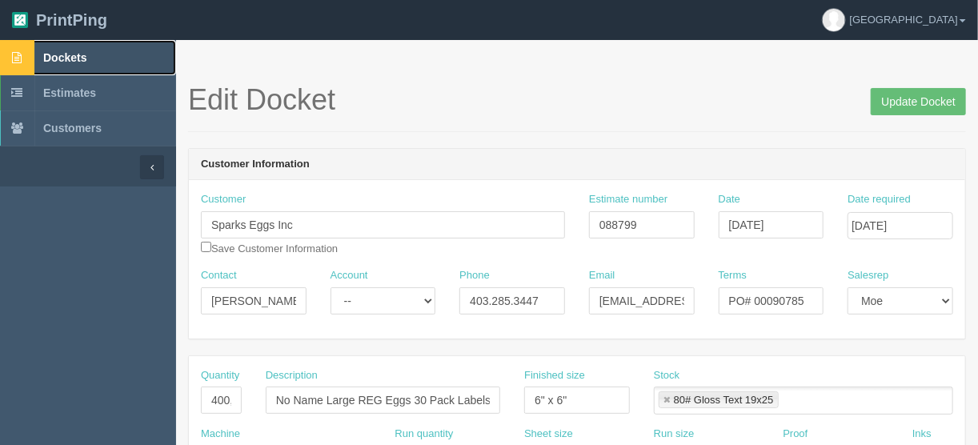
click at [66, 52] on span "Dockets" at bounding box center [64, 57] width 43 height 13
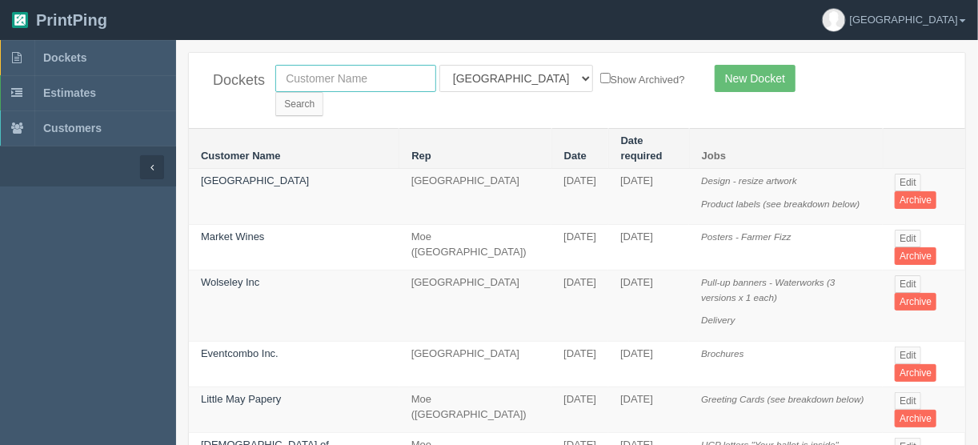
click at [335, 80] on input "text" at bounding box center [355, 78] width 161 height 27
type input "impact s"
click at [323, 92] on input "Search" at bounding box center [299, 104] width 48 height 24
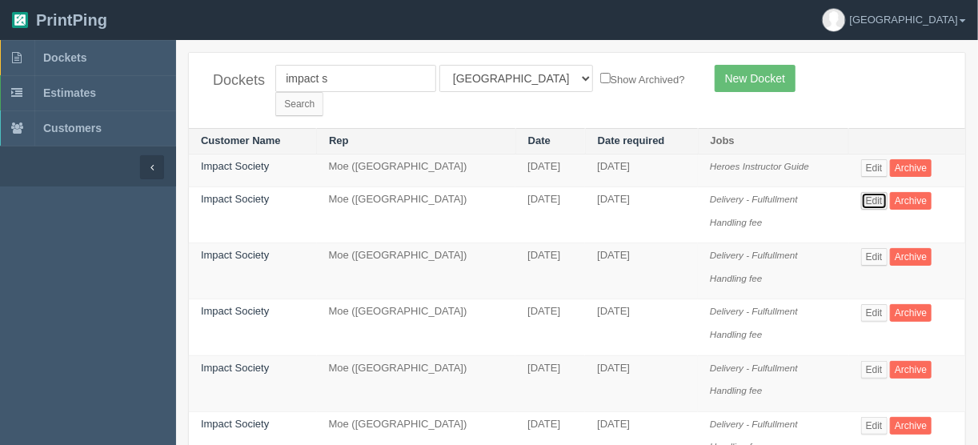
click at [873, 192] on link "Edit" at bounding box center [874, 201] width 26 height 18
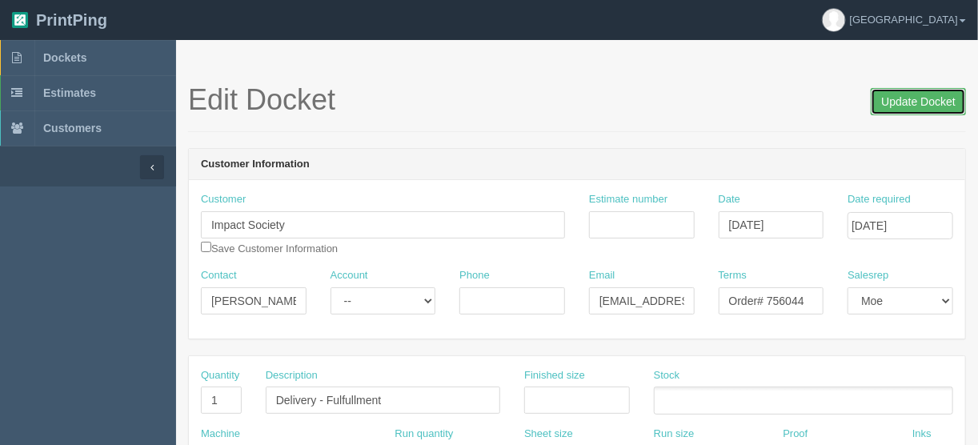
click at [901, 102] on input "Update Docket" at bounding box center [918, 101] width 95 height 27
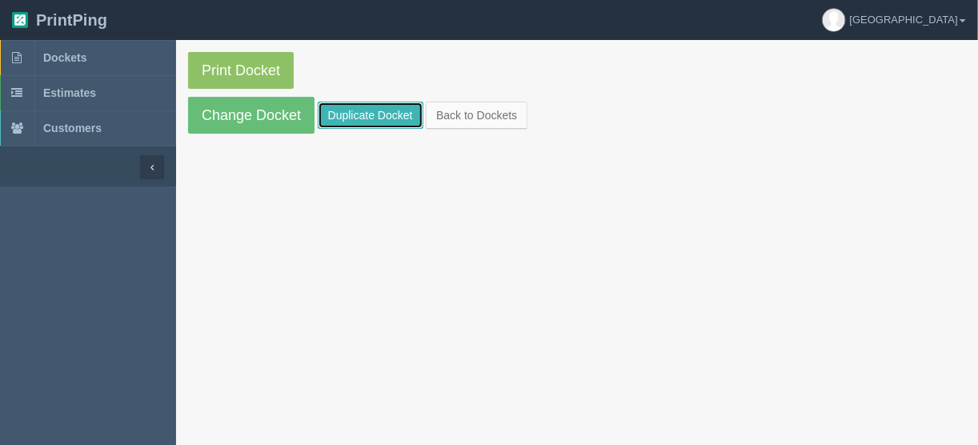
click at [370, 112] on link "Duplicate Docket" at bounding box center [371, 115] width 106 height 27
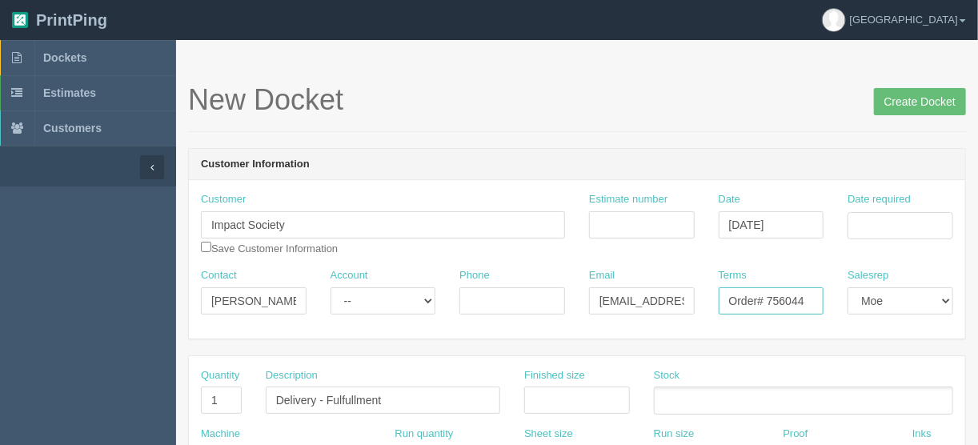
click at [806, 299] on input "Order# 756044" at bounding box center [772, 300] width 106 height 27
type input "Order# 756366"
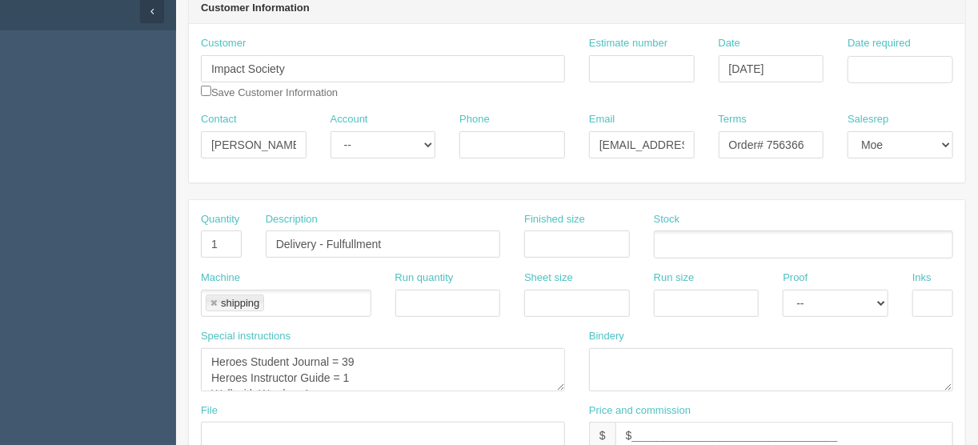
scroll to position [256, 0]
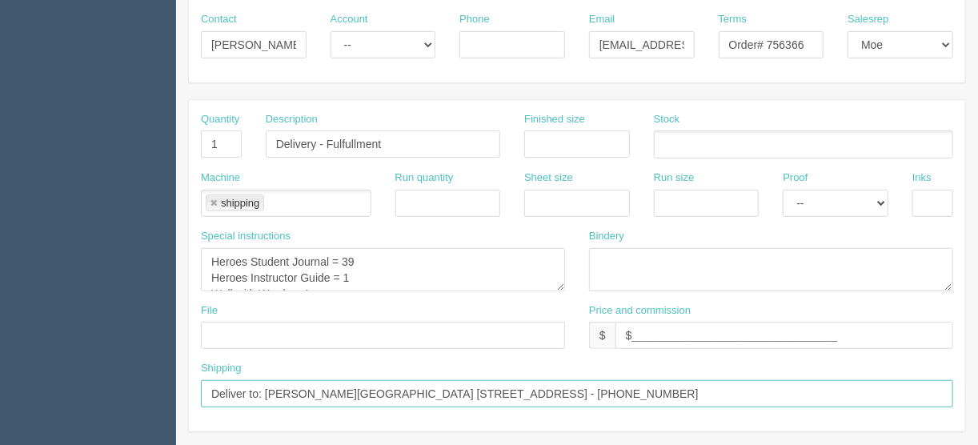
drag, startPoint x: 693, startPoint y: 389, endPoint x: 267, endPoint y: 387, distance: 425.9
click at [267, 387] on input "Deliver to: Carley Dennis Cremona School 206 3 St E Cremona, AB T0M 0B9 - (403)…" at bounding box center [577, 393] width 753 height 27
paste input "Steven Reid Ecole Plamondon School PO Box 90, 9814 - 100 Street, Plamondon, AB …"
click at [771, 391] on input "Deliver to: Steven Reid Ecole Plamondon School PO Box 90, 9814 - 100 Street, Pl…" at bounding box center [577, 393] width 753 height 27
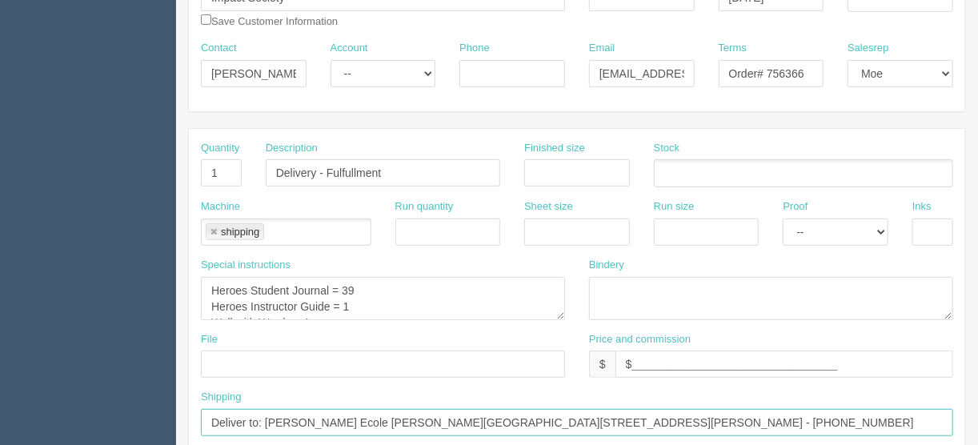
scroll to position [128, 0]
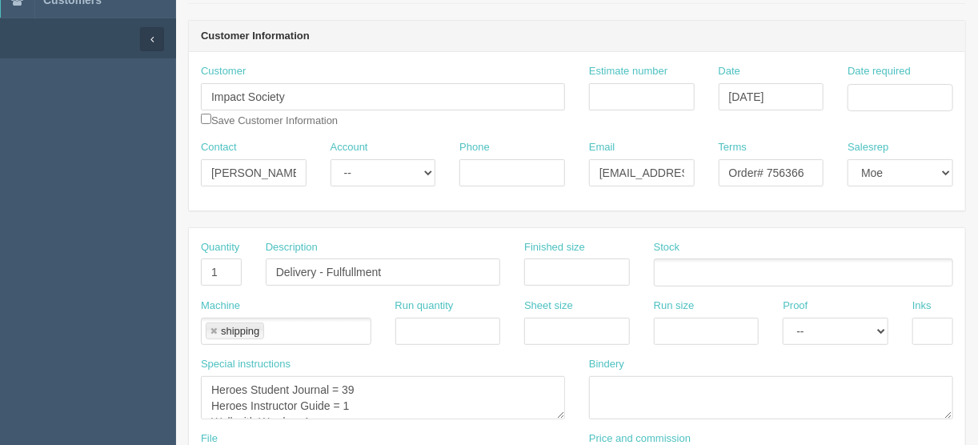
type input "Deliver to: Steven Reid Ecole Plamondon School PO Box 90, 9814 - 100 Street, Pl…"
click at [860, 94] on input "Date required" at bounding box center [901, 97] width 106 height 27
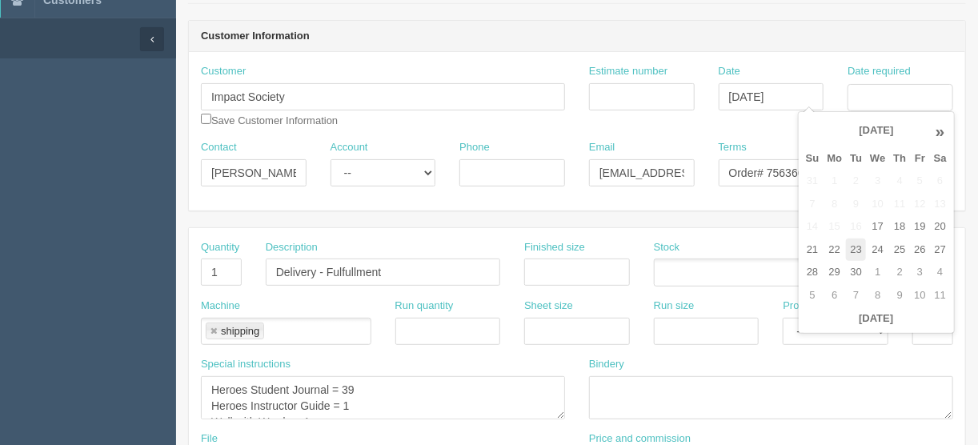
click at [852, 252] on td "23" at bounding box center [856, 250] width 20 height 23
type input "[DATE]"
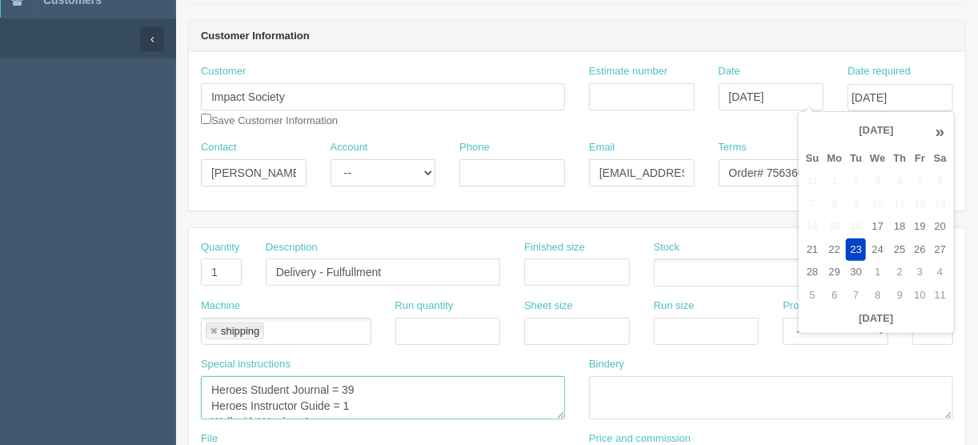
click at [365, 385] on textarea "Heroes Student Journal = 39 Heroes Instructor Guide = 1 Wall with Words = 1" at bounding box center [383, 397] width 364 height 43
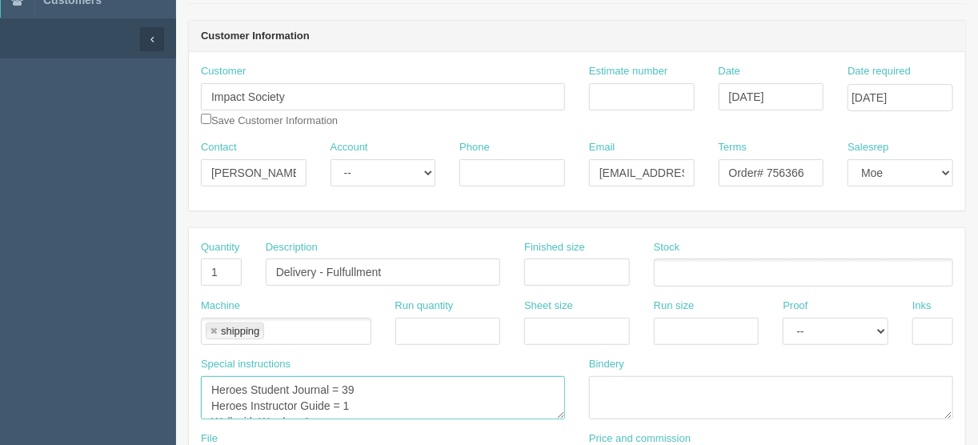
scroll to position [0, 0]
click at [245, 402] on textarea "Heroes Student Journal = 39 Heroes Instructor Guide = 1 Wall with Words = 1" at bounding box center [383, 397] width 364 height 43
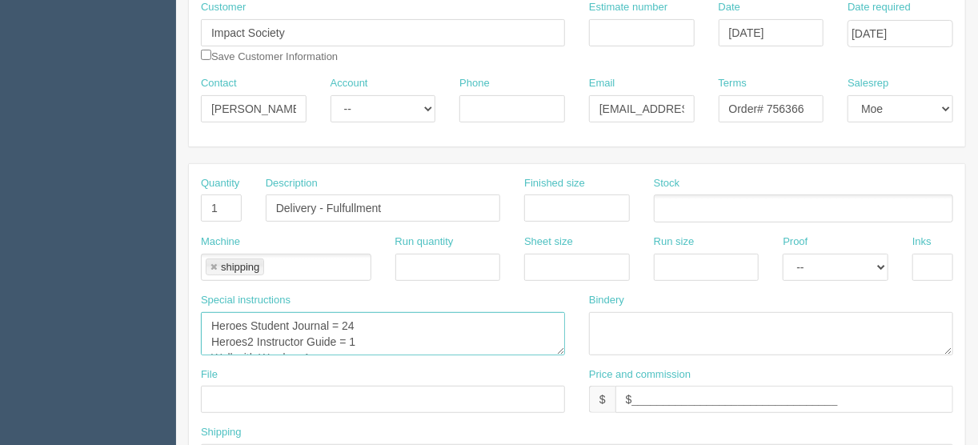
drag, startPoint x: 359, startPoint y: 321, endPoint x: 195, endPoint y: 325, distance: 164.2
click at [195, 325] on div "Special instructions Heroes Student Journal = 39 Heroes Instructor Guide = 1 Wa…" at bounding box center [383, 330] width 388 height 74
click at [356, 323] on textarea "Heroes Student Journal = 39 Heroes Instructor Guide = 1 Wall with Words = 1" at bounding box center [383, 333] width 364 height 43
paste textarea "Heroes Student Journal = 24"
click at [243, 336] on textarea "Heroes Student Journal = 39 Heroes Instructor Guide = 1 Wall with Words = 1" at bounding box center [383, 333] width 364 height 43
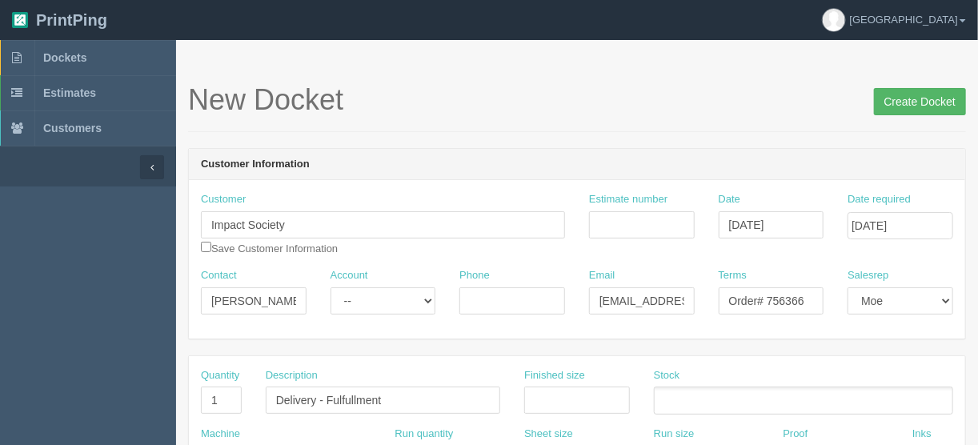
type textarea "Heroes Student Journal = 24 Heroes2 Student Journal = 22 Heroes2 Instructor Gui…"
drag, startPoint x: 909, startPoint y: 102, endPoint x: 883, endPoint y: 101, distance: 25.6
click at [907, 102] on input "Create Docket" at bounding box center [920, 101] width 92 height 27
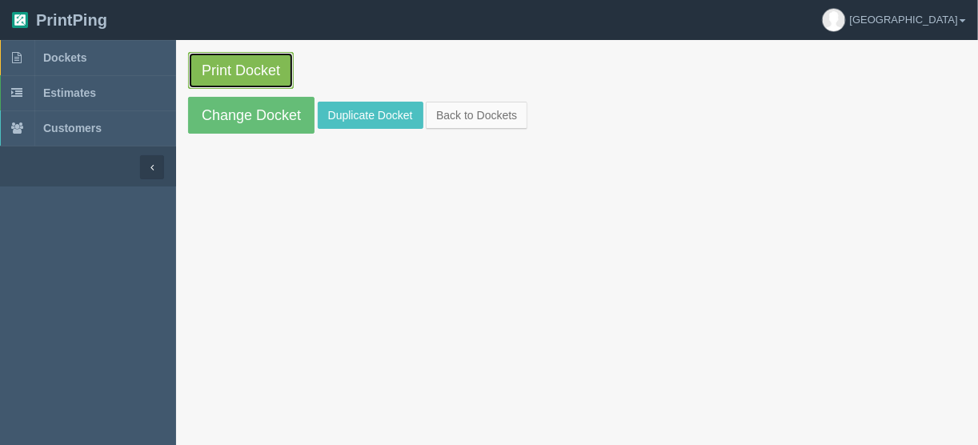
click at [234, 62] on link "Print Docket" at bounding box center [241, 70] width 106 height 37
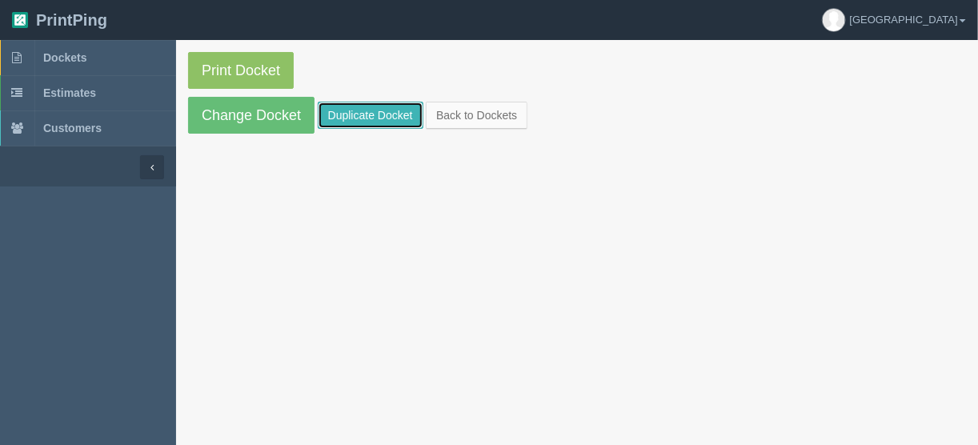
click at [359, 114] on link "Duplicate Docket" at bounding box center [371, 115] width 106 height 27
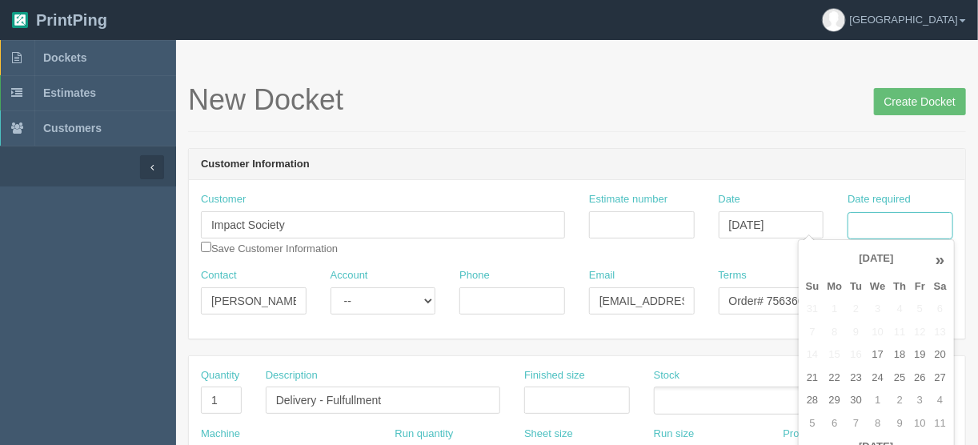
click at [893, 231] on input "Date required" at bounding box center [901, 225] width 106 height 27
click at [851, 376] on td "23" at bounding box center [856, 378] width 20 height 23
type input "[DATE]"
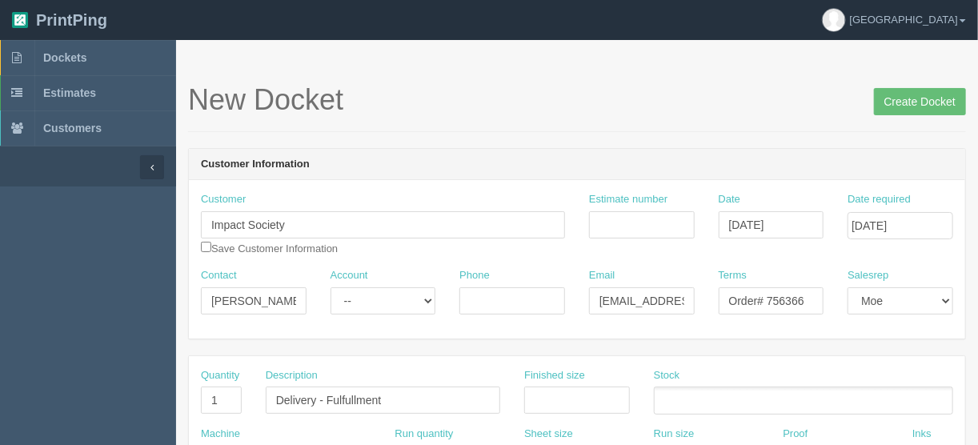
click at [553, 109] on h1 "New Docket Create Docket" at bounding box center [577, 100] width 778 height 32
click at [814, 297] on input "Order# 756366" at bounding box center [772, 300] width 106 height 27
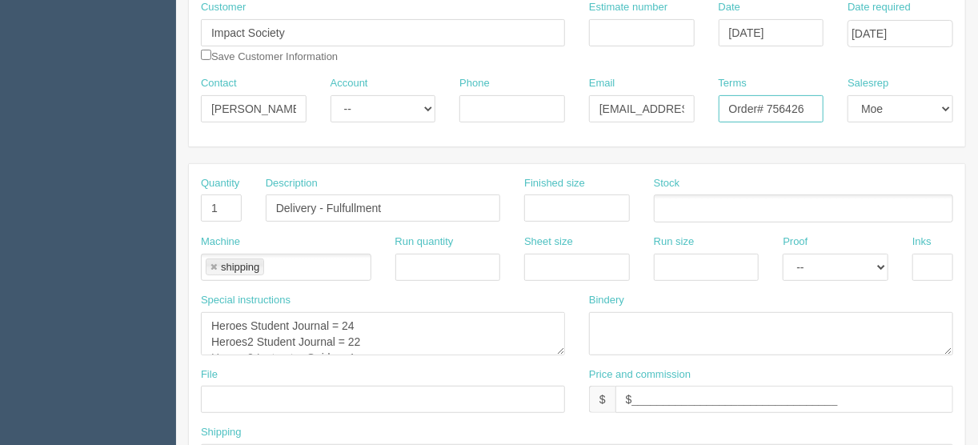
type input "Order# 756426"
drag, startPoint x: 209, startPoint y: 336, endPoint x: 387, endPoint y: 367, distance: 181.1
click at [387, 367] on div "Quantity 1 Description Delivery - Fulfullment Finished size Stock Machine shipp…" at bounding box center [577, 329] width 777 height 331
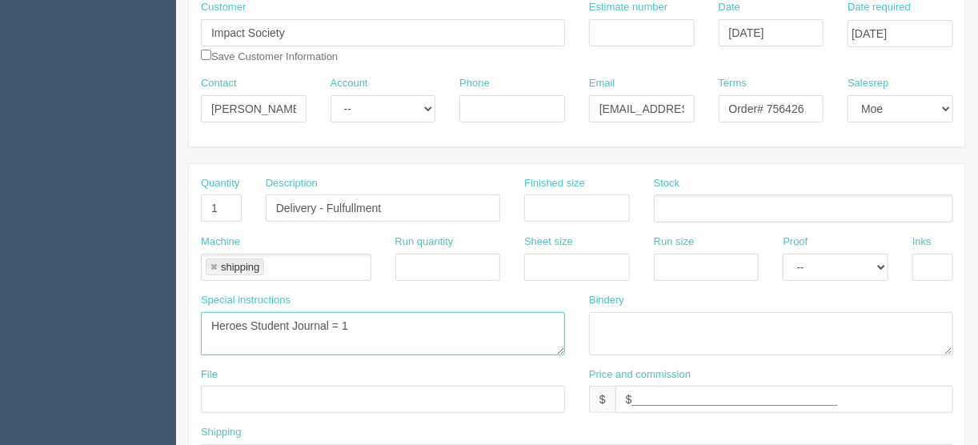
type textarea "Heroes Student Journal = 1"
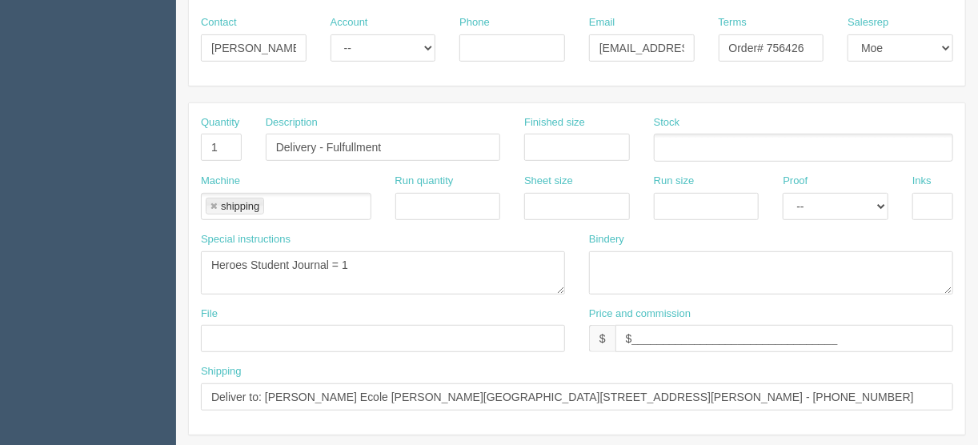
scroll to position [384, 0]
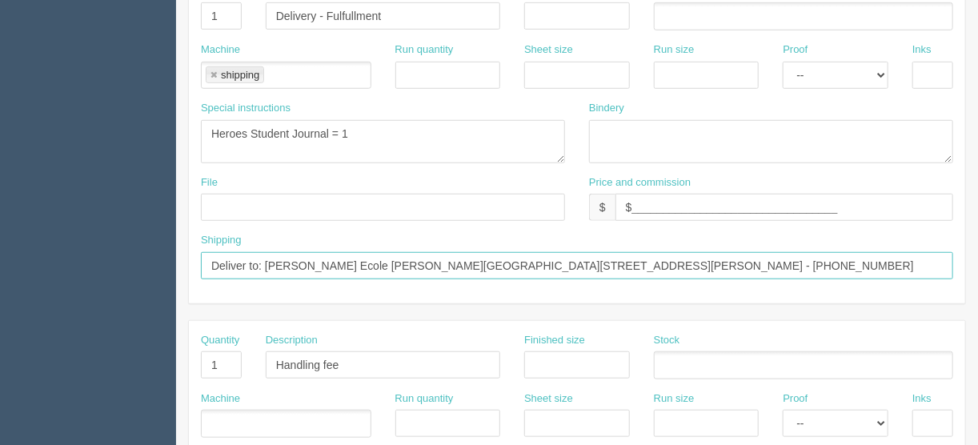
drag, startPoint x: 828, startPoint y: 259, endPoint x: 266, endPoint y: 261, distance: 562.0
click at [266, 261] on input "Deliver to: Steven Reid Ecole Plamondon School PO Box 90, 9814 - 100 Street, Pl…" at bounding box center [577, 265] width 753 height 27
paste input "Collette Toth Impact Society 830 105 12 Ave SE Calgary, AB T2G 1A1 Canada 40396…"
drag, startPoint x: 652, startPoint y: 261, endPoint x: 613, endPoint y: 257, distance: 38.6
click at [613, 257] on input "Deliver to: Collette Toth Impact Society 830 105 12 Ave SE Calgary, AB T2G 1A1 …" at bounding box center [577, 265] width 753 height 27
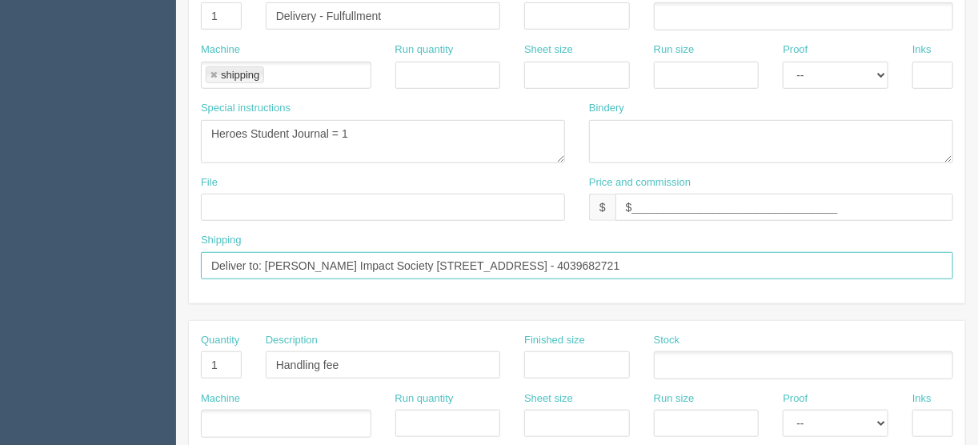
drag, startPoint x: 256, startPoint y: 263, endPoint x: 202, endPoint y: 259, distance: 54.6
click at [202, 259] on input "Deliver to: Collette Toth Impact Society 830 105 12 Ave SE Calgary, AB T2G 1A1 …" at bounding box center [577, 265] width 753 height 27
type input "Call/email when ready: Collette Toth Impact Society 830 105 12 Ave SE Calgary, …"
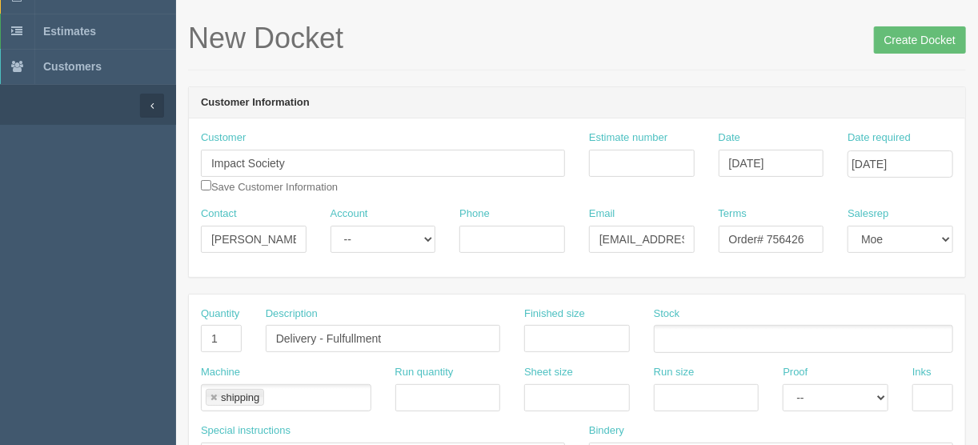
scroll to position [0, 0]
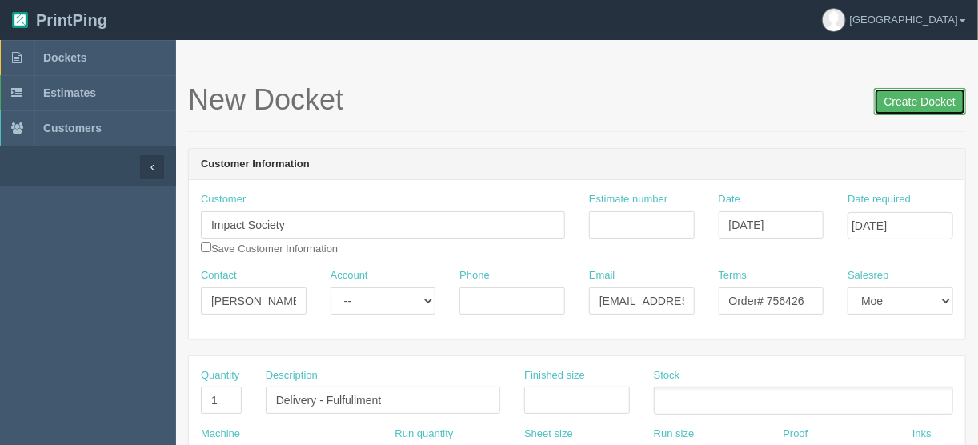
click at [897, 98] on input "Create Docket" at bounding box center [920, 101] width 92 height 27
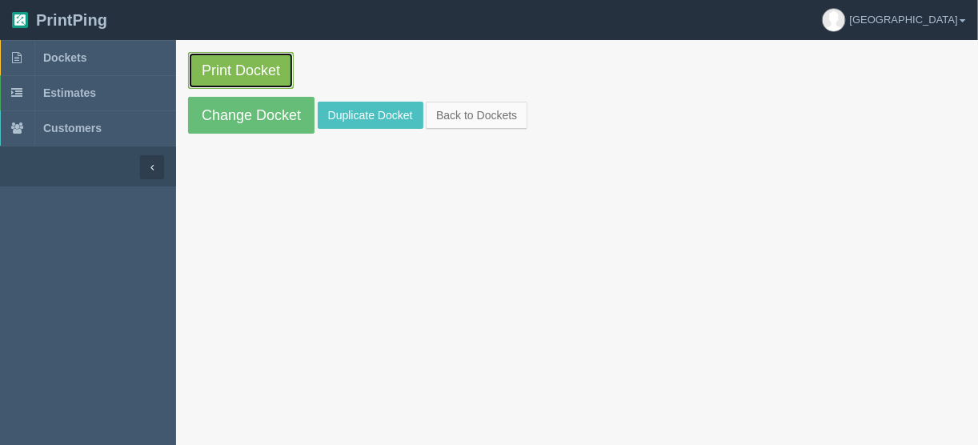
click at [249, 67] on link "Print Docket" at bounding box center [241, 70] width 106 height 37
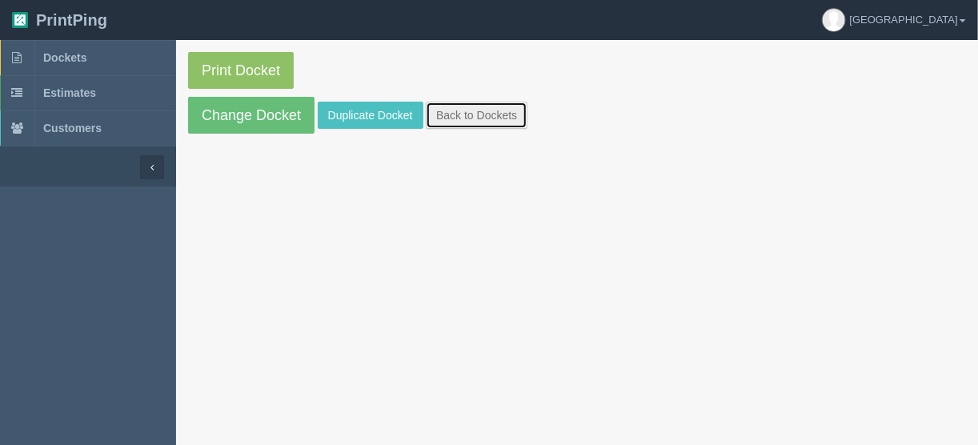
click at [478, 113] on link "Back to Dockets" at bounding box center [477, 115] width 102 height 27
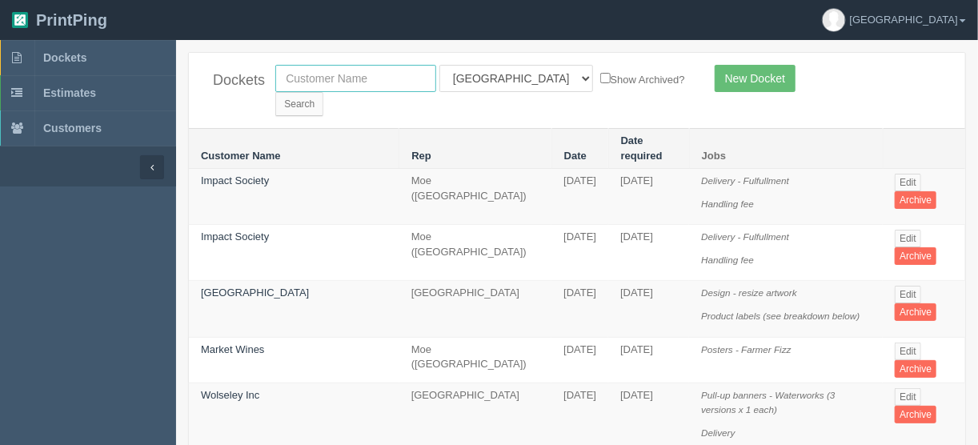
click at [350, 71] on input "text" at bounding box center [355, 78] width 161 height 27
type input "exec"
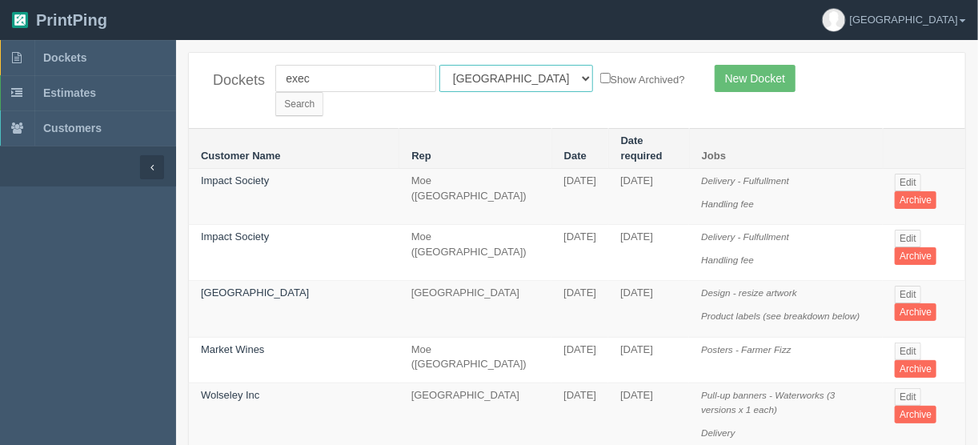
click at [508, 73] on select "All Users [PERSON_NAME] Test 1 [PERSON_NAME] [PERSON_NAME] [PERSON_NAME] France…" at bounding box center [517, 78] width 154 height 27
select select
click at [440, 65] on select "All Users [PERSON_NAME] Test 1 [PERSON_NAME] [PERSON_NAME] [PERSON_NAME] France…" at bounding box center [517, 78] width 154 height 27
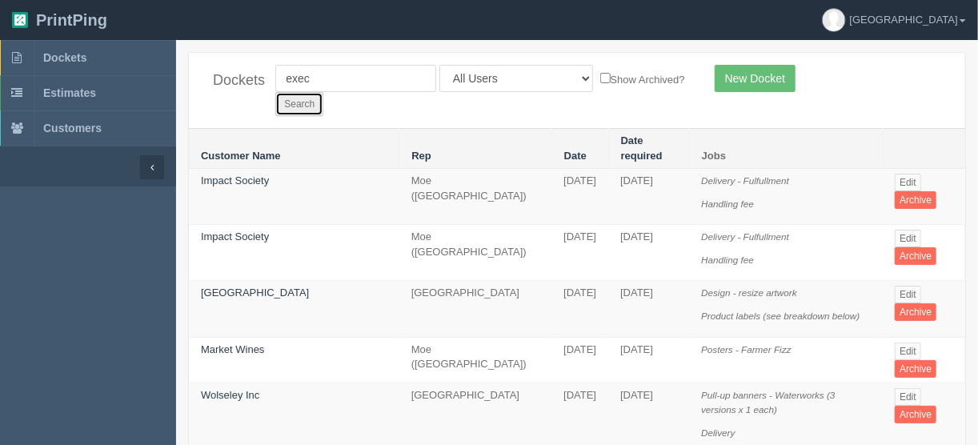
click at [323, 92] on input "Search" at bounding box center [299, 104] width 48 height 24
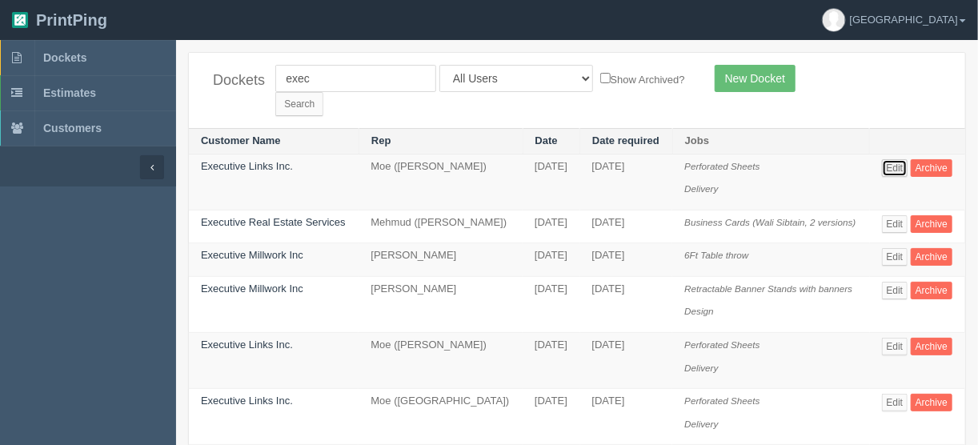
click at [901, 159] on link "Edit" at bounding box center [895, 168] width 26 height 18
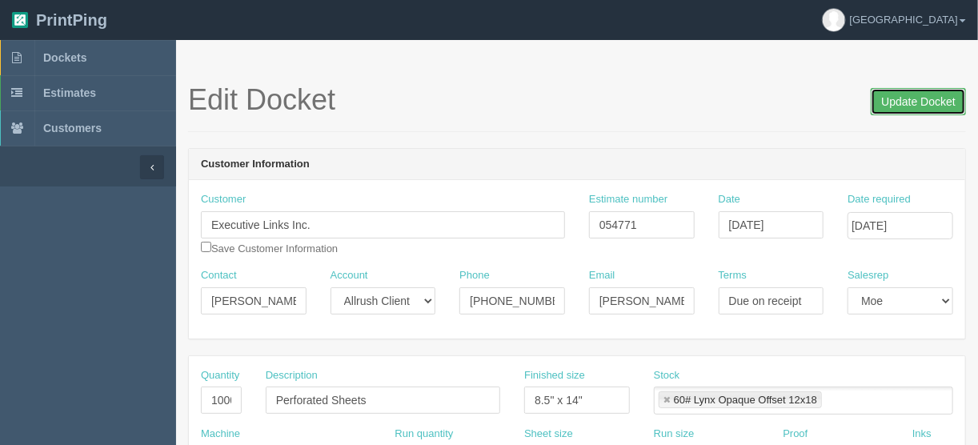
click at [906, 99] on input "Update Docket" at bounding box center [918, 101] width 95 height 27
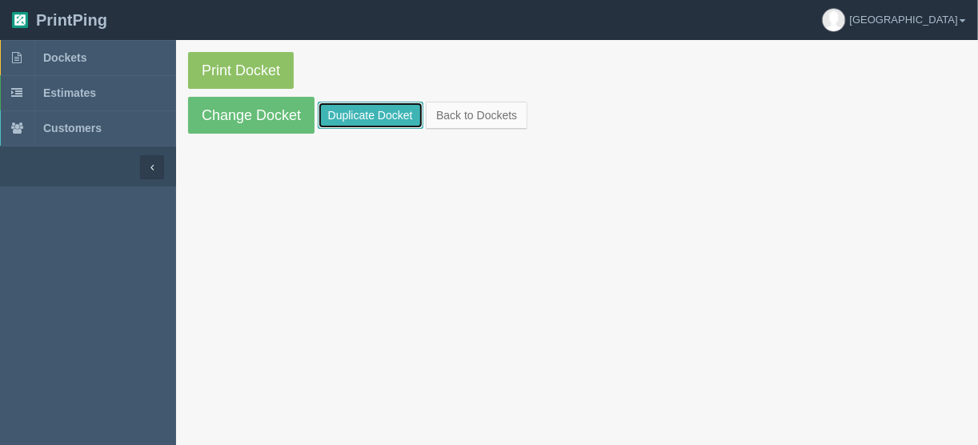
click at [359, 114] on link "Duplicate Docket" at bounding box center [371, 115] width 106 height 27
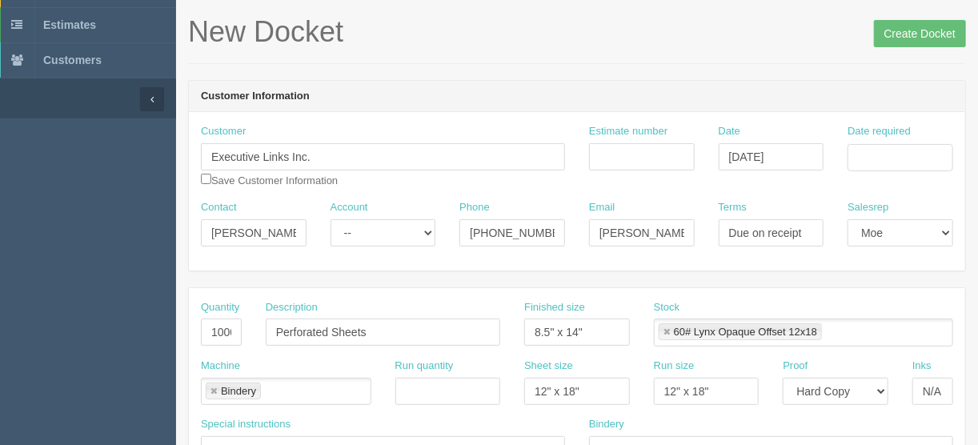
scroll to position [64, 0]
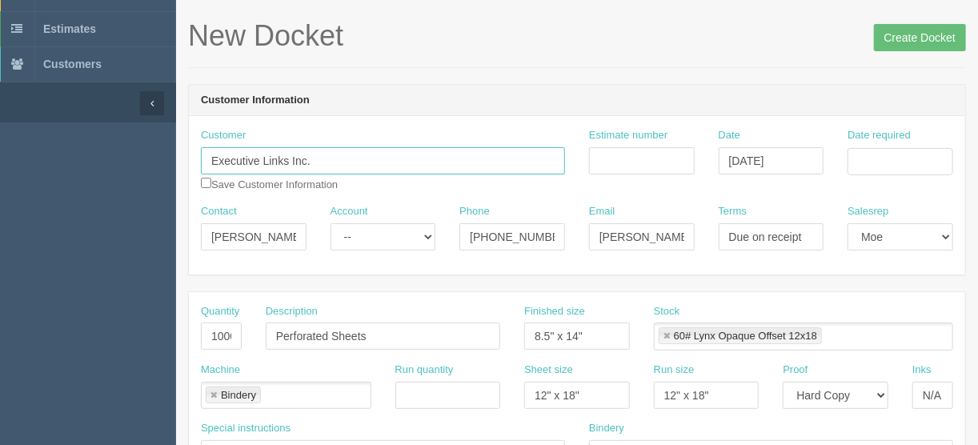
drag, startPoint x: 339, startPoint y: 155, endPoint x: 139, endPoint y: 149, distance: 200.2
paste input "Health Links Education"
type input "Health Links Education"
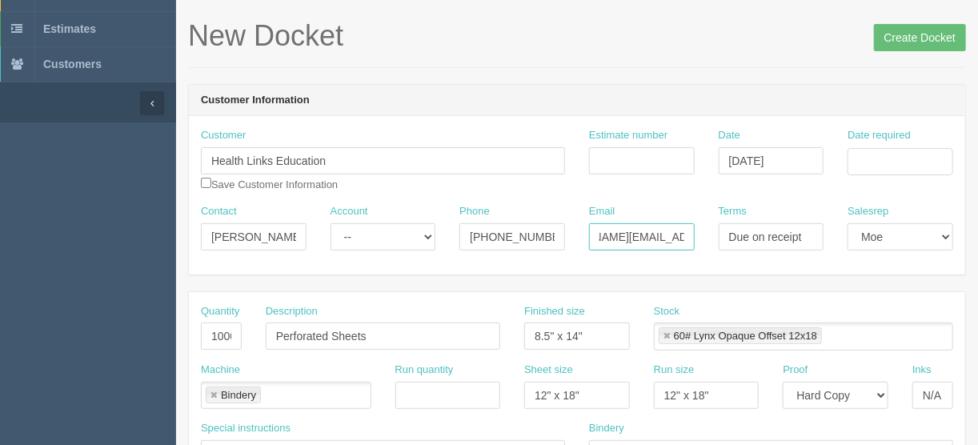
scroll to position [0, 82]
drag, startPoint x: 592, startPoint y: 242, endPoint x: 698, endPoint y: 237, distance: 105.8
click at [698, 237] on div "Email james.stangroom@execulinks.net" at bounding box center [642, 233] width 130 height 58
paste input "James Stangroom <james.stangroom@healthlinksed.ca>"
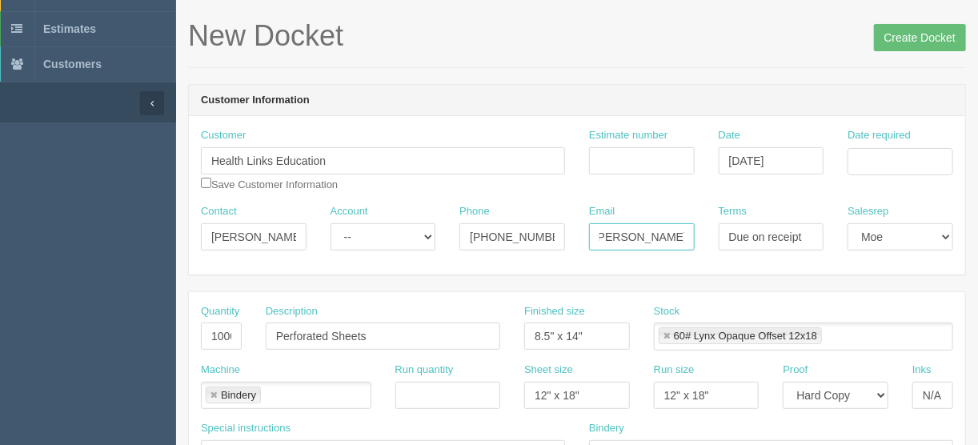
type input "Jjames.stangroom@healthlinksed.ca"
click at [865, 158] on input "Date required" at bounding box center [901, 161] width 106 height 27
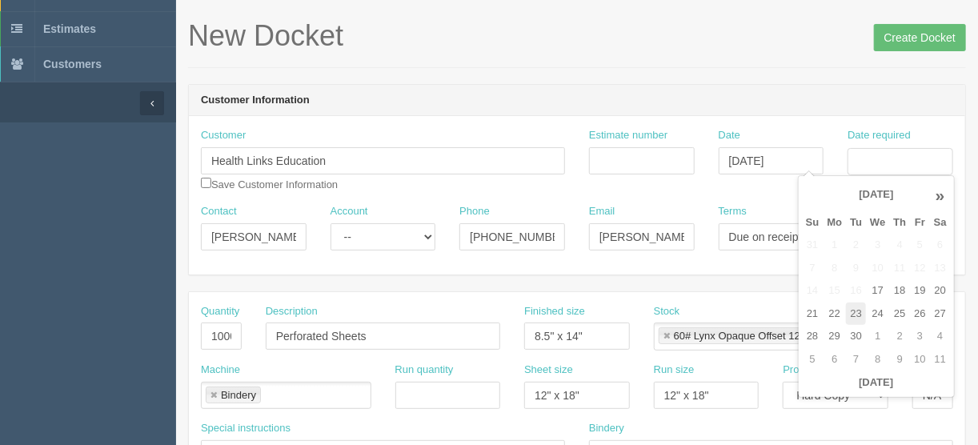
click at [848, 308] on td "23" at bounding box center [856, 314] width 20 height 23
click at [891, 313] on td "25" at bounding box center [899, 314] width 21 height 23
type input "September 25, 2025"
click at [618, 163] on input "Estimate number" at bounding box center [642, 160] width 106 height 27
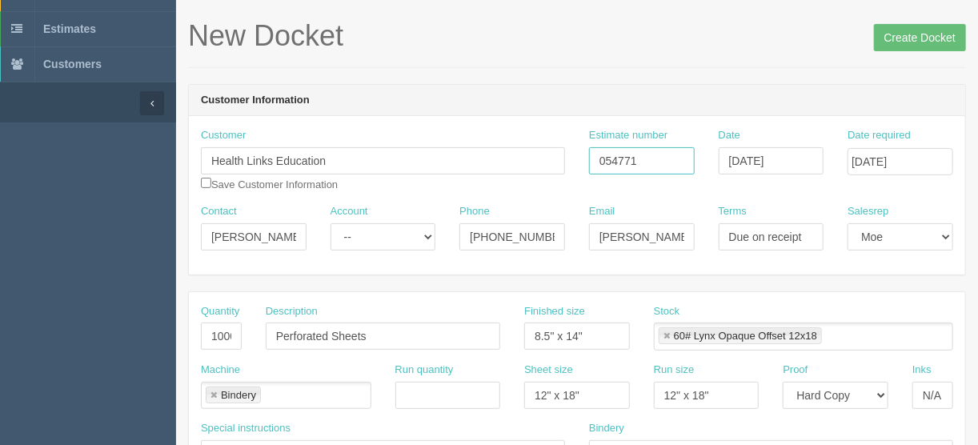
type input "054771"
click at [220, 333] on input "1000" at bounding box center [221, 336] width 41 height 27
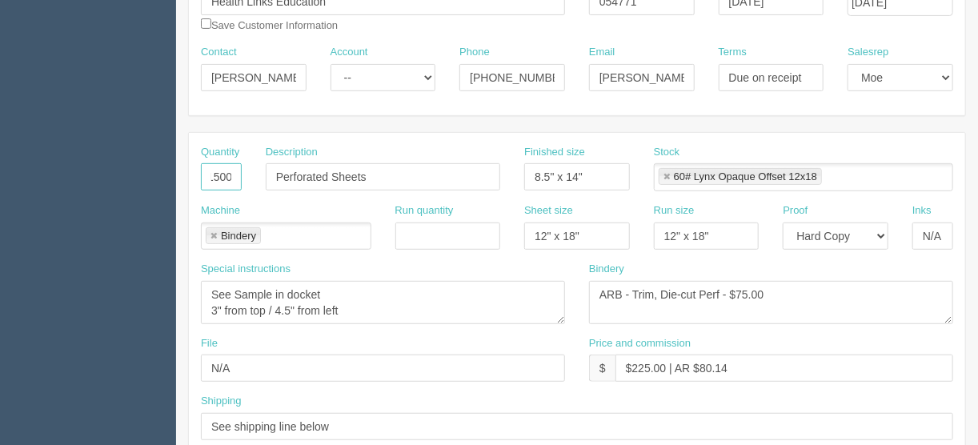
scroll to position [256, 0]
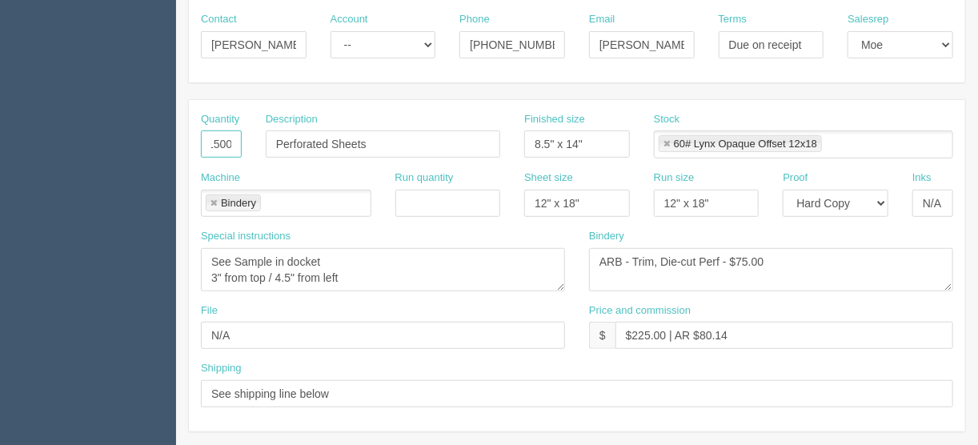
type input "1500"
drag, startPoint x: 666, startPoint y: 331, endPoint x: 590, endPoint y: 334, distance: 76.1
click at [631, 331] on input "$225.00 | AR $80.14" at bounding box center [785, 335] width 338 height 27
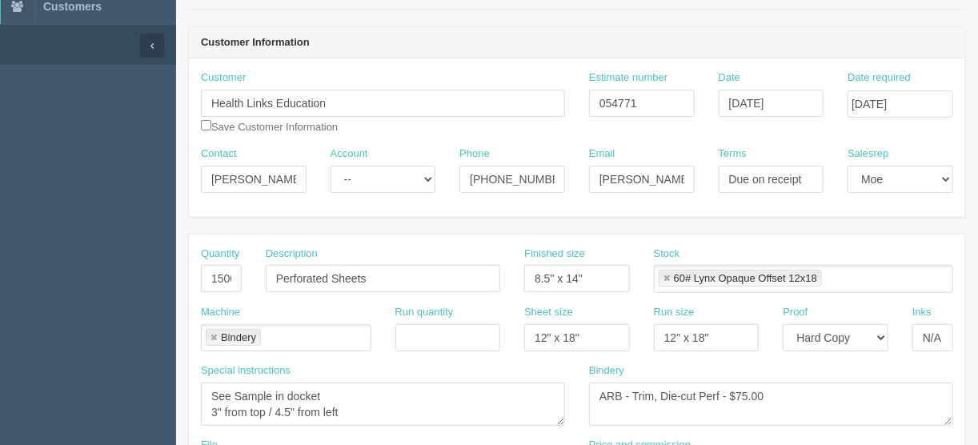
scroll to position [128, 0]
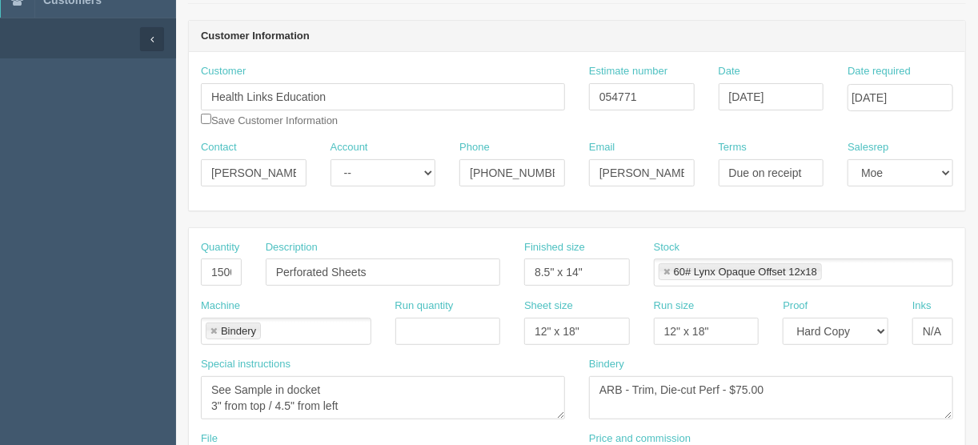
type input "$380.21 | AR $80.14"
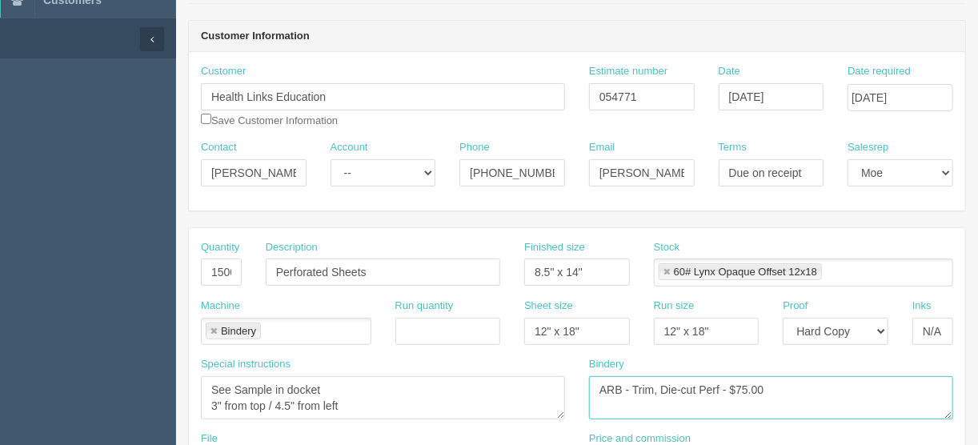
drag, startPoint x: 745, startPoint y: 387, endPoint x: 740, endPoint y: 402, distance: 15.5
click at [745, 387] on textarea "ARB - Trim, Die-cut Perf - $75.00" at bounding box center [771, 397] width 364 height 43
type textarea "ARB - Trim, Die-cut Perf - $150.00"
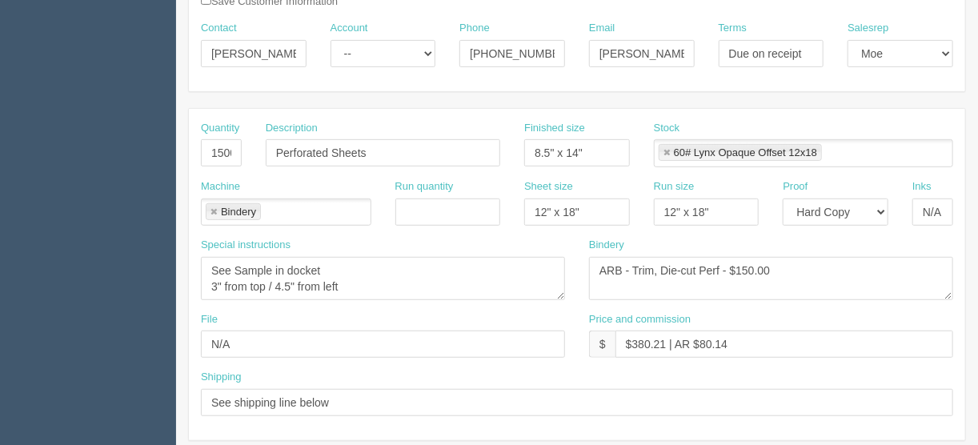
scroll to position [256, 0]
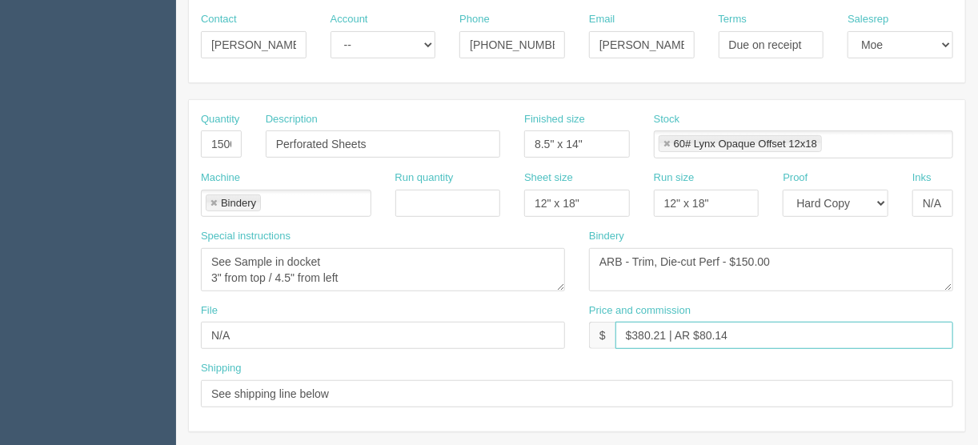
drag, startPoint x: 735, startPoint y: 335, endPoint x: 702, endPoint y: 333, distance: 32.9
click at [702, 333] on input "$380.21 | AR $80.14" at bounding box center [785, 335] width 338 height 27
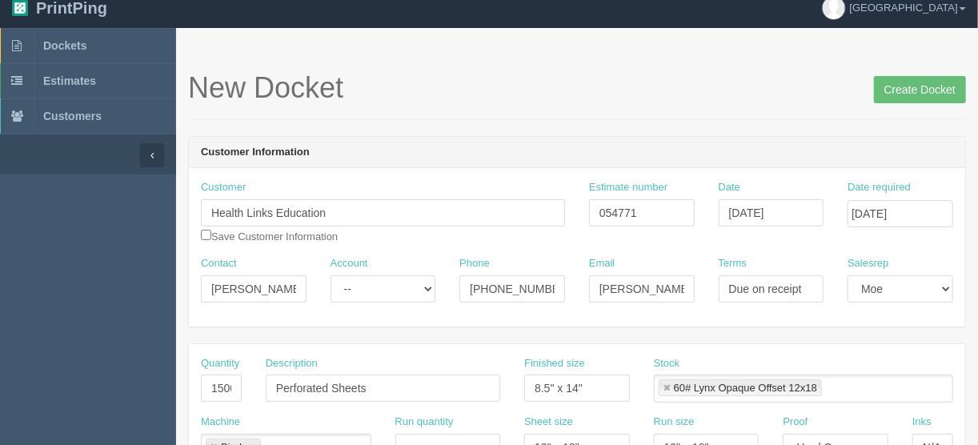
scroll to position [0, 0]
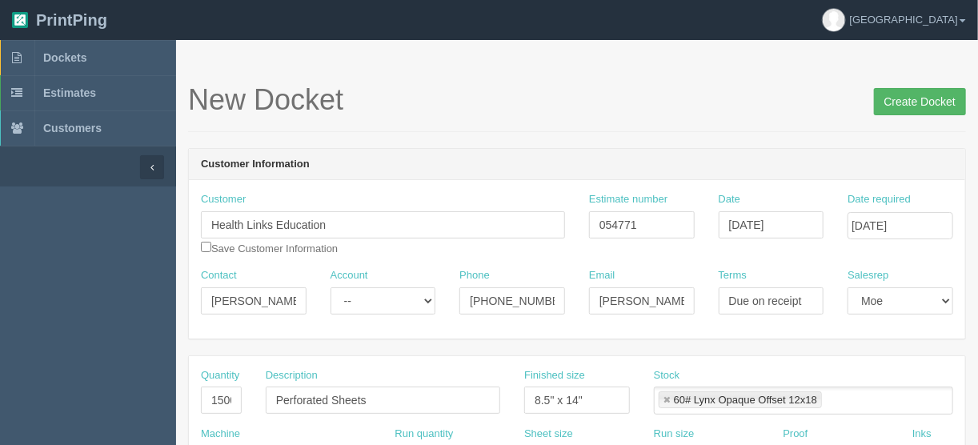
type input "$380.21 | AR $135.42"
click at [910, 100] on input "Create Docket" at bounding box center [920, 101] width 92 height 27
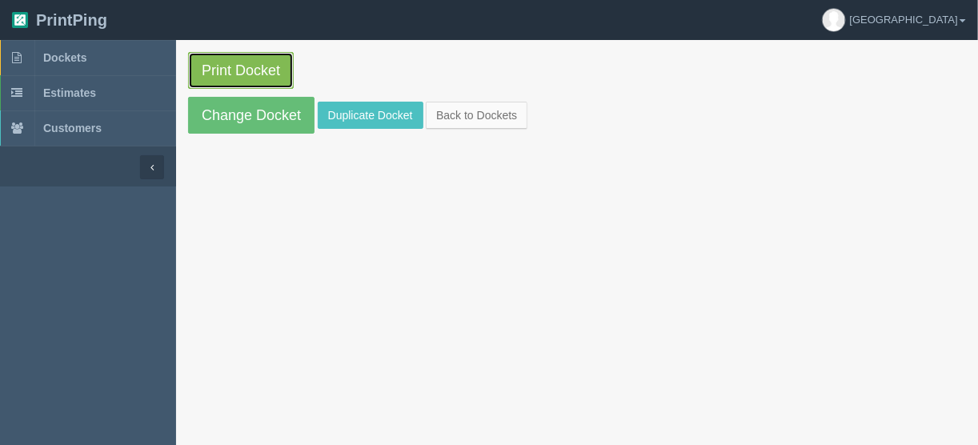
click at [227, 76] on link "Print Docket" at bounding box center [241, 70] width 106 height 37
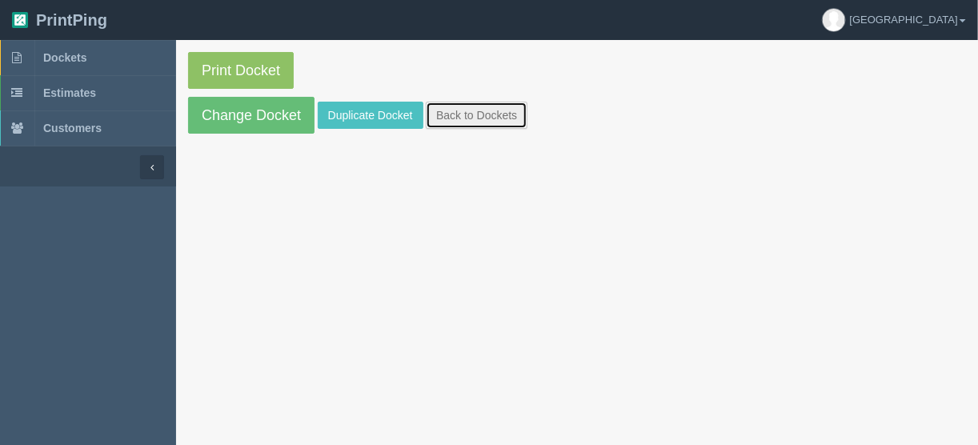
drag, startPoint x: 468, startPoint y: 110, endPoint x: 458, endPoint y: 117, distance: 11.5
click at [468, 110] on link "Back to Dockets" at bounding box center [477, 115] width 102 height 27
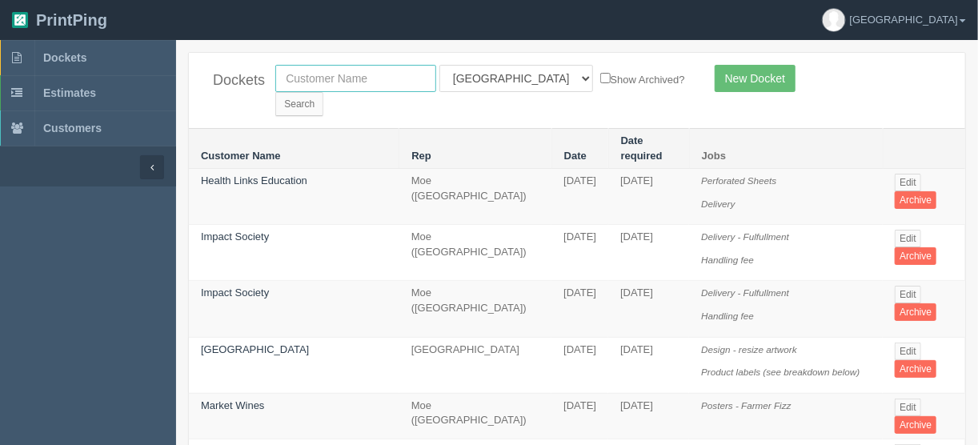
click at [344, 82] on input "text" at bounding box center [355, 78] width 161 height 27
type input "bishop"
click at [514, 74] on select "All Users Ali Ali Test 1 Aly Amy Ankit Arif Brandon Dan France Greg Jim Mark Ma…" at bounding box center [517, 78] width 154 height 27
select select
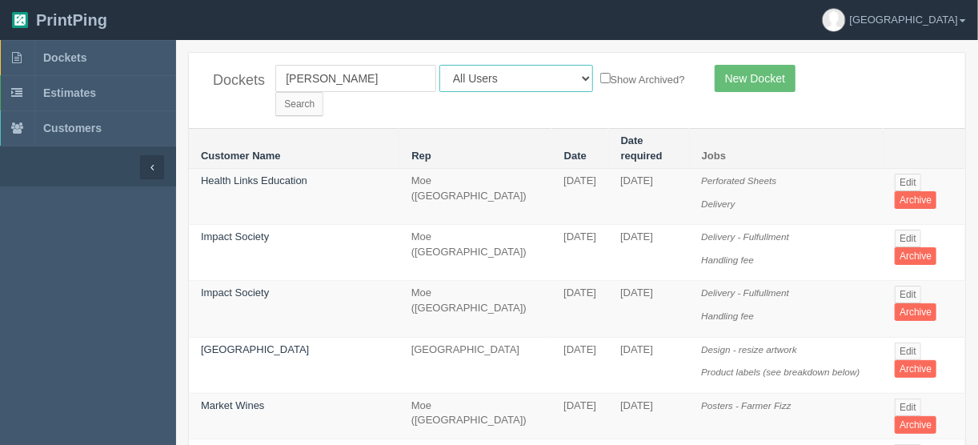
click at [440, 65] on select "All Users Ali Ali Test 1 Aly Amy Ankit Arif Brandon Dan France Greg Jim Mark Ma…" at bounding box center [517, 78] width 154 height 27
click at [323, 92] on input "Search" at bounding box center [299, 104] width 48 height 24
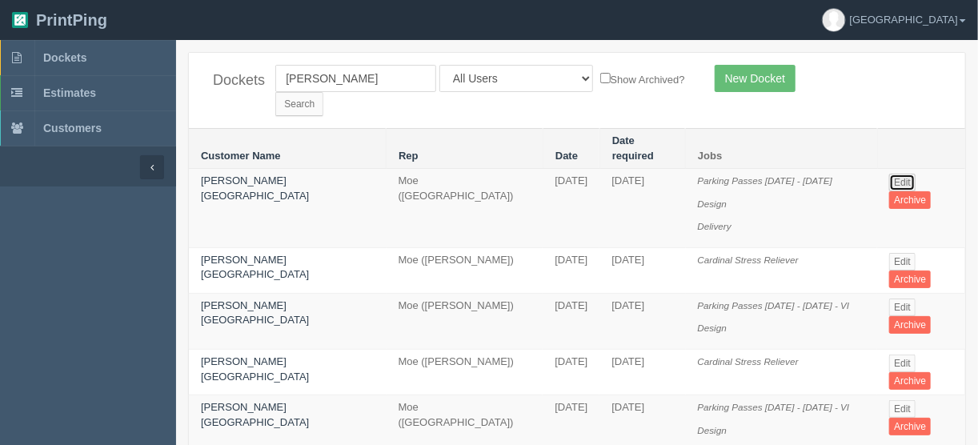
click at [892, 174] on link "Edit" at bounding box center [902, 183] width 26 height 18
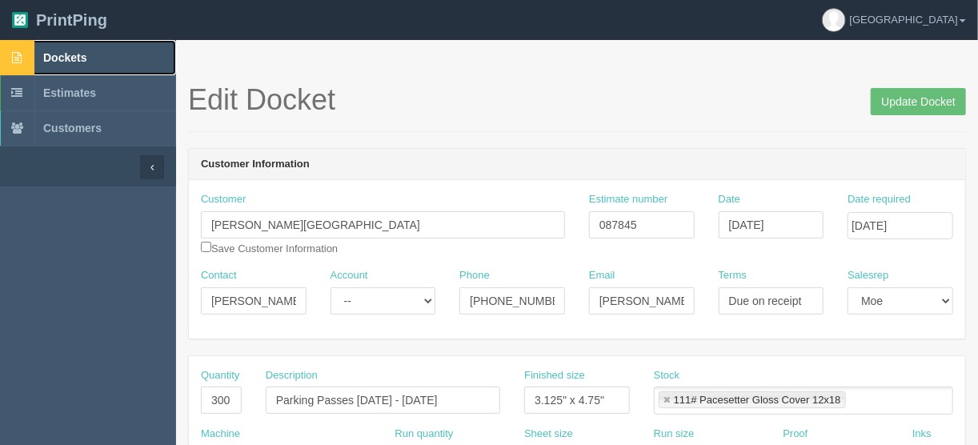
click at [57, 56] on span "Dockets" at bounding box center [64, 57] width 43 height 13
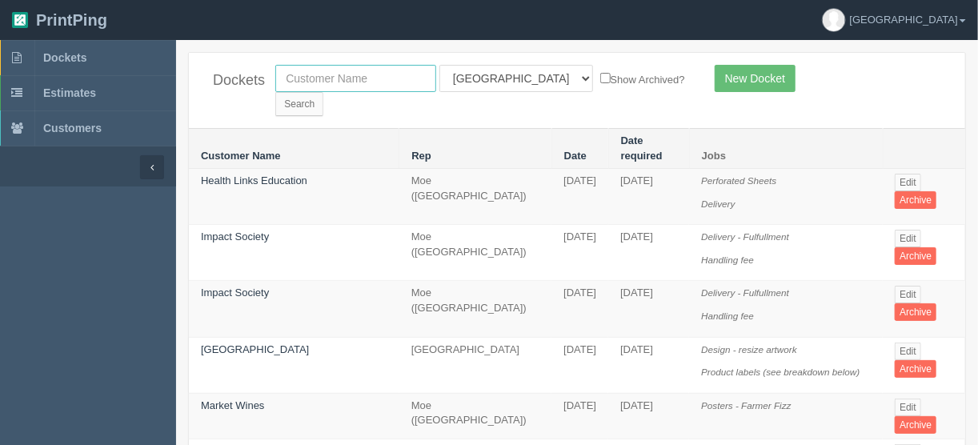
click at [330, 74] on input "text" at bounding box center [355, 78] width 161 height 27
type input "samira"
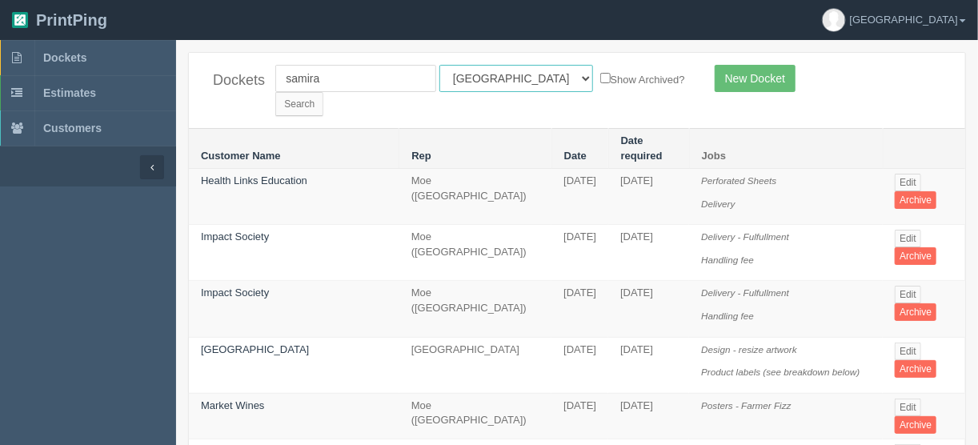
click at [512, 78] on select "All Users Ali Ali Test 1 Aly Amy Ankit Arif Brandon Dan France Greg Jim Mark Ma…" at bounding box center [517, 78] width 154 height 27
select select
click at [440, 65] on select "All Users Ali Ali Test 1 Aly Amy Ankit Arif Brandon Dan France Greg Jim Mark Ma…" at bounding box center [517, 78] width 154 height 27
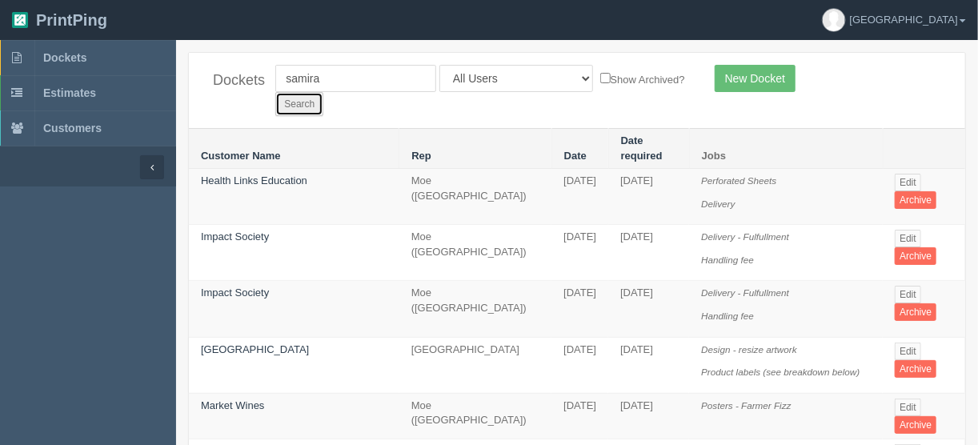
click at [323, 92] on input "Search" at bounding box center [299, 104] width 48 height 24
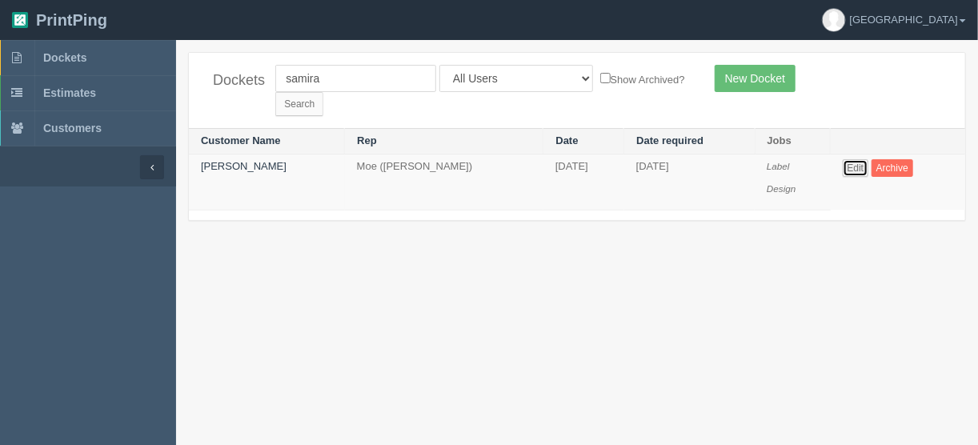
click at [857, 159] on link "Edit" at bounding box center [856, 168] width 26 height 18
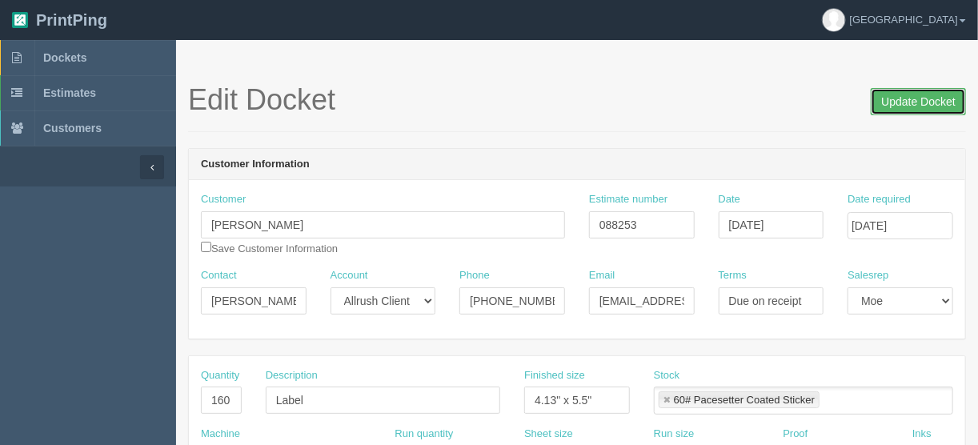
click at [901, 101] on input "Update Docket" at bounding box center [918, 101] width 95 height 27
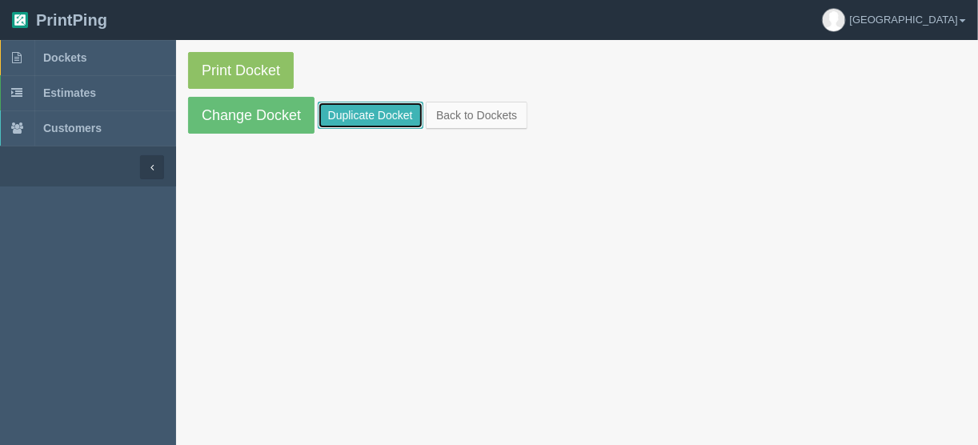
click at [375, 112] on link "Duplicate Docket" at bounding box center [371, 115] width 106 height 27
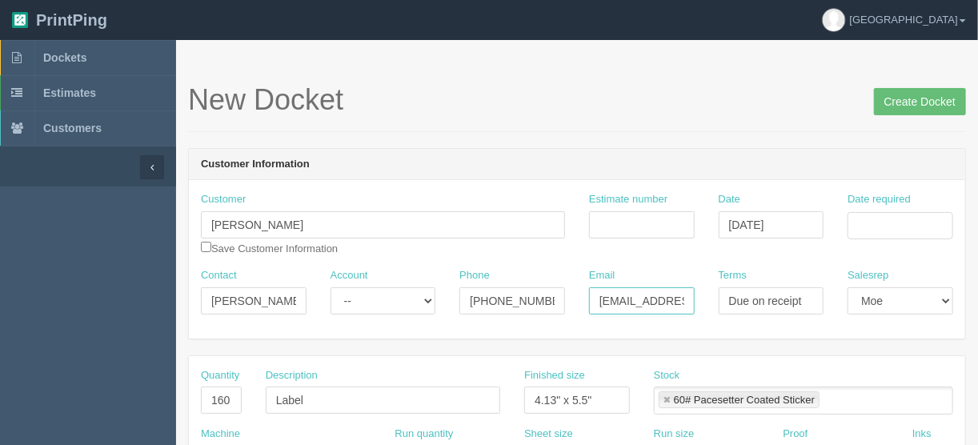
click at [659, 299] on input "Samira.Jassani@iicanada.net" at bounding box center [642, 300] width 106 height 27
click at [888, 227] on input "Date required" at bounding box center [901, 225] width 106 height 27
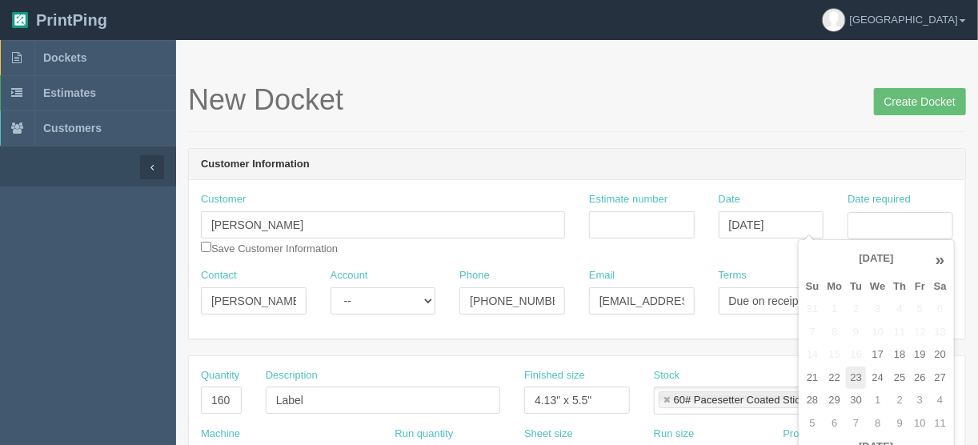
click at [857, 378] on td "23" at bounding box center [856, 378] width 20 height 23
click at [881, 378] on td "24" at bounding box center [877, 378] width 23 height 23
type input "[DATE]"
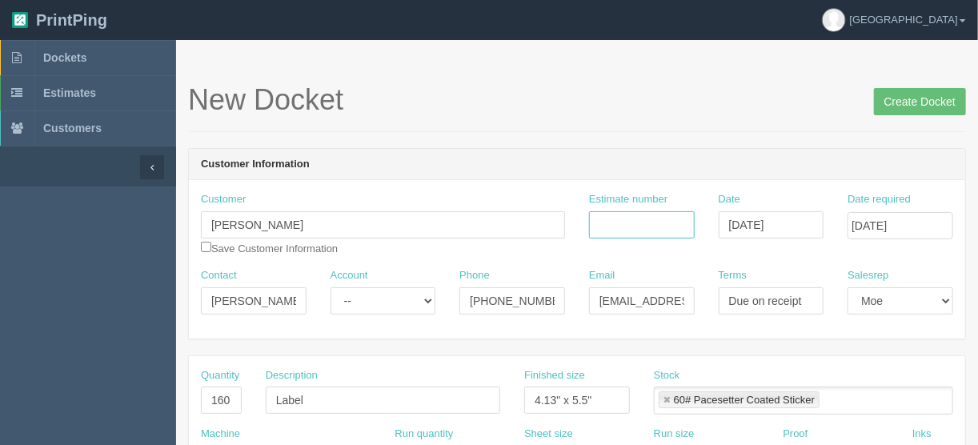
drag, startPoint x: 619, startPoint y: 221, endPoint x: 612, endPoint y: 311, distance: 90.8
click at [626, 226] on input "Estimate number" at bounding box center [642, 224] width 106 height 27
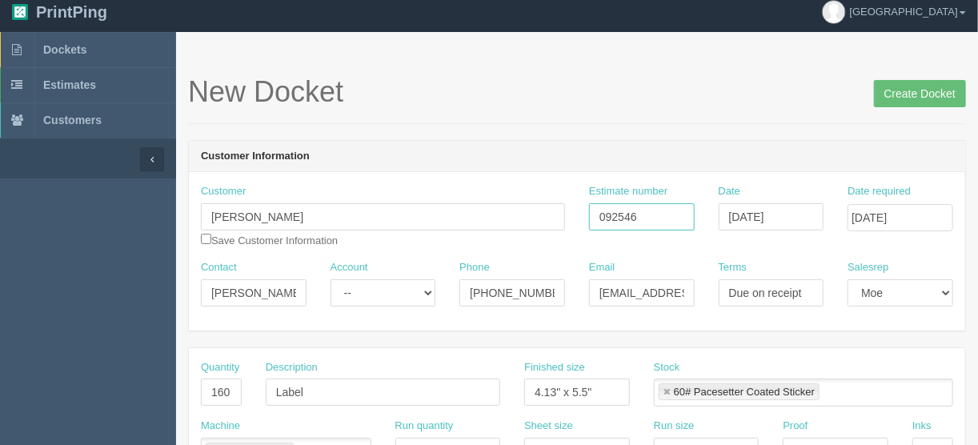
scroll to position [128, 0]
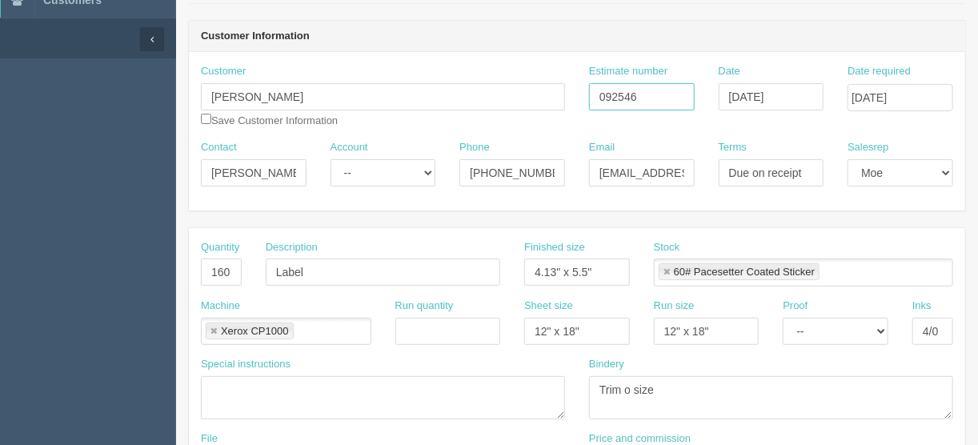
type input "092546"
drag, startPoint x: 206, startPoint y: 265, endPoint x: 326, endPoint y: 266, distance: 120.1
click at [326, 266] on div "Quantity 160 Description Label Finished size 4.13" x 5.5" Stock 60# Pacesetter …" at bounding box center [577, 269] width 777 height 58
type input "55"
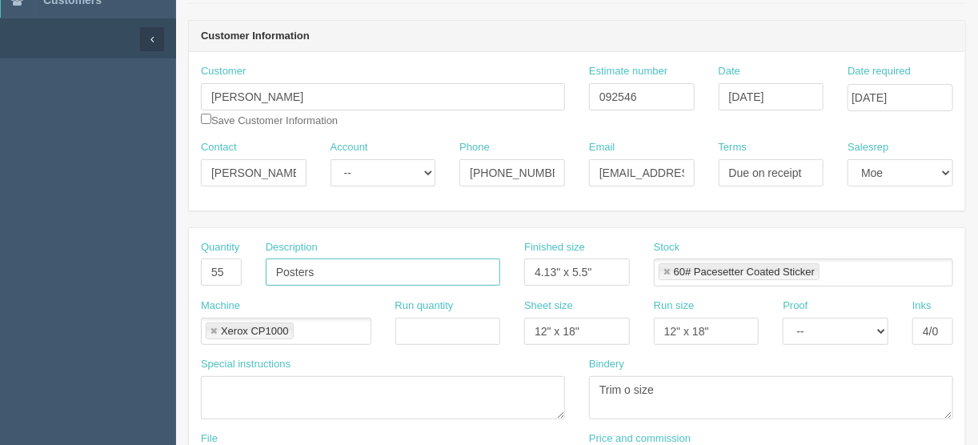
type input "Posters"
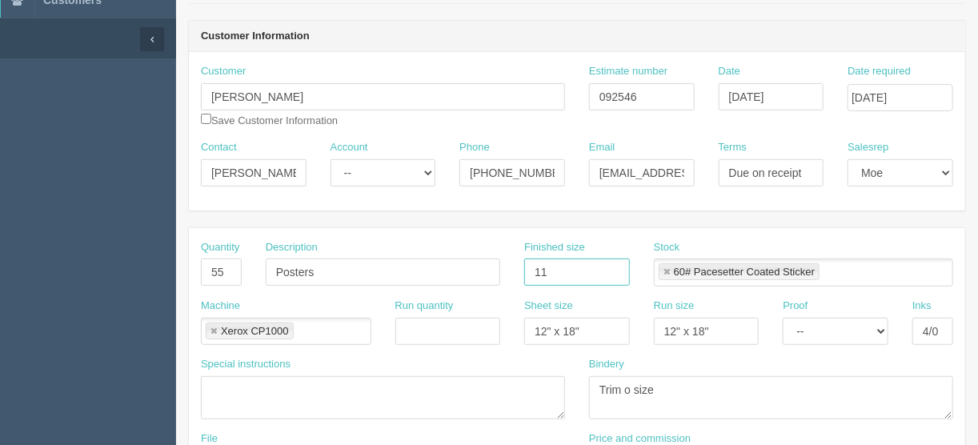
type input "11" x 17""
click at [881, 327] on select "-- Email Hard Copy" at bounding box center [836, 331] width 106 height 27
select select "Hard Copy"
click at [783, 318] on select "-- Email Hard Copy" at bounding box center [836, 331] width 106 height 27
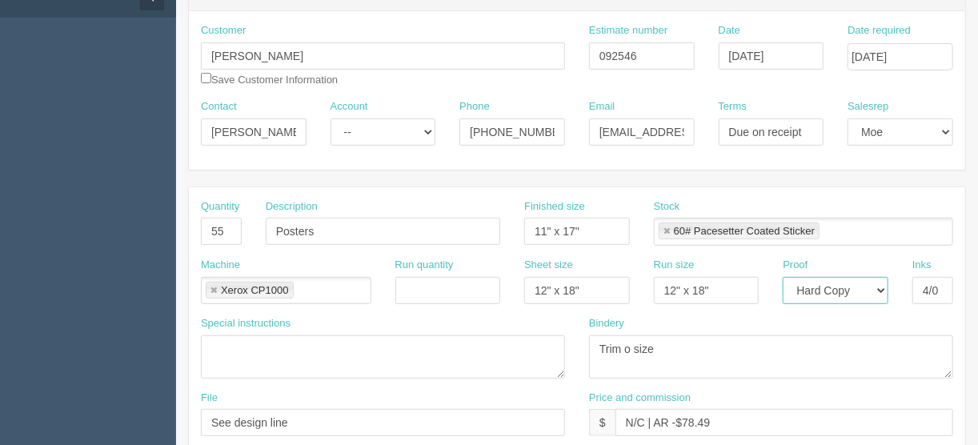
scroll to position [192, 0]
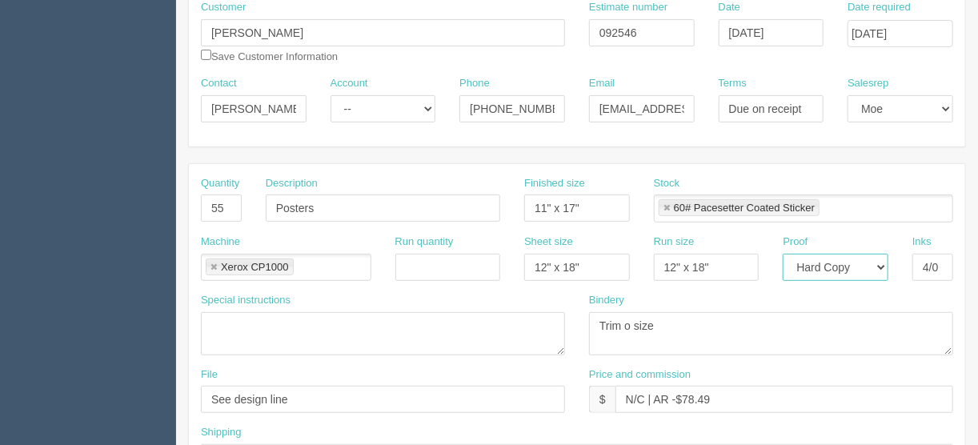
click at [664, 205] on link at bounding box center [667, 208] width 10 height 10
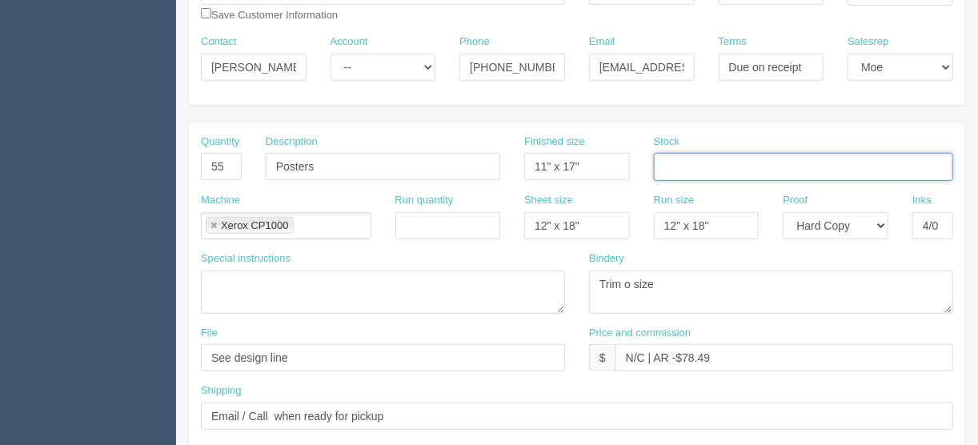
scroll to position [256, 0]
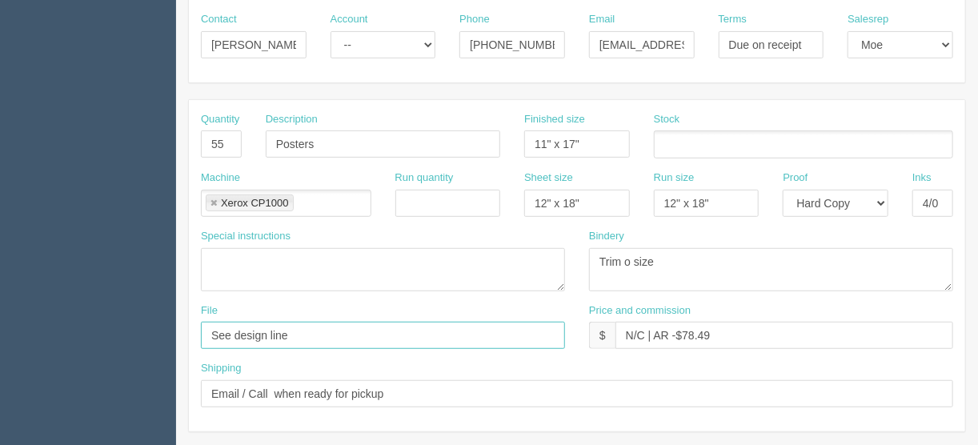
drag, startPoint x: 303, startPoint y: 332, endPoint x: 141, endPoint y: 323, distance: 162.0
type input "files@allrush.ca"
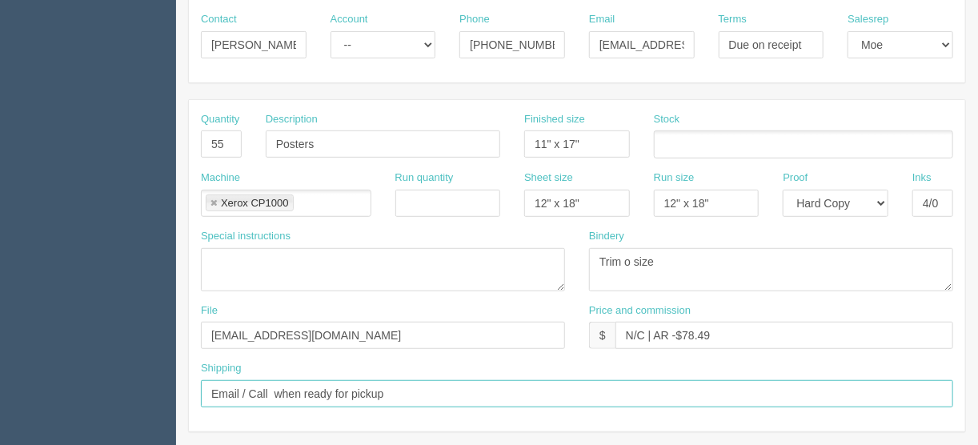
drag, startPoint x: 400, startPoint y: 395, endPoint x: 0, endPoint y: 384, distance: 399.6
type input "Call/email when ready"
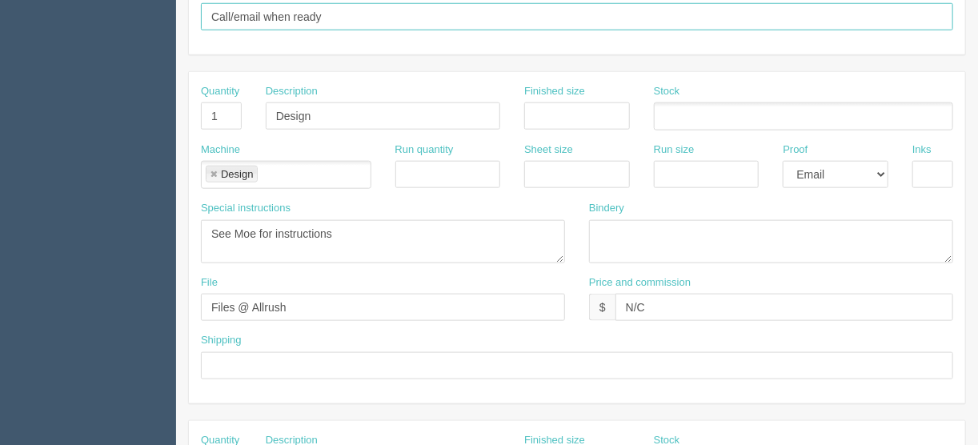
scroll to position [640, 0]
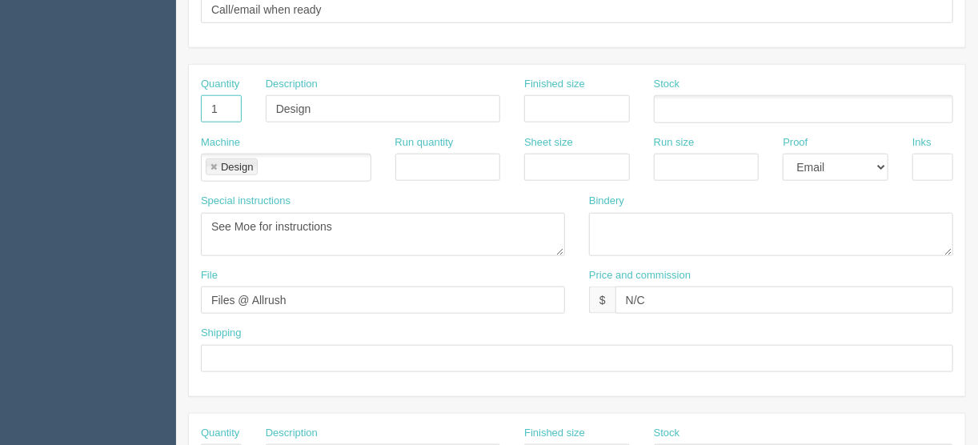
drag, startPoint x: 237, startPoint y: 107, endPoint x: 163, endPoint y: 95, distance: 75.4
click at [165, 96] on section "Dockets Estimates Customers" at bounding box center [489, 107] width 978 height 1414
drag, startPoint x: 334, startPoint y: 103, endPoint x: 219, endPoint y: 121, distance: 116.6
click at [226, 102] on div "Quantity Description Design Finished size Stock" at bounding box center [577, 106] width 777 height 58
click at [212, 163] on link at bounding box center [214, 168] width 10 height 10
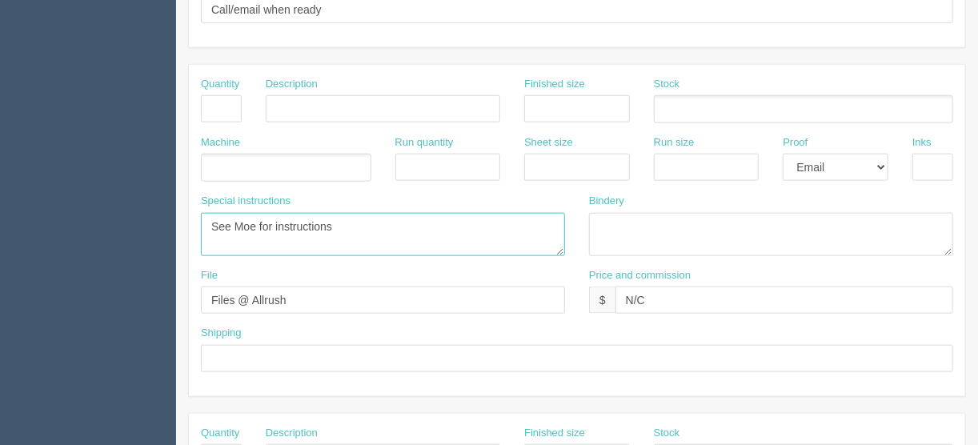
drag, startPoint x: 351, startPoint y: 211, endPoint x: 141, endPoint y: 214, distance: 209.8
click at [143, 213] on section "Dockets Estimates Customers" at bounding box center [489, 107] width 978 height 1414
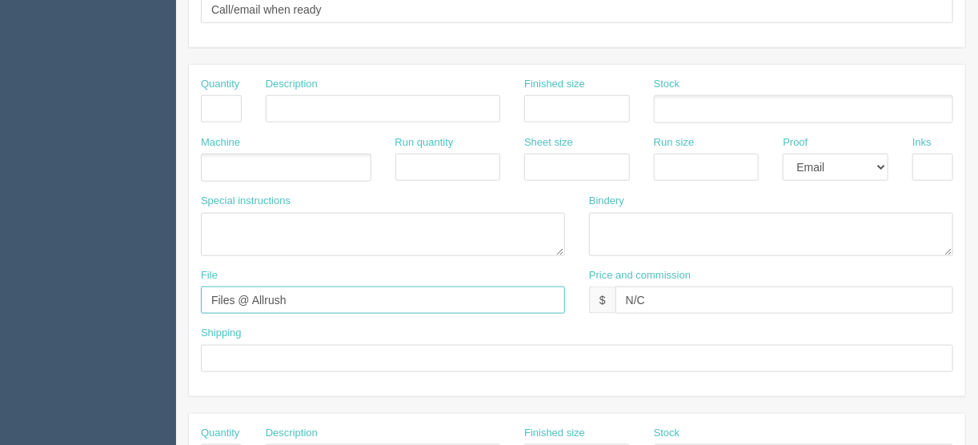
drag, startPoint x: 287, startPoint y: 297, endPoint x: 157, endPoint y: 300, distance: 129.7
click at [157, 300] on section "Dockets Estimates Customers" at bounding box center [489, 107] width 978 height 1414
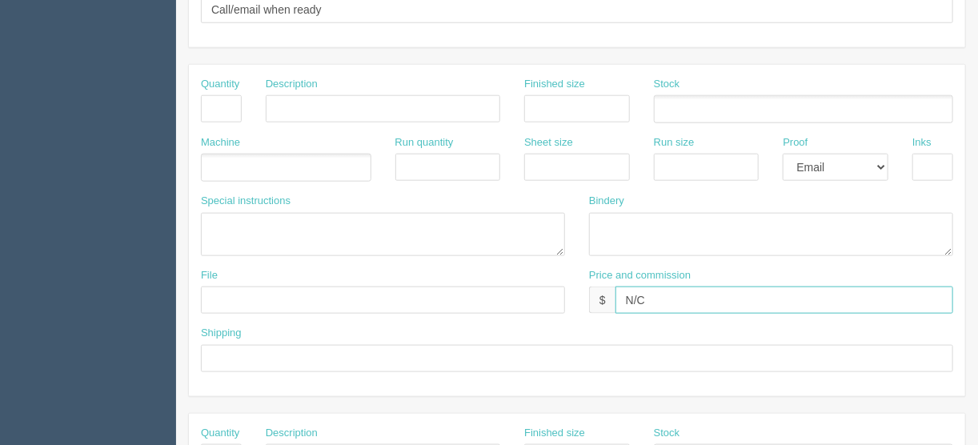
drag, startPoint x: 674, startPoint y: 296, endPoint x: 500, endPoint y: 299, distance: 174.6
click at [500, 299] on div "File Price and commission $ N/C" at bounding box center [577, 297] width 777 height 58
click at [881, 163] on select "-- Email Hard Copy" at bounding box center [836, 167] width 106 height 27
select select
click at [783, 154] on select "-- Email Hard Copy" at bounding box center [836, 167] width 106 height 27
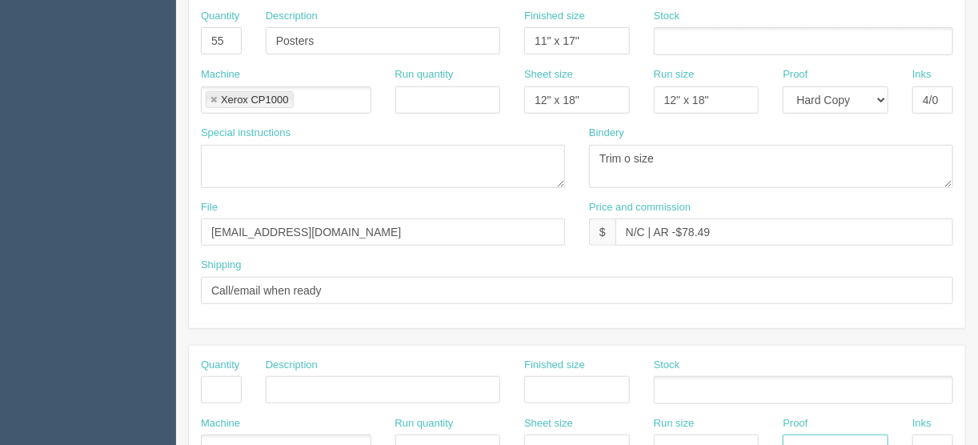
scroll to position [295, 0]
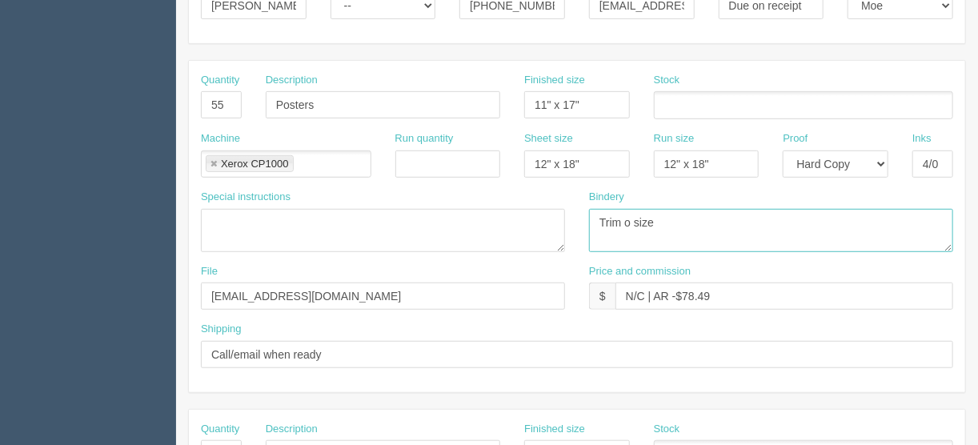
click at [625, 219] on textarea "Trim o size" at bounding box center [771, 230] width 364 height 43
click at [669, 215] on textarea "Trim o size" at bounding box center [771, 230] width 364 height 43
click at [596, 217] on textarea "Trim o size" at bounding box center [771, 230] width 364 height 43
type textarea "ARB - Trim to size and gloss lam - $"
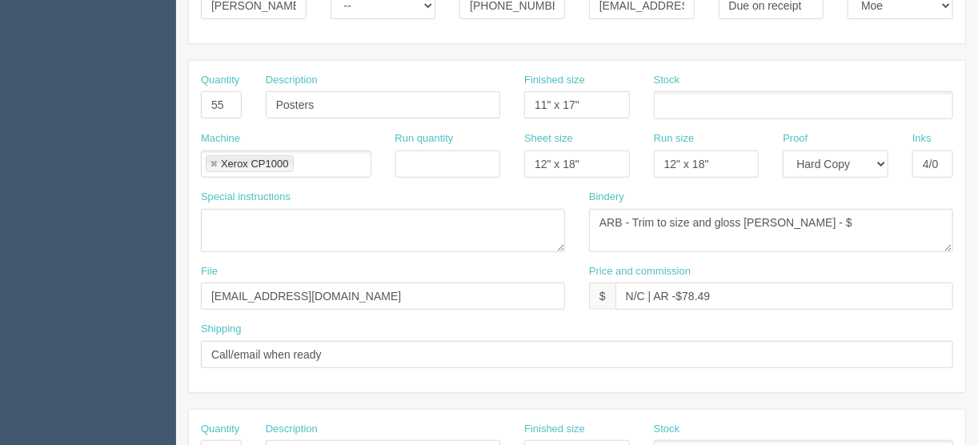
click at [674, 105] on ul at bounding box center [803, 105] width 299 height 28
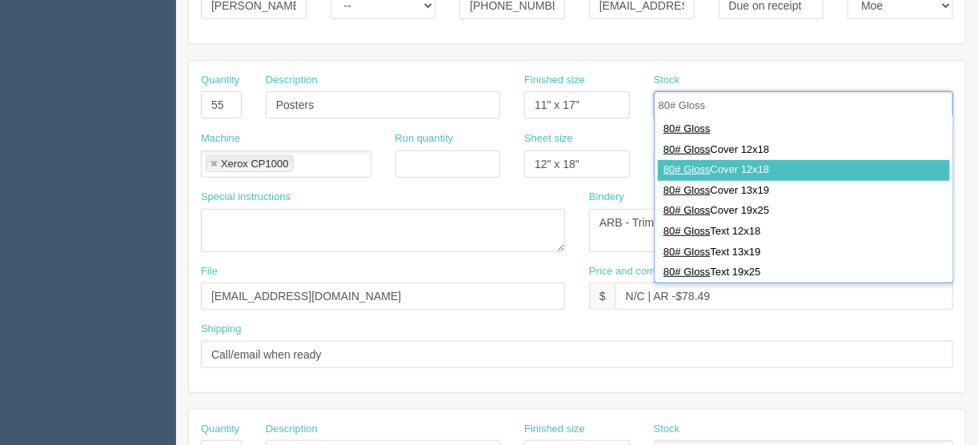
type input "80# Gloss"
drag, startPoint x: 745, startPoint y: 176, endPoint x: 809, endPoint y: 190, distance: 65.5
type input "80# Gloss Cover 12x18"
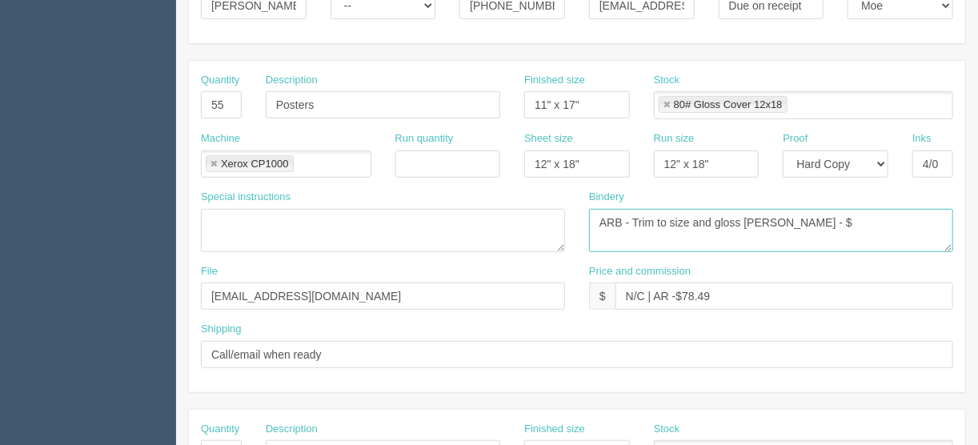
drag, startPoint x: 714, startPoint y: 220, endPoint x: 725, endPoint y: 220, distance: 10.4
click at [714, 220] on textarea "Trim o size" at bounding box center [771, 230] width 364 height 43
click at [716, 215] on textarea "Trim o size" at bounding box center [771, 230] width 364 height 43
click at [837, 215] on textarea "Trim o size" at bounding box center [771, 230] width 364 height 43
type textarea "ARB - Trim to size and flush trim 3mil lam - $64.18"
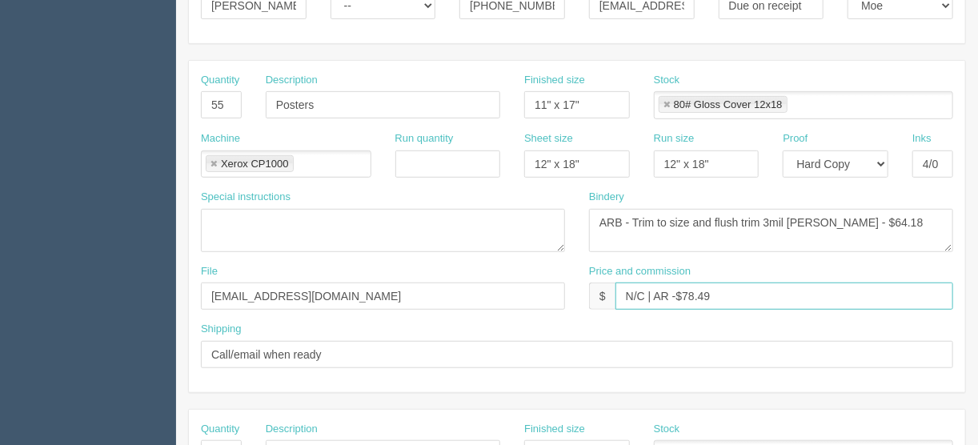
drag, startPoint x: 760, startPoint y: 289, endPoint x: 690, endPoint y: 300, distance: 70.5
click at [684, 293] on input "N/C | AR -$78.49" at bounding box center [785, 296] width 338 height 27
click at [676, 292] on input "N/C | AR -$114.77" at bounding box center [785, 296] width 338 height 27
click at [678, 288] on input "N/C | AR $114.77" at bounding box center [785, 296] width 338 height 27
type input "N/C | AR $-114.77"
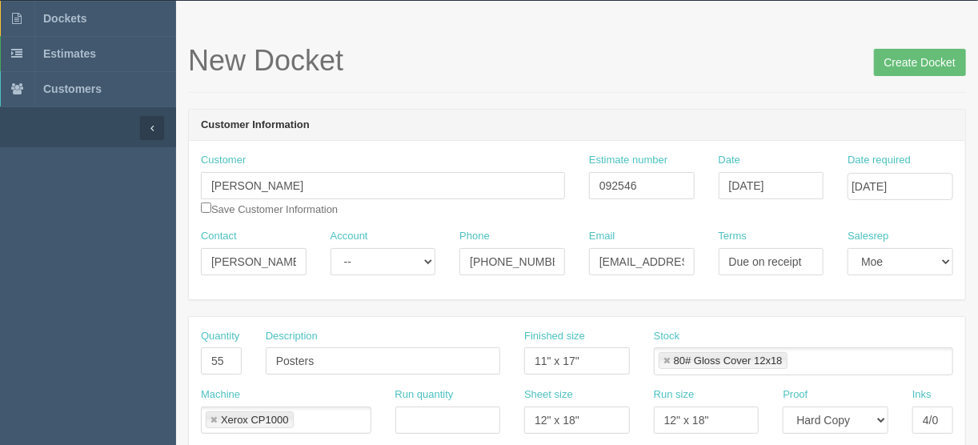
scroll to position [0, 0]
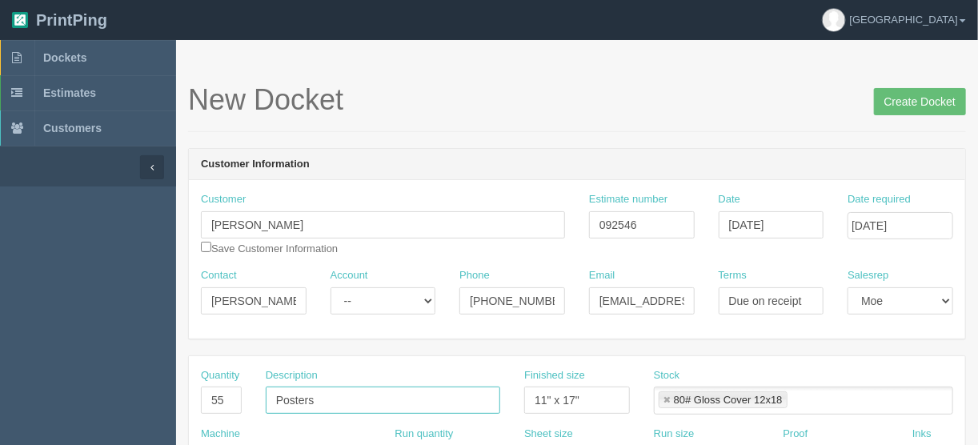
click at [363, 400] on input "Posters" at bounding box center [383, 400] width 235 height 27
click at [368, 396] on input "Posters - Values at BUI class room" at bounding box center [383, 400] width 235 height 27
type input "Posters - Values in BUI class room"
drag, startPoint x: 913, startPoint y: 98, endPoint x: 978, endPoint y: 92, distance: 66.0
click at [913, 99] on input "Create Docket" at bounding box center [920, 101] width 92 height 27
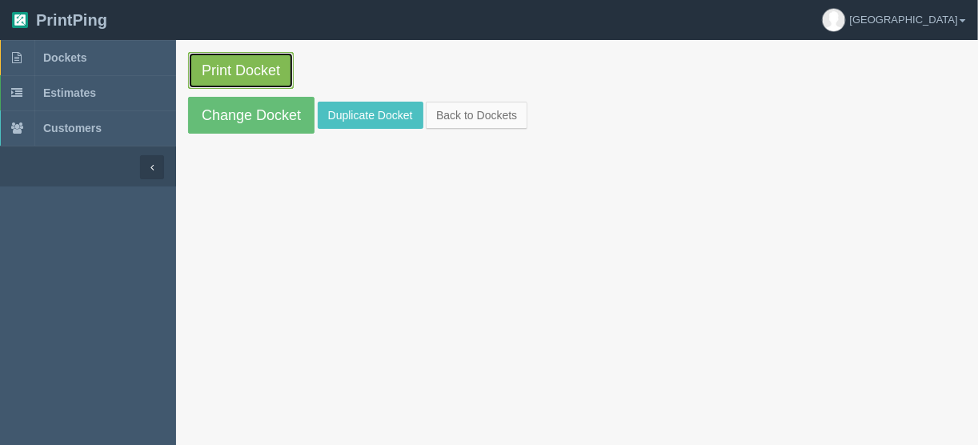
click at [240, 64] on link "Print Docket" at bounding box center [241, 70] width 106 height 37
